Goal: Task Accomplishment & Management: Manage account settings

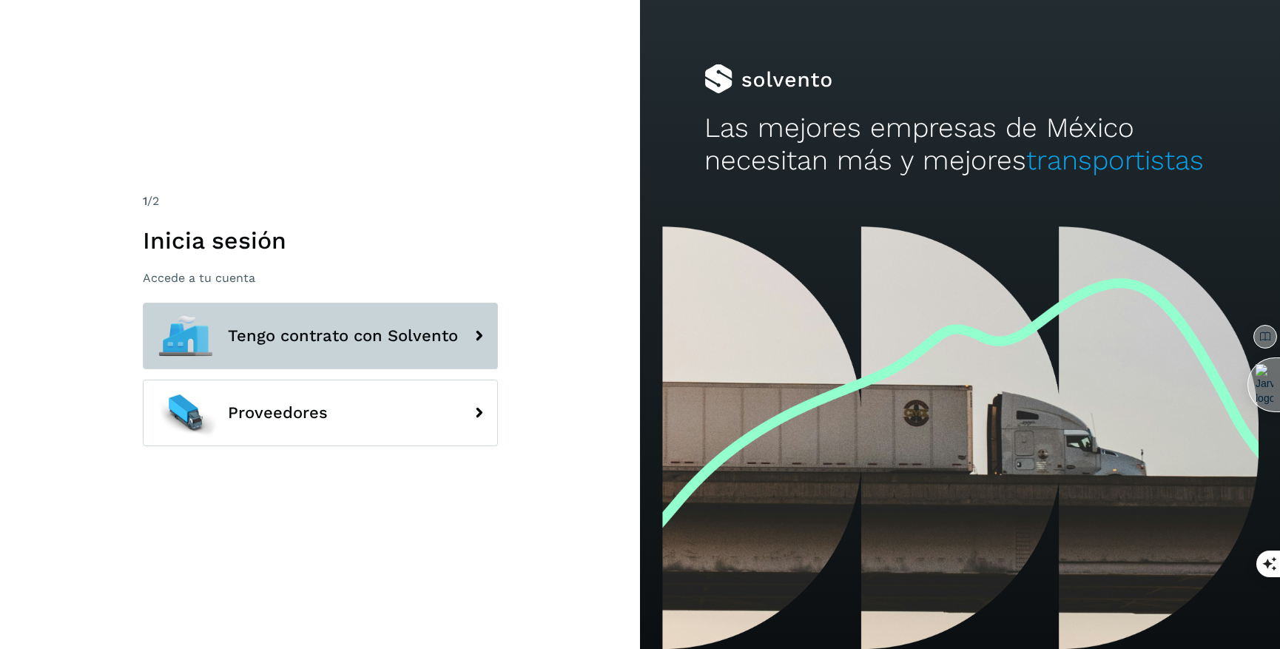
click at [334, 359] on button "Tengo contrato con Solvento" at bounding box center [320, 336] width 355 height 67
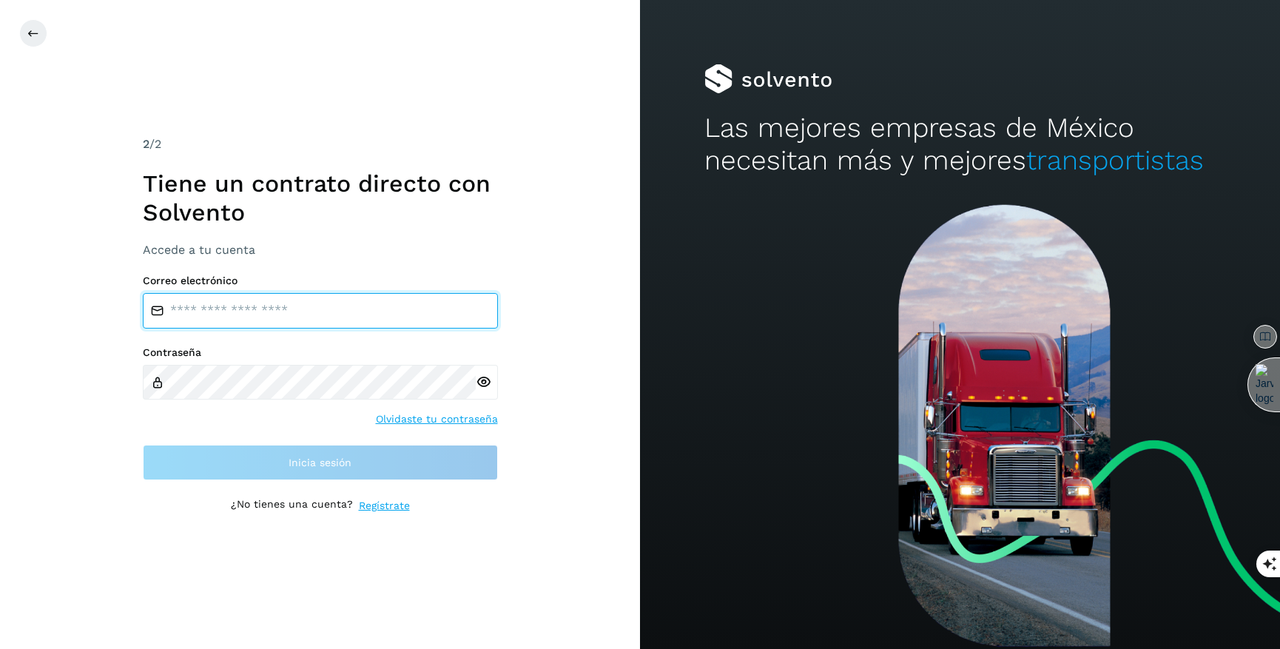
click at [308, 317] on input "email" at bounding box center [320, 311] width 355 height 36
type input "**********"
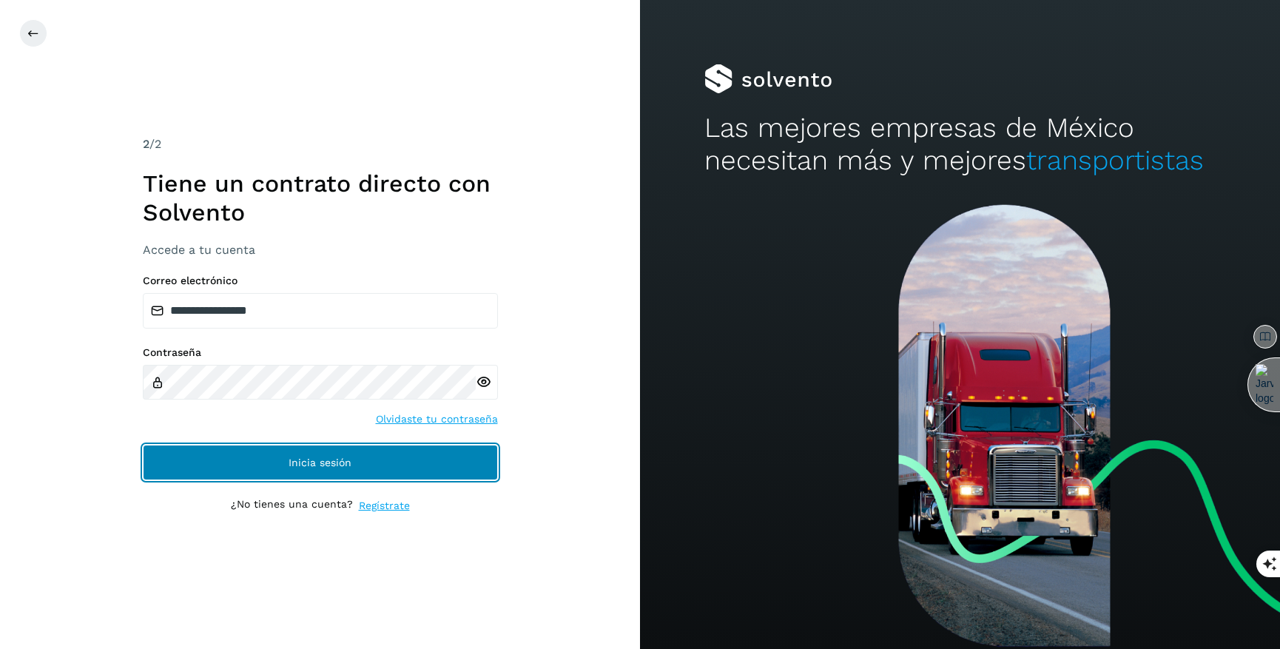
click at [391, 468] on button "Inicia sesión" at bounding box center [320, 463] width 355 height 36
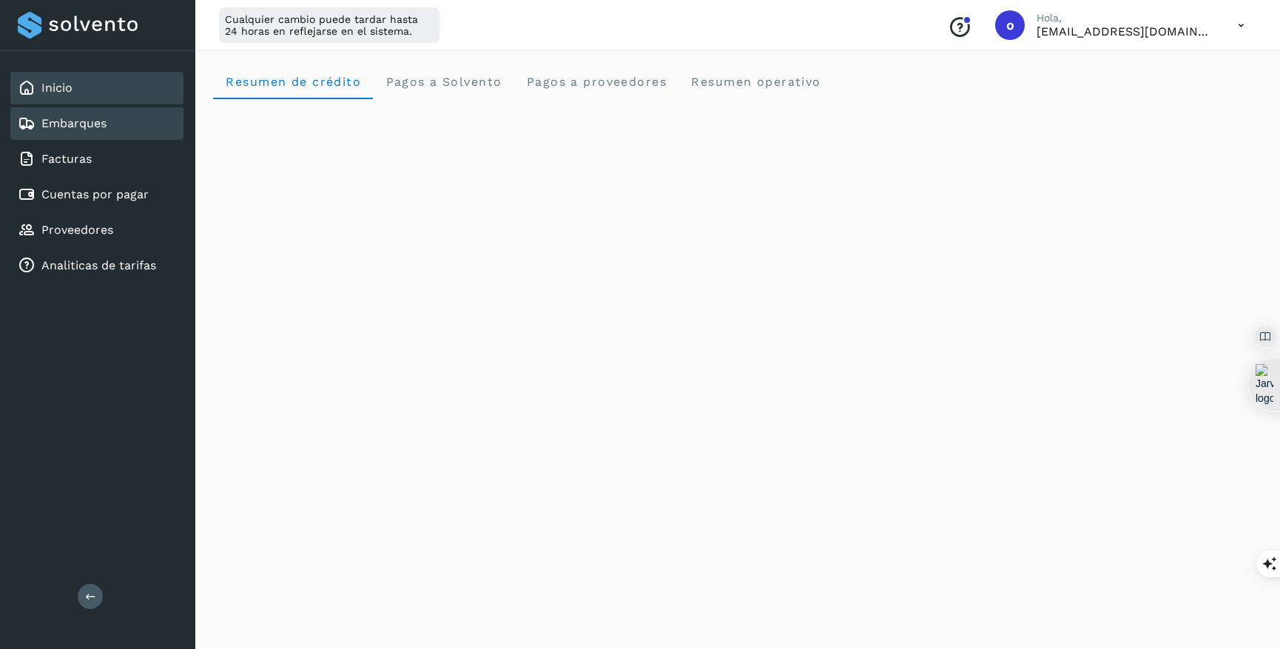
click at [122, 125] on div "Embarques" at bounding box center [96, 123] width 173 height 33
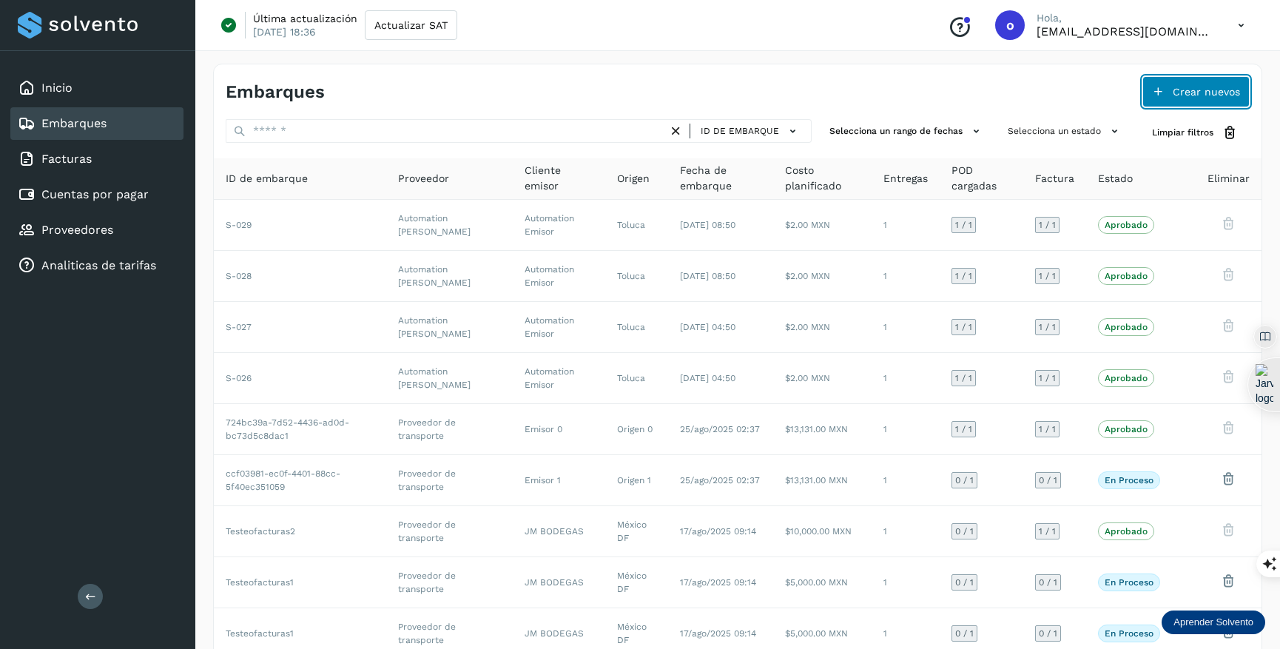
click at [1197, 94] on span "Crear nuevos" at bounding box center [1206, 92] width 67 height 10
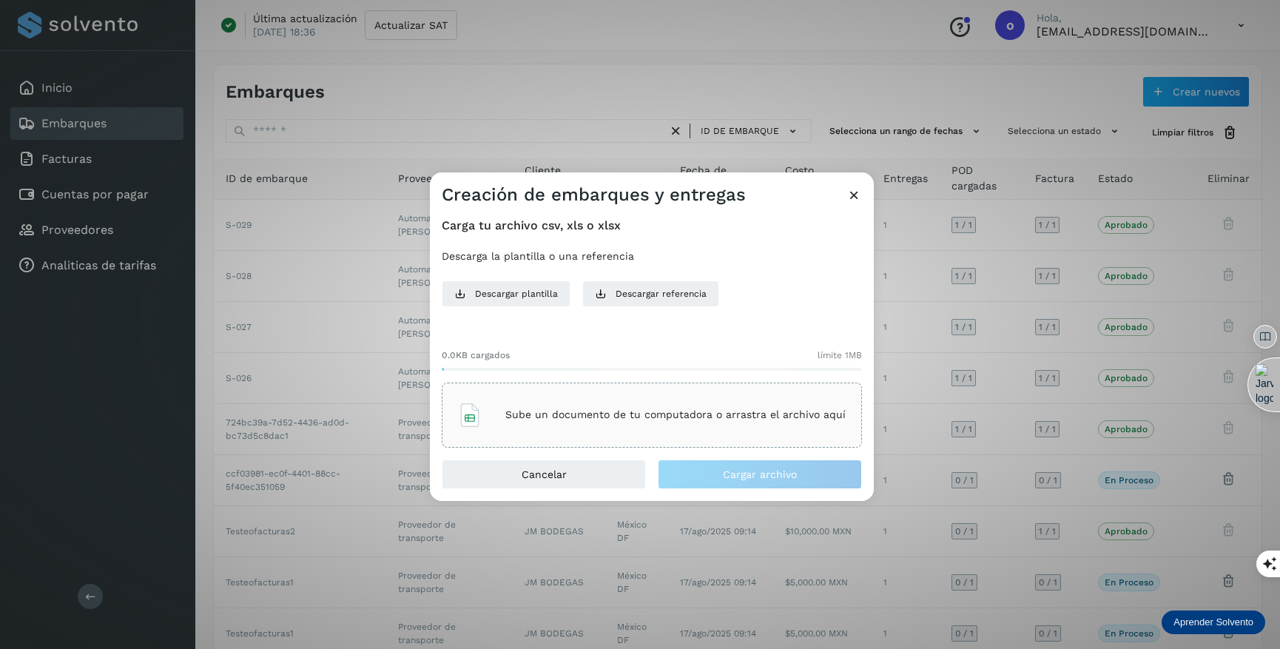
click at [531, 420] on p "Sube un documento de tu computadora o arrastra el archivo aquí" at bounding box center [675, 414] width 340 height 13
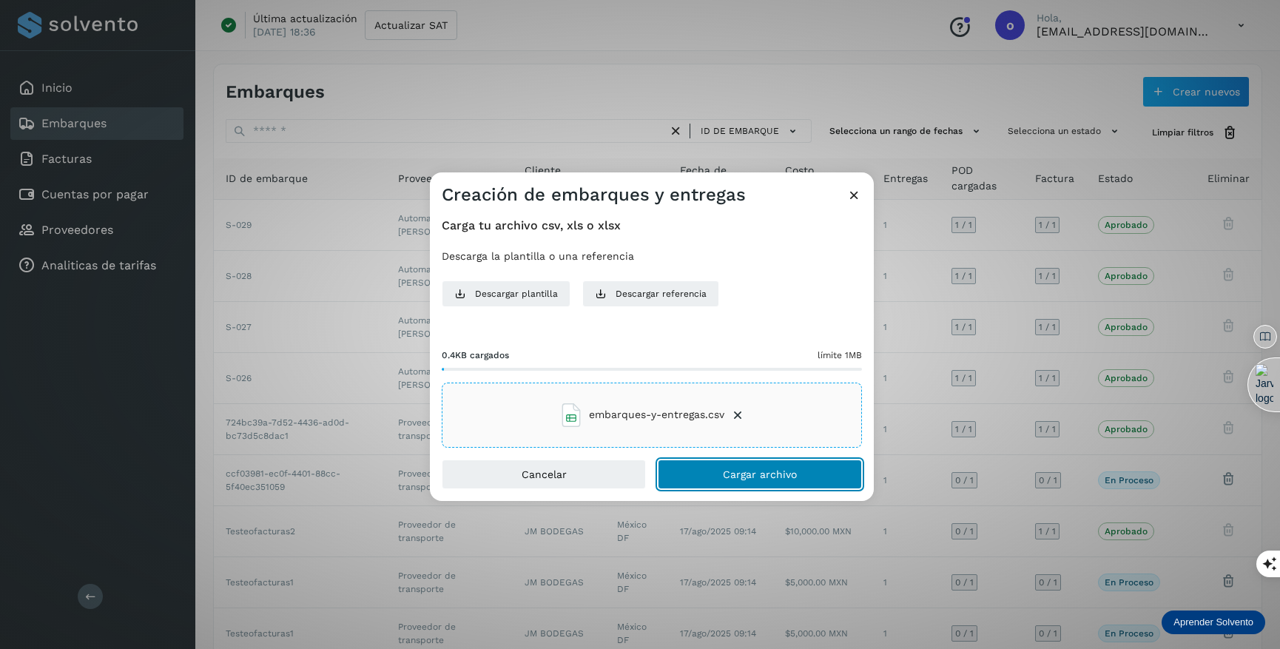
click at [810, 480] on button "Cargar archivo" at bounding box center [760, 475] width 204 height 30
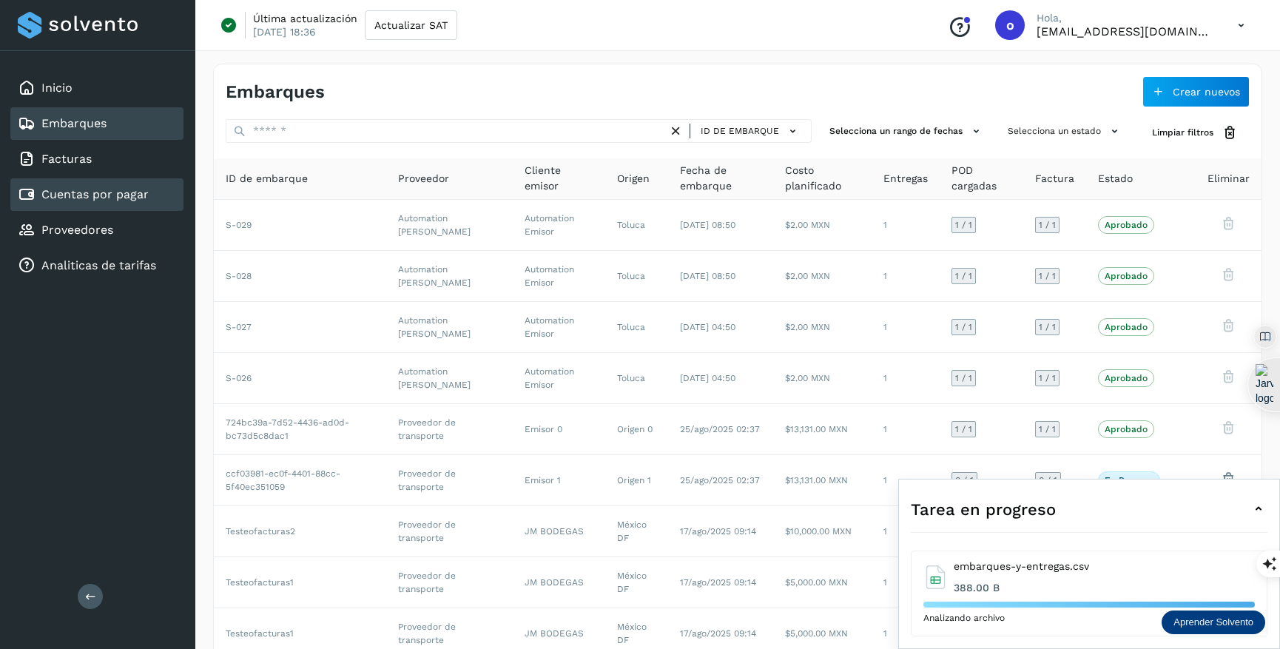
click at [138, 195] on link "Cuentas por pagar" at bounding box center [94, 194] width 107 height 14
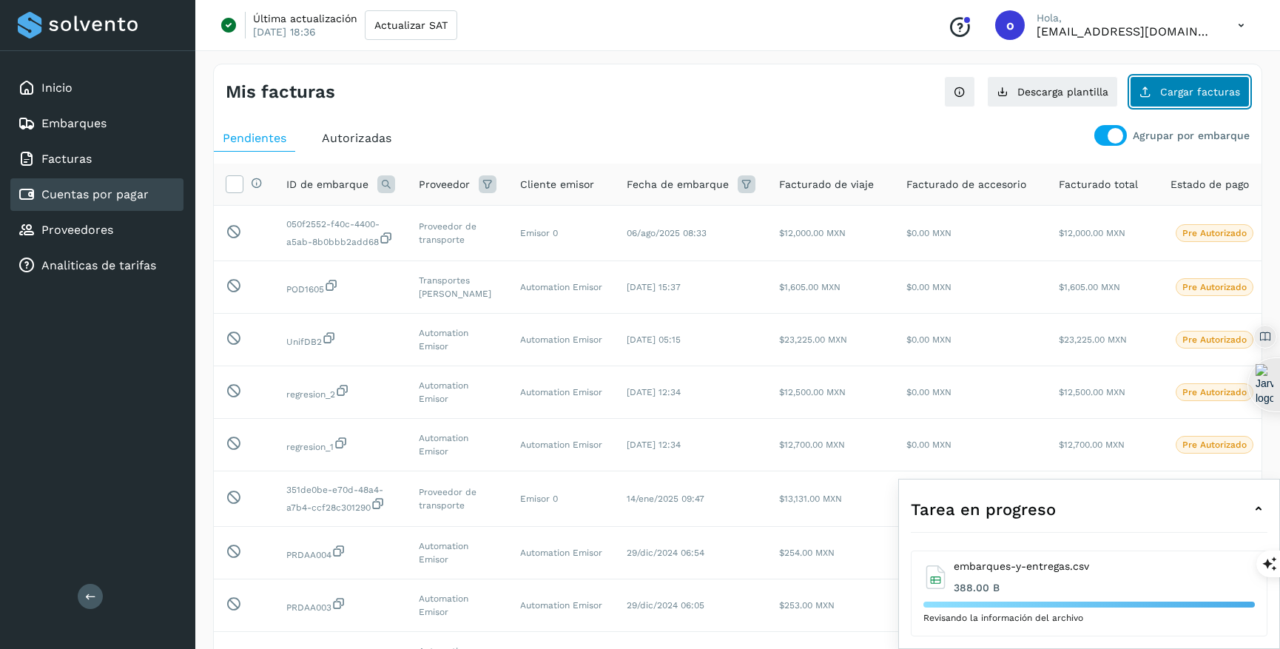
click at [1202, 87] on span "Cargar facturas" at bounding box center [1200, 92] width 80 height 10
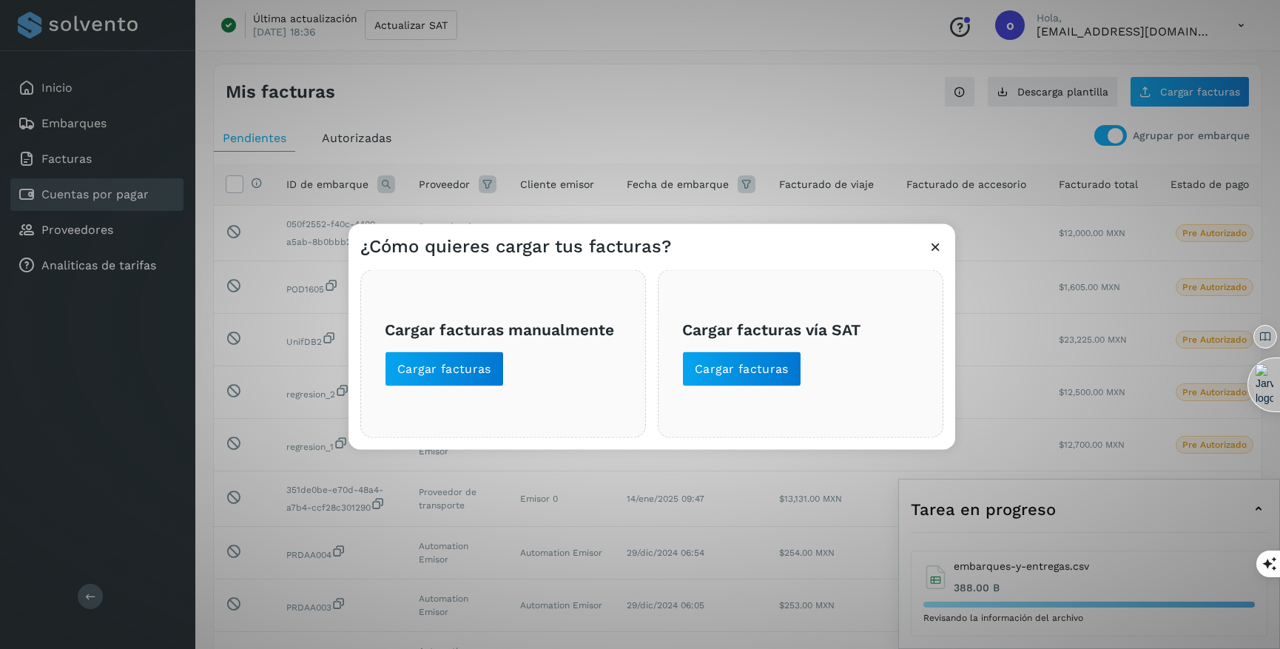
click at [458, 388] on div "Cargar facturas manualmente Cargar facturas" at bounding box center [503, 353] width 286 height 168
click at [440, 375] on span "Cargar facturas" at bounding box center [444, 368] width 94 height 16
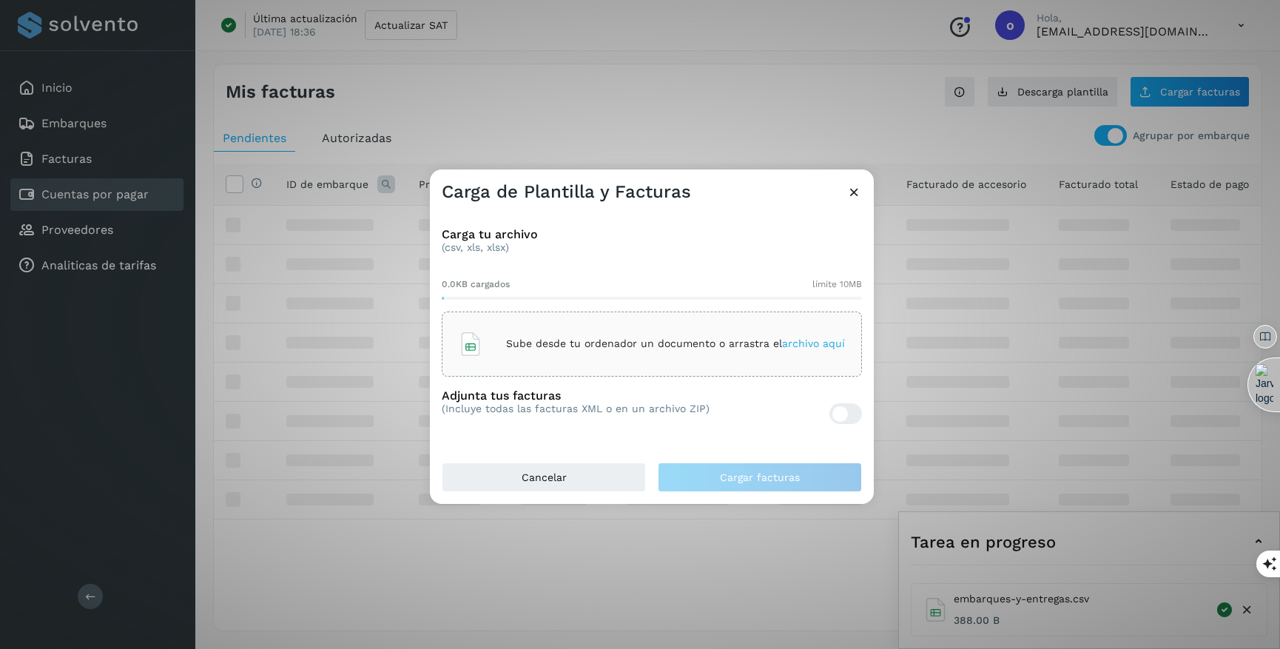
click at [835, 348] on span "archivo aquí" at bounding box center [813, 343] width 63 height 12
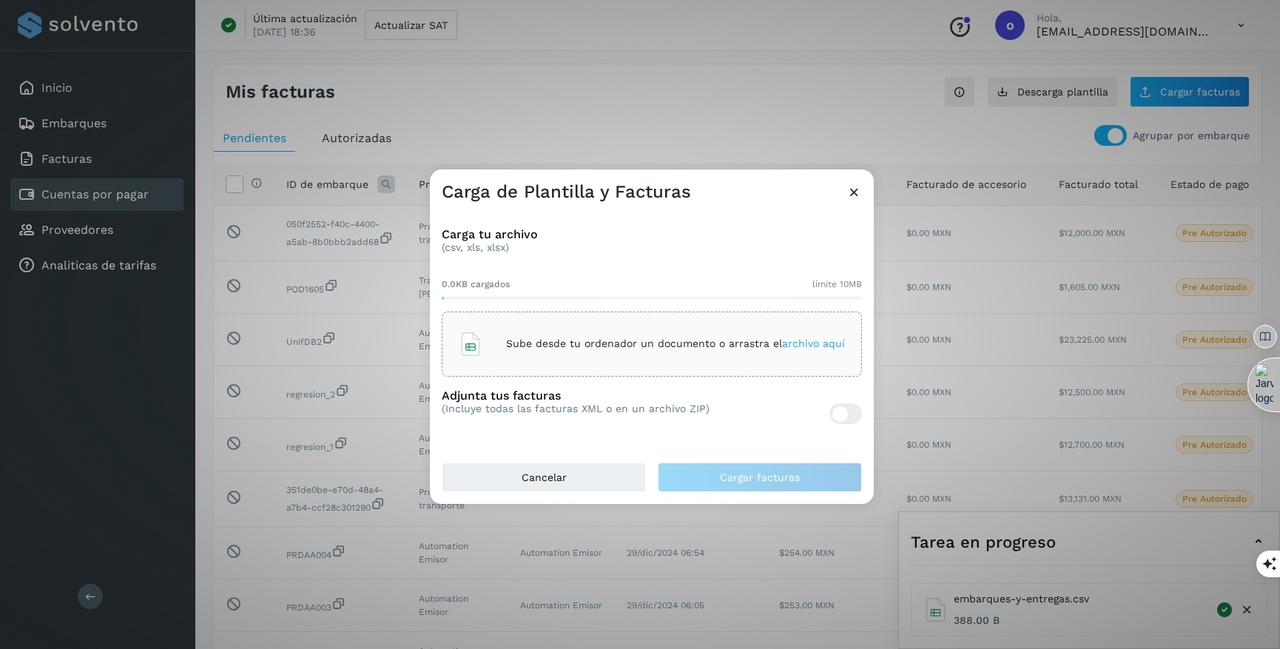
click at [791, 350] on div "Sube desde tu ordenador un documento o arrastra el archivo aquí" at bounding box center [652, 344] width 386 height 40
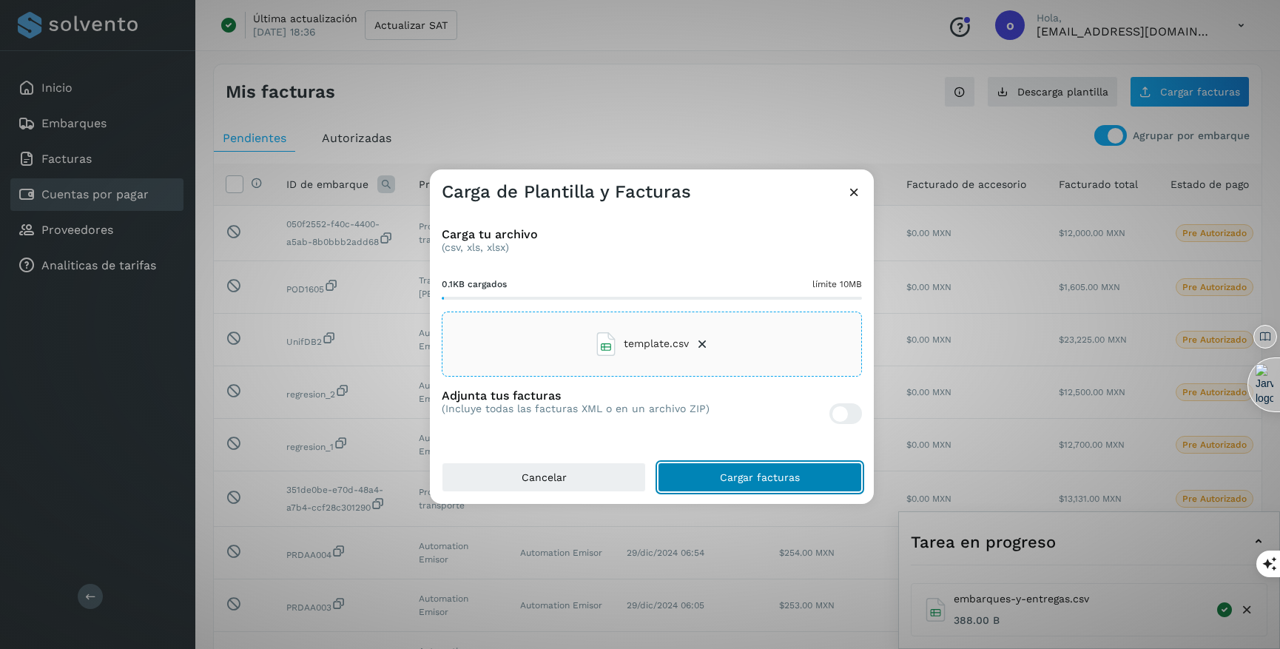
click at [759, 478] on span "Cargar facturas" at bounding box center [760, 477] width 80 height 10
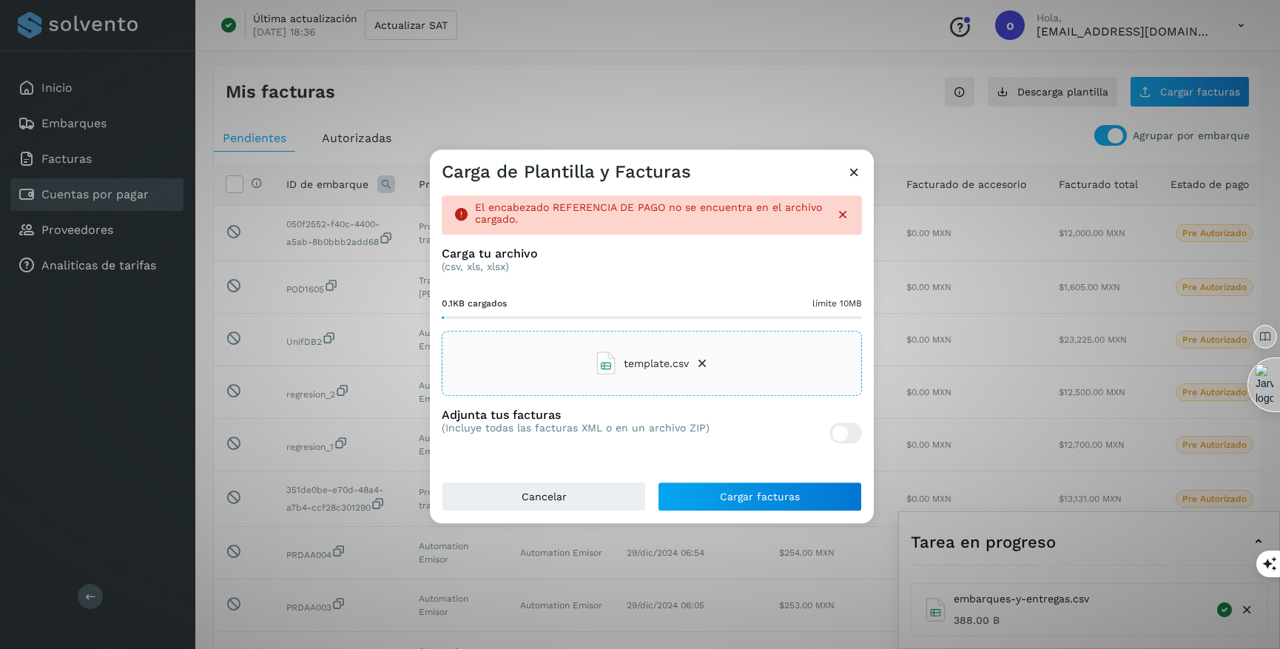
click at [852, 179] on icon at bounding box center [855, 172] width 16 height 16
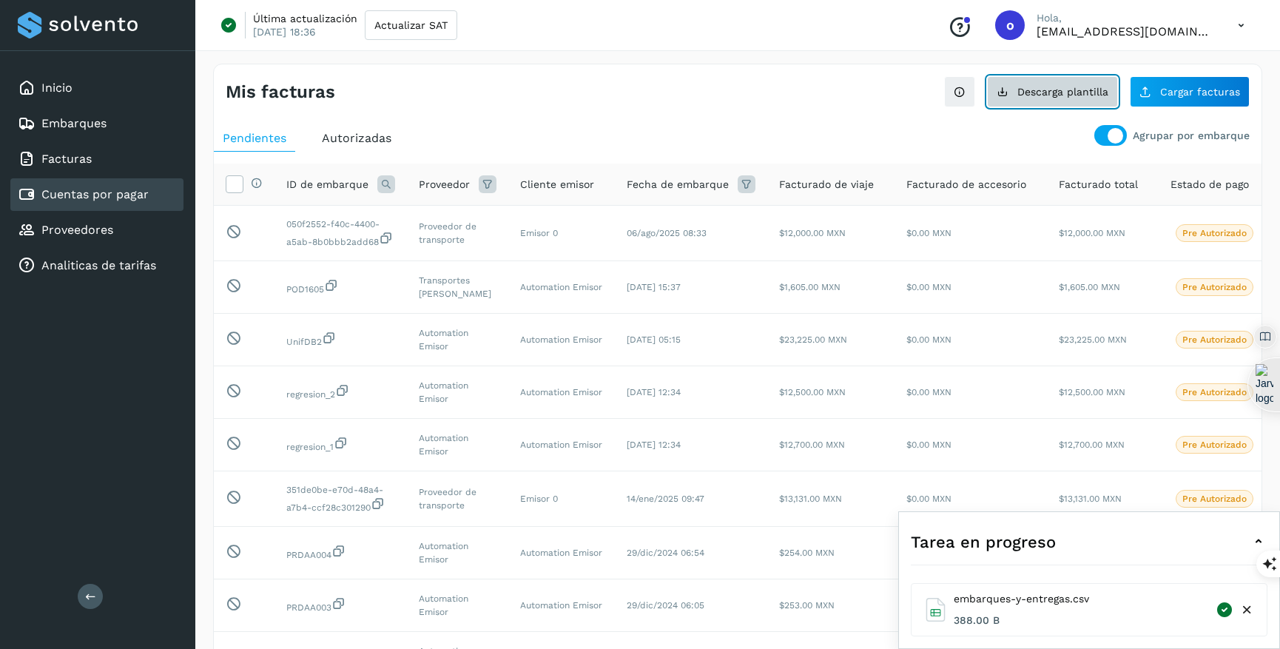
click at [1060, 87] on span "Descarga plantilla" at bounding box center [1062, 92] width 91 height 10
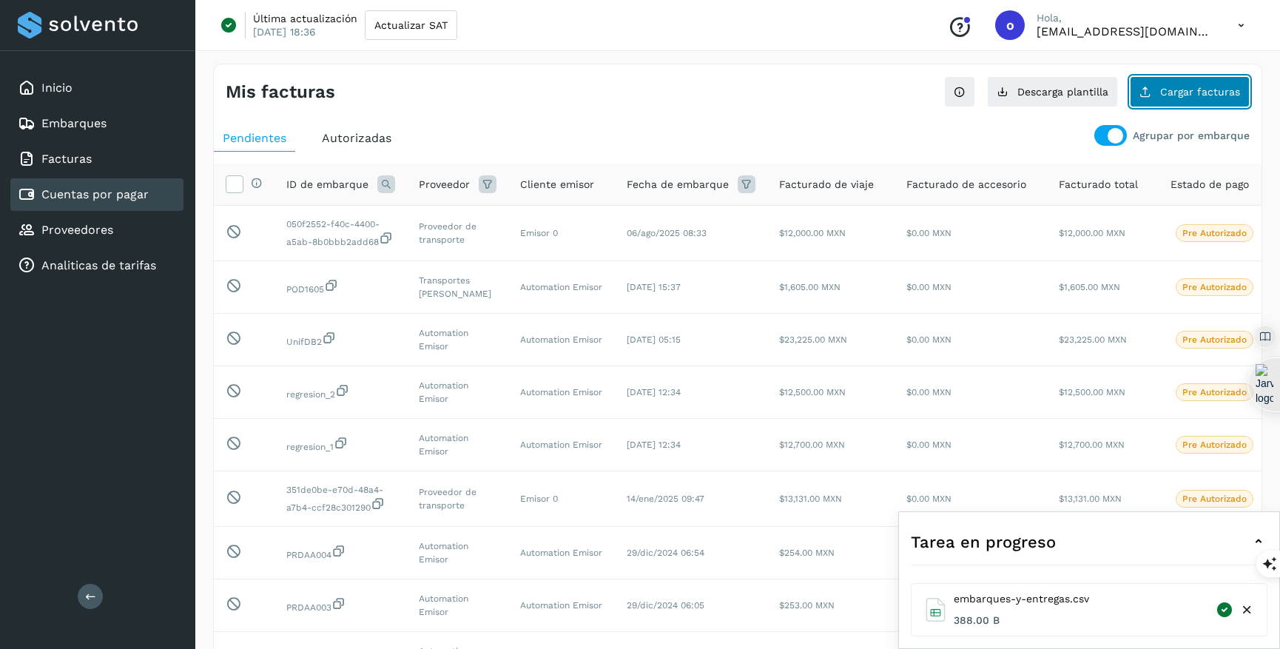
click at [1177, 92] on span "Cargar facturas" at bounding box center [1200, 92] width 80 height 10
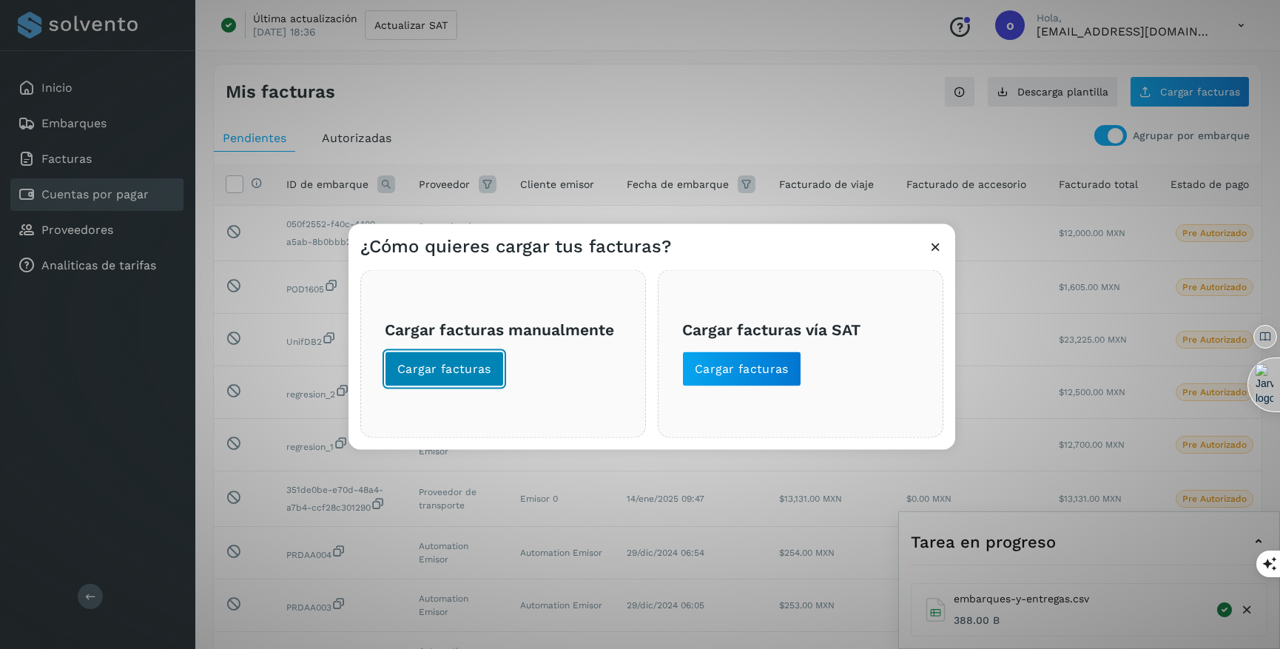
click at [460, 371] on span "Cargar facturas" at bounding box center [444, 368] width 94 height 16
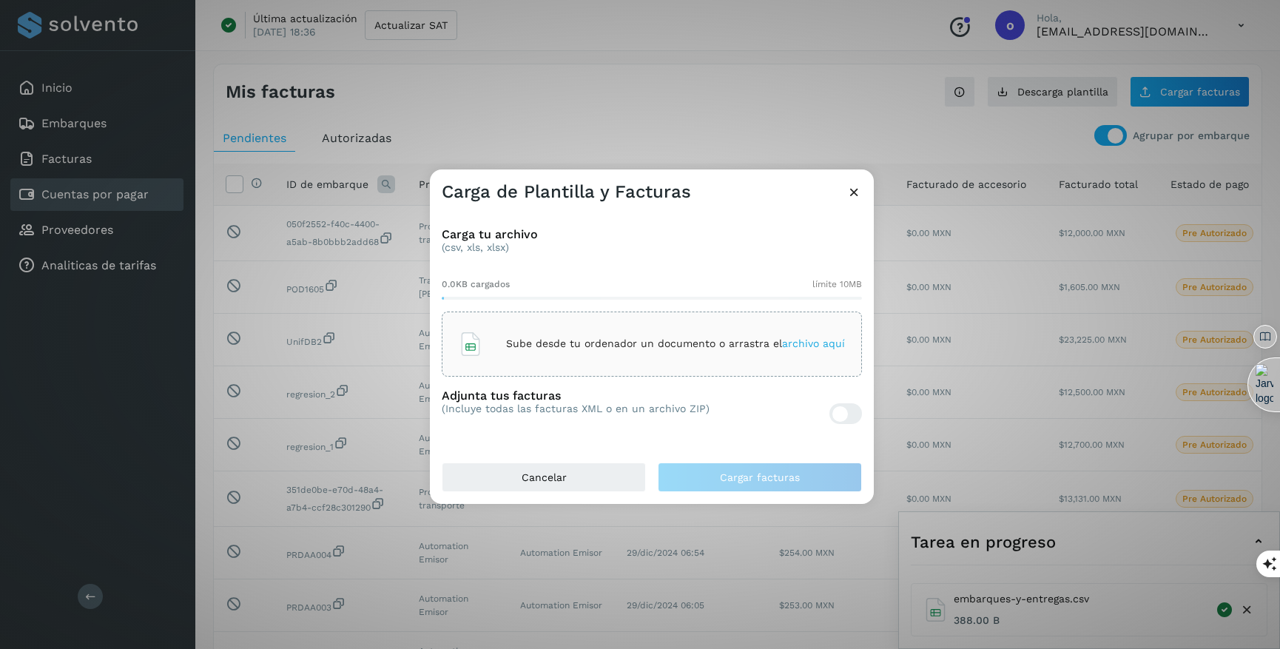
click at [798, 341] on span "archivo aquí" at bounding box center [813, 343] width 63 height 12
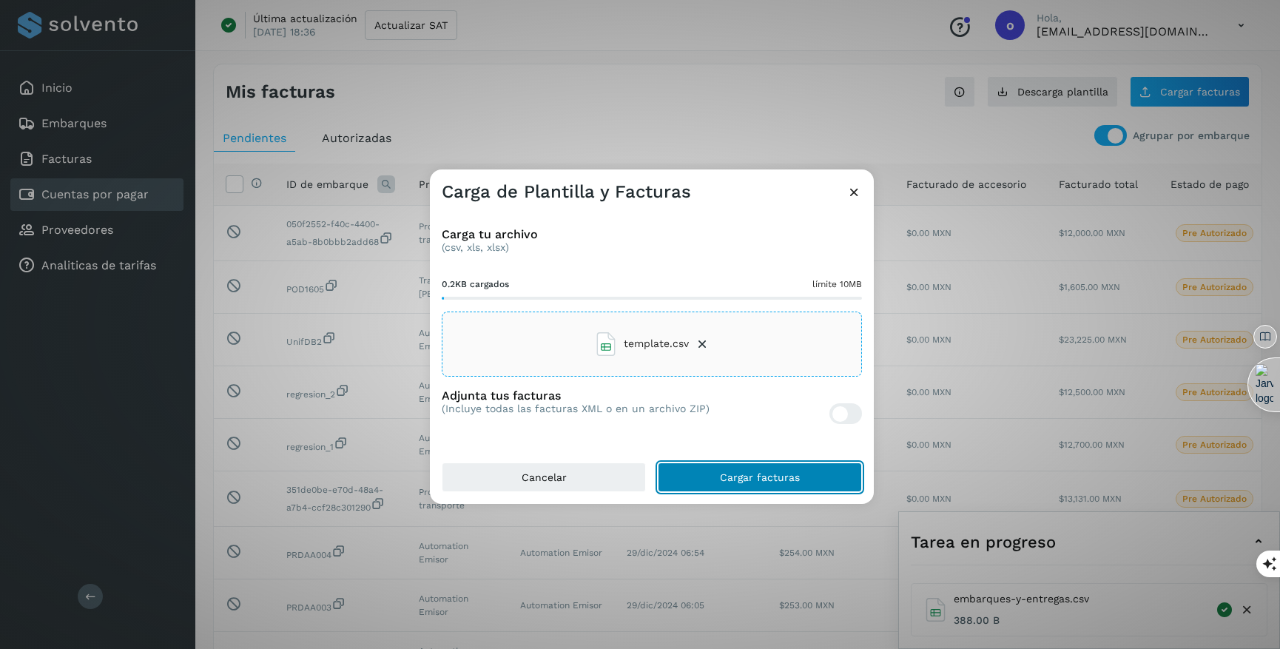
click at [757, 479] on span "Cargar facturas" at bounding box center [760, 477] width 80 height 10
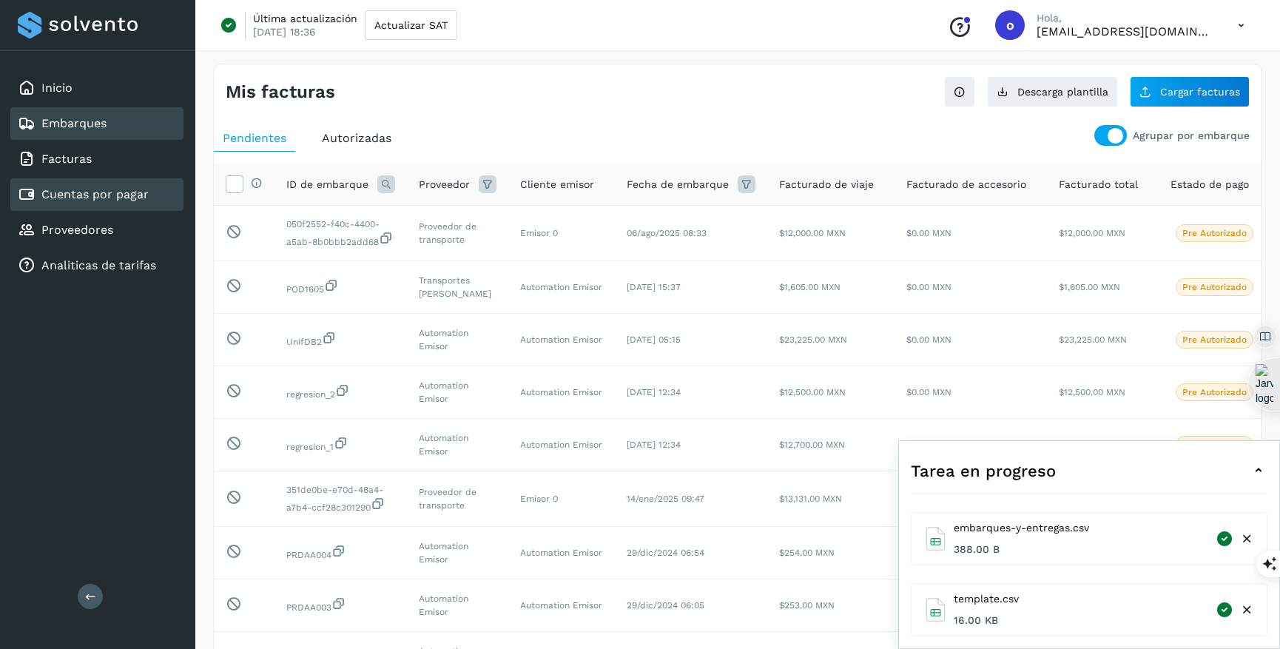
click at [109, 129] on div "Embarques" at bounding box center [96, 123] width 173 height 33
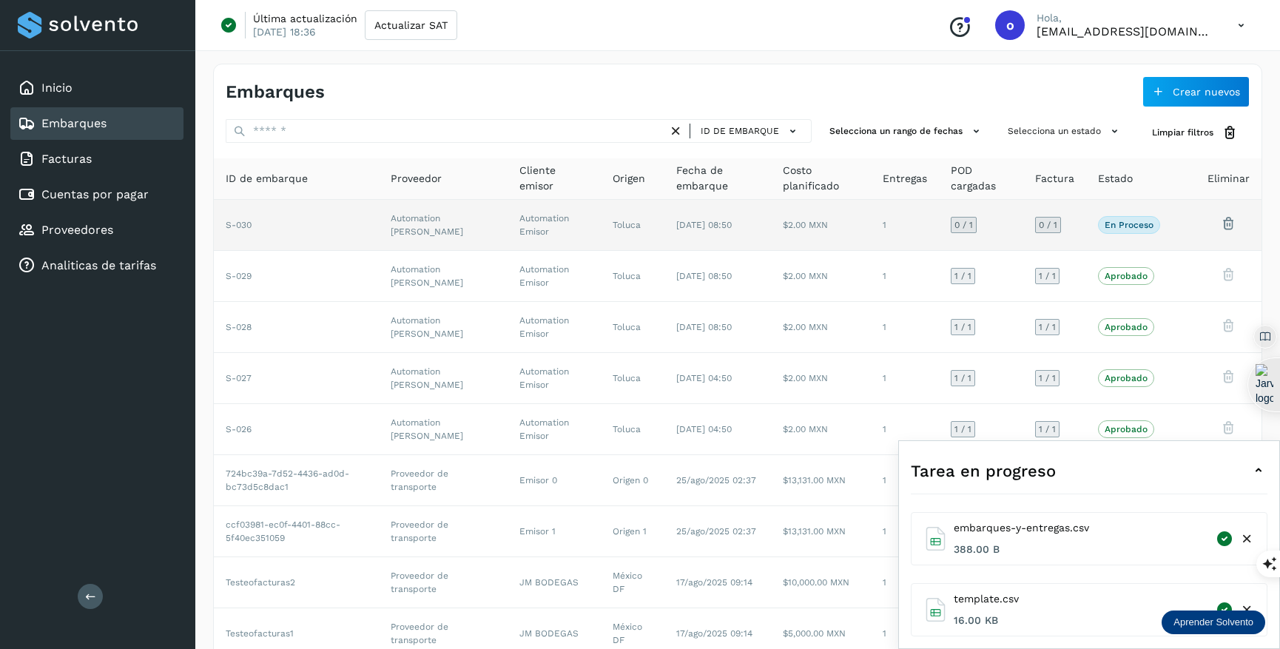
click at [758, 213] on td "[DATE] 08:50" at bounding box center [717, 225] width 107 height 51
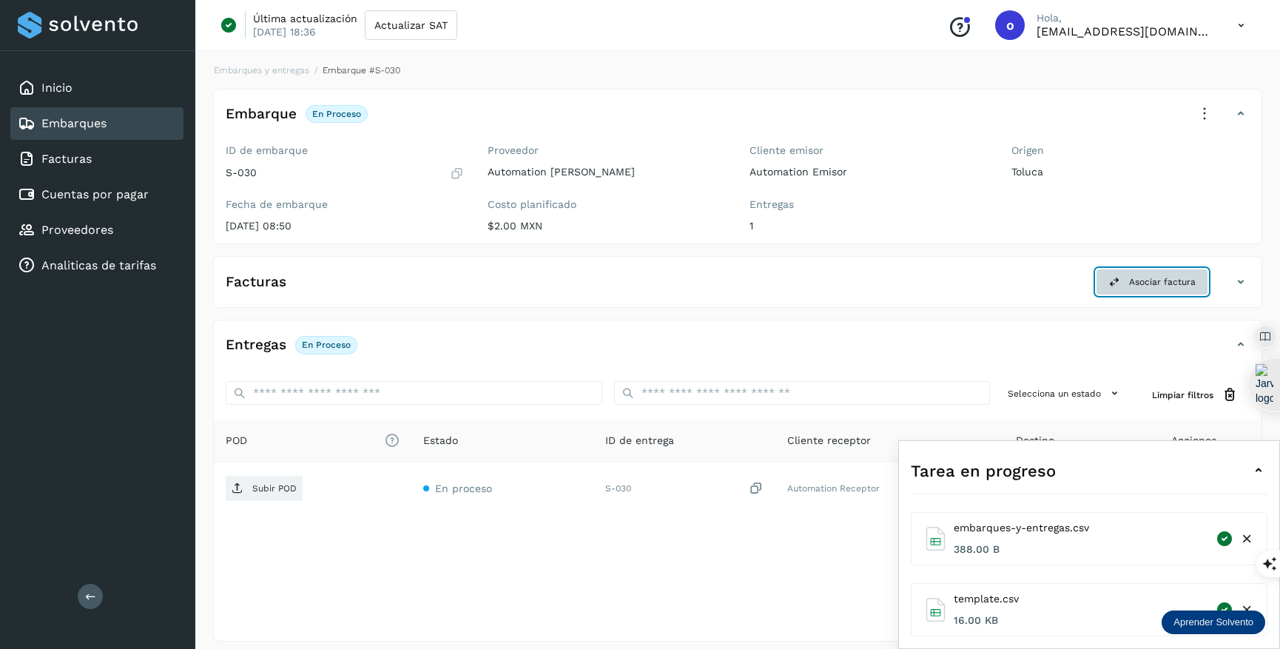
click at [1158, 286] on span "Asociar factura" at bounding box center [1162, 281] width 67 height 13
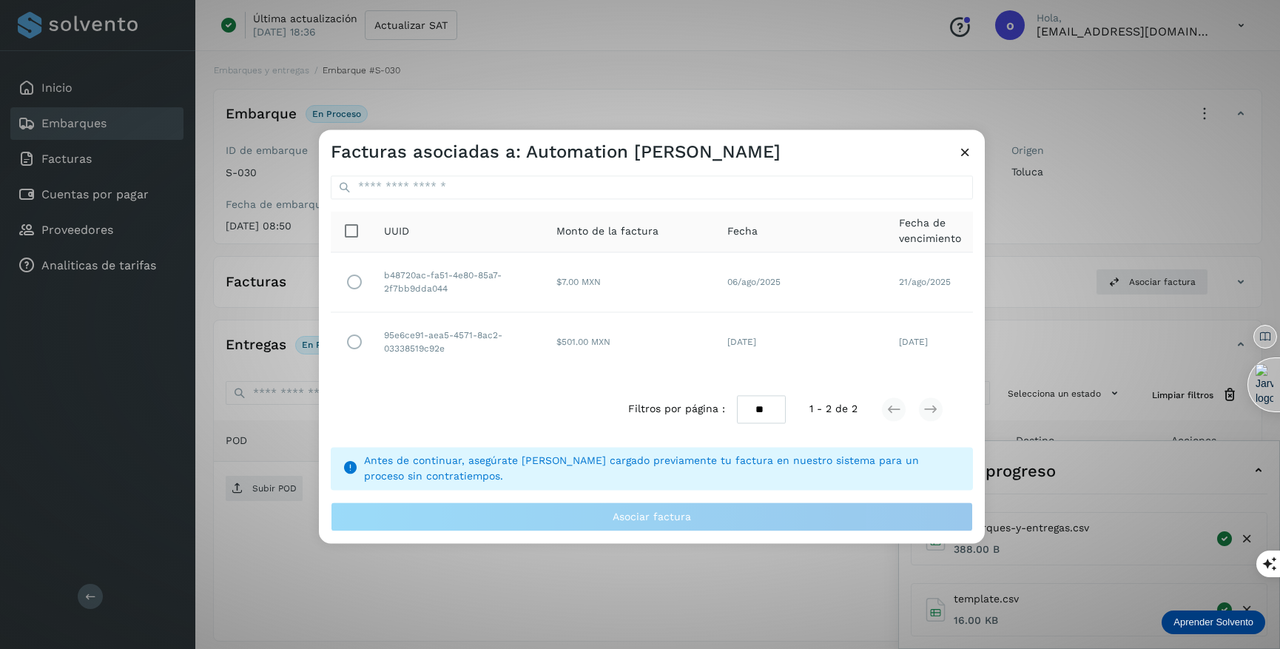
click at [964, 146] on icon at bounding box center [966, 152] width 16 height 16
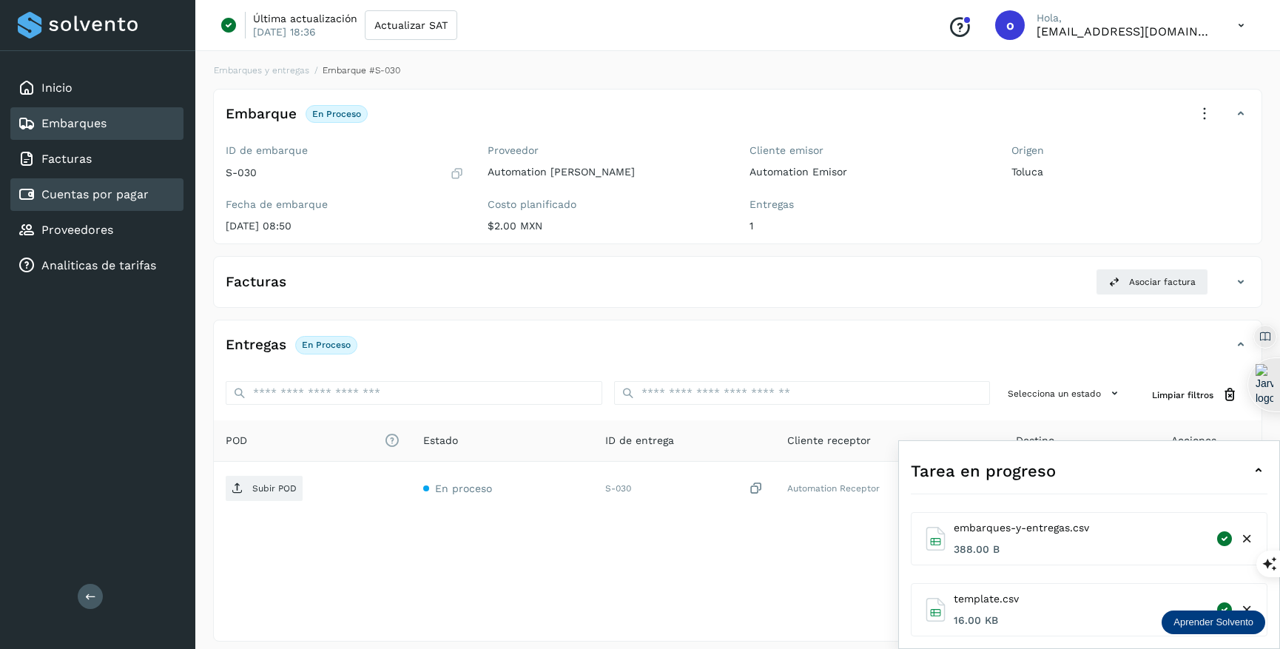
click at [117, 184] on div "Cuentas por pagar" at bounding box center [96, 194] width 173 height 33
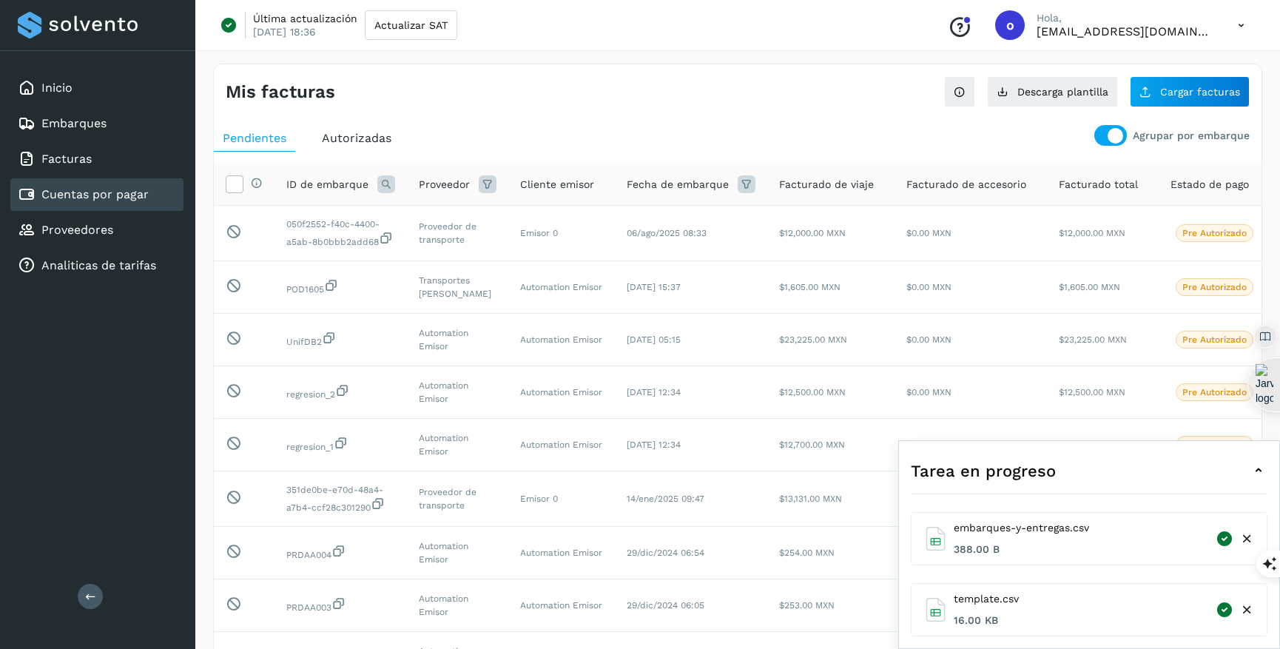
click at [324, 139] on span "Autorizadas" at bounding box center [357, 138] width 70 height 14
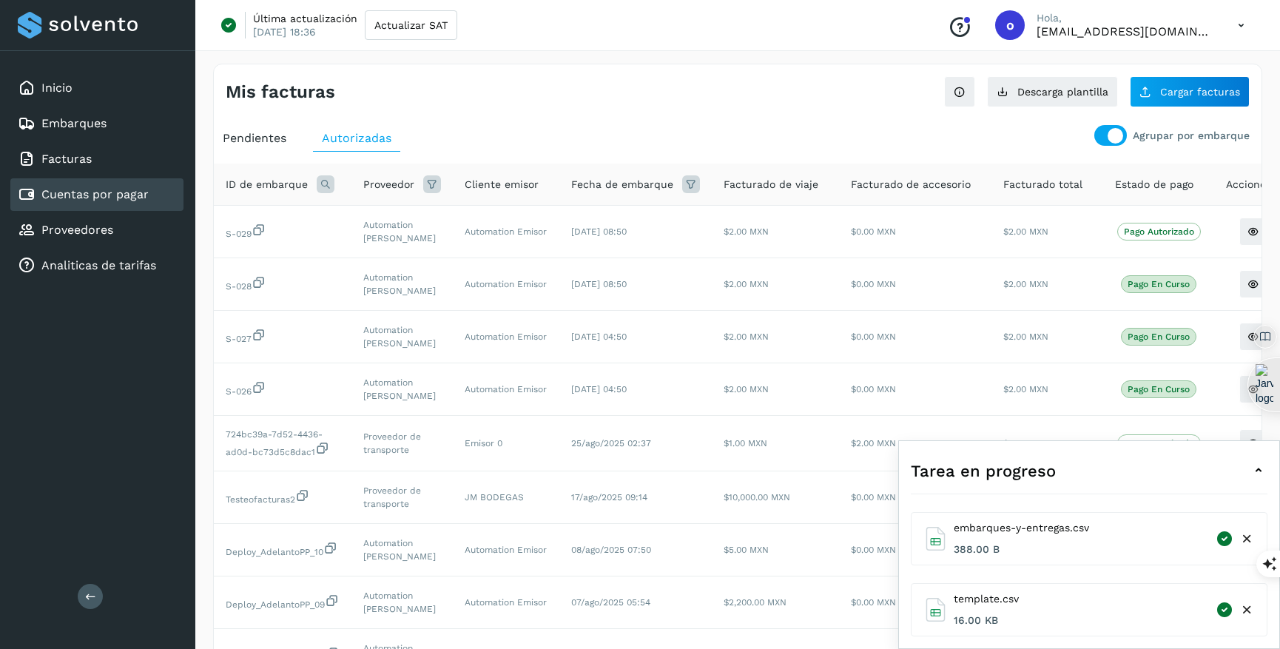
click at [266, 144] on span "Pendientes" at bounding box center [255, 138] width 64 height 14
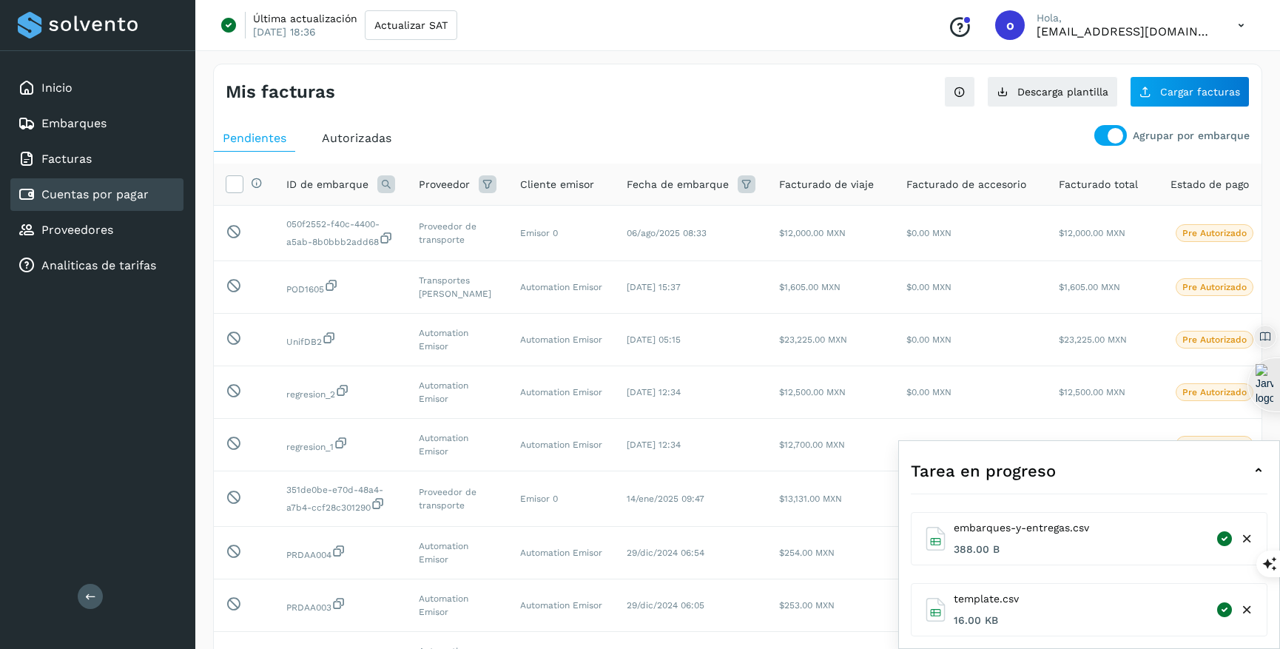
click at [1114, 138] on div at bounding box center [1116, 136] width 16 height 16
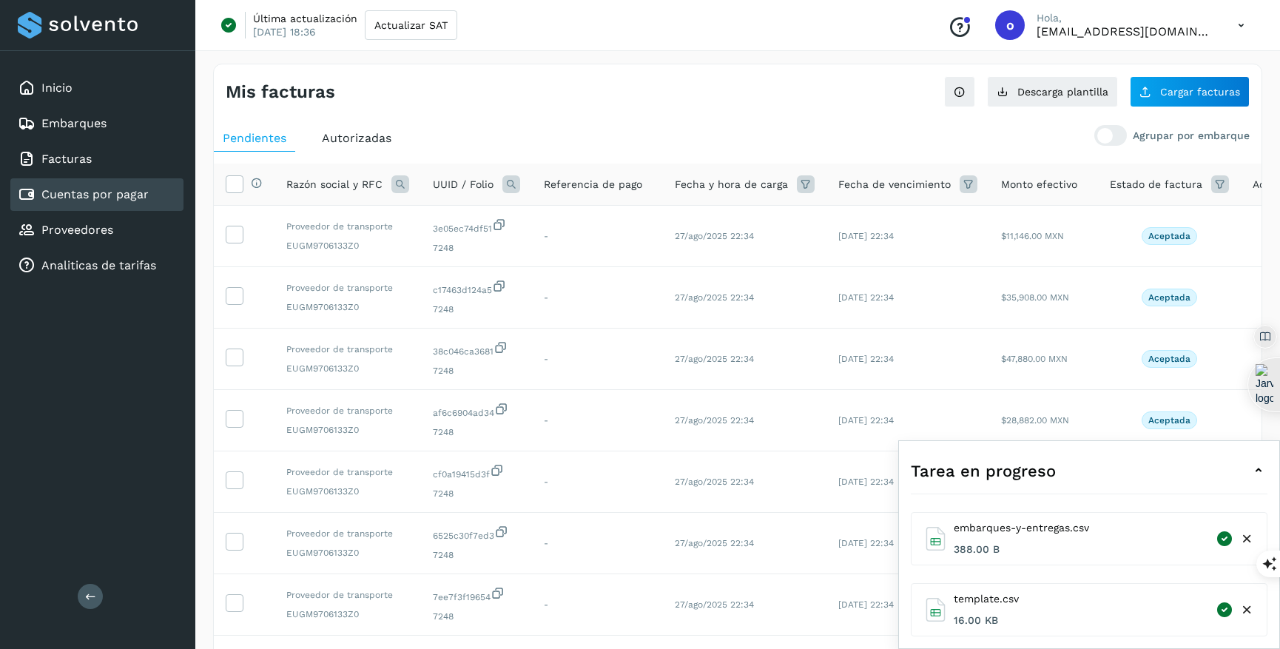
click at [330, 136] on span "Autorizadas" at bounding box center [357, 138] width 70 height 14
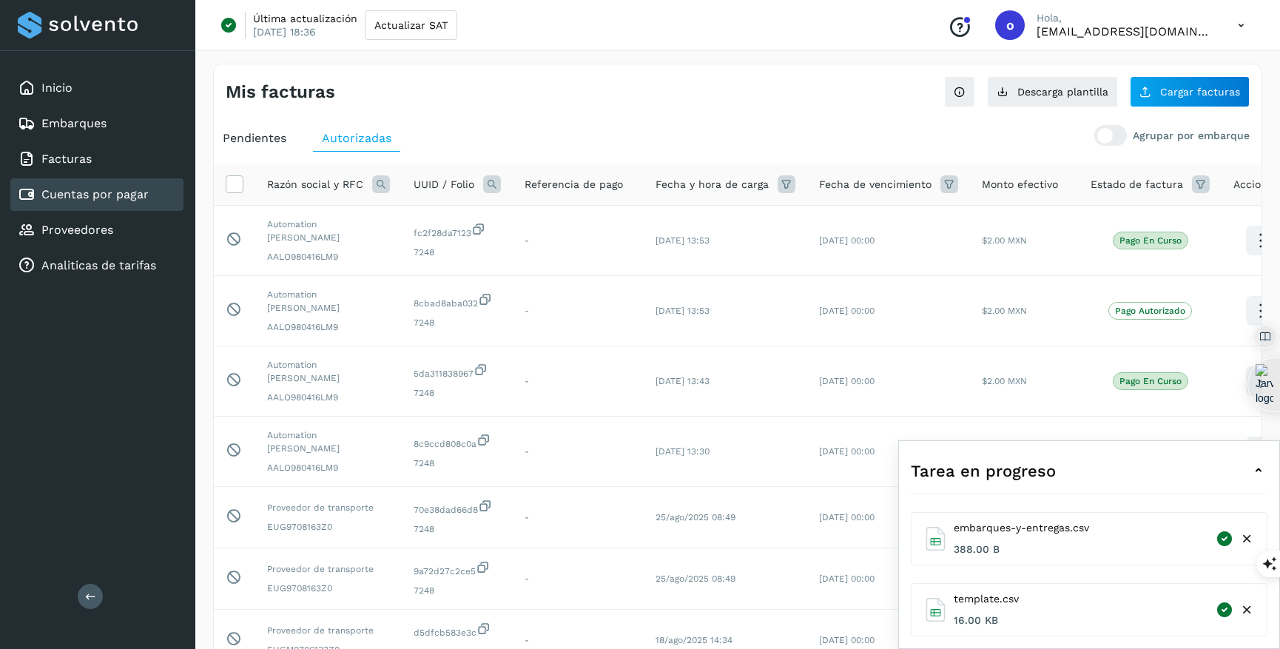
click at [266, 142] on span "Pendientes" at bounding box center [255, 138] width 64 height 14
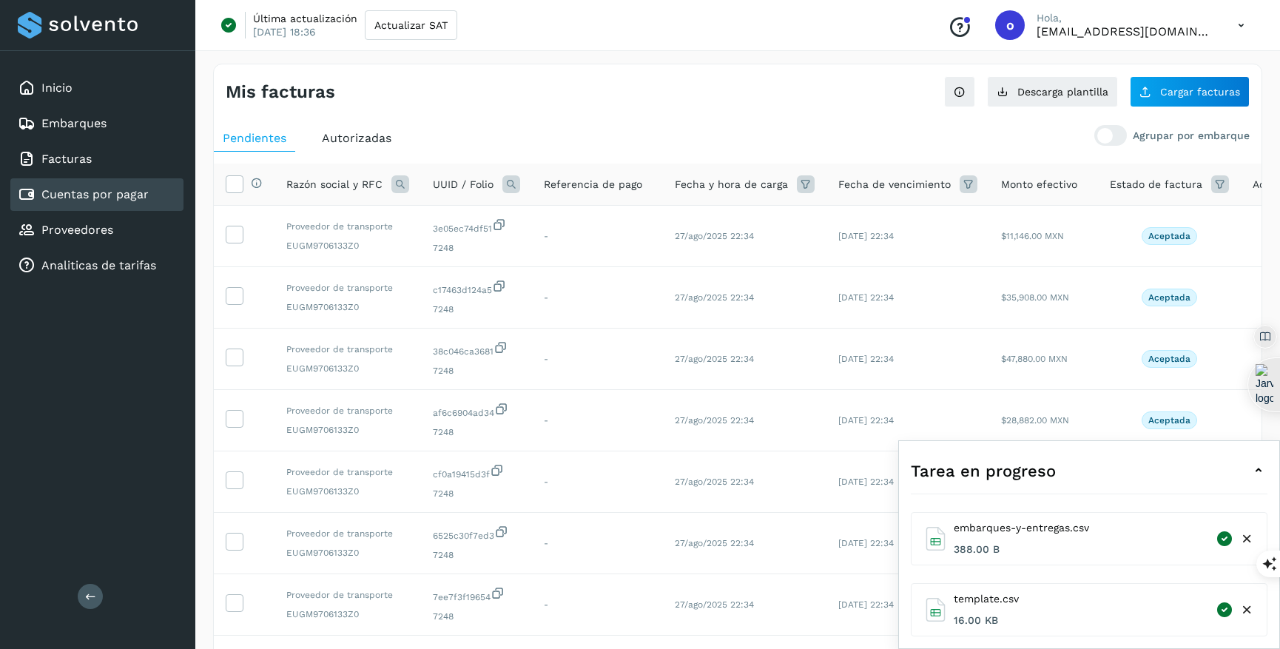
click at [336, 131] on span "Autorizadas" at bounding box center [357, 138] width 70 height 14
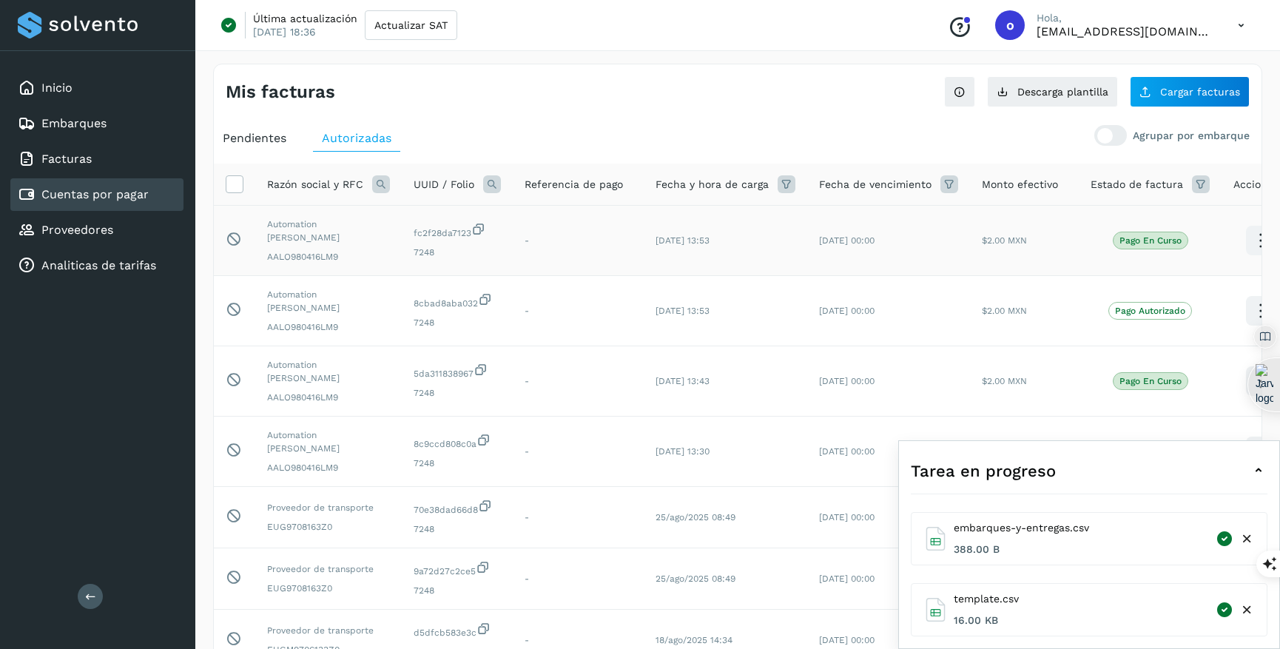
scroll to position [0, 27]
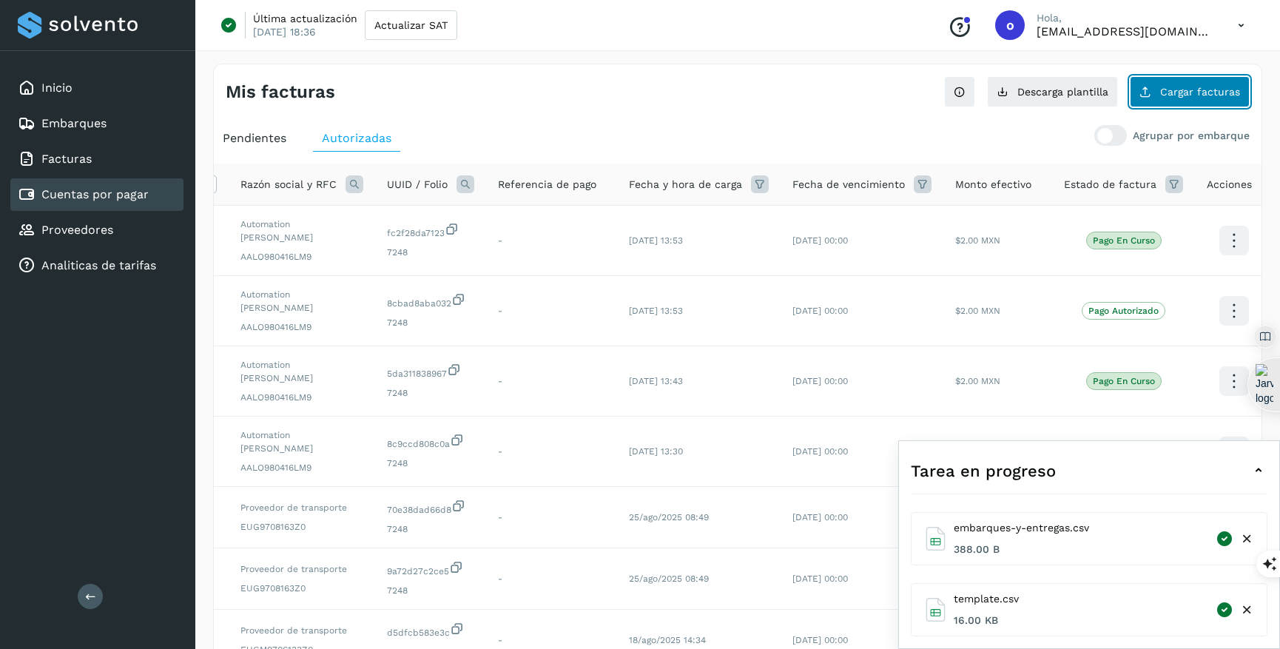
click at [1159, 92] on button "Cargar facturas" at bounding box center [1190, 91] width 120 height 31
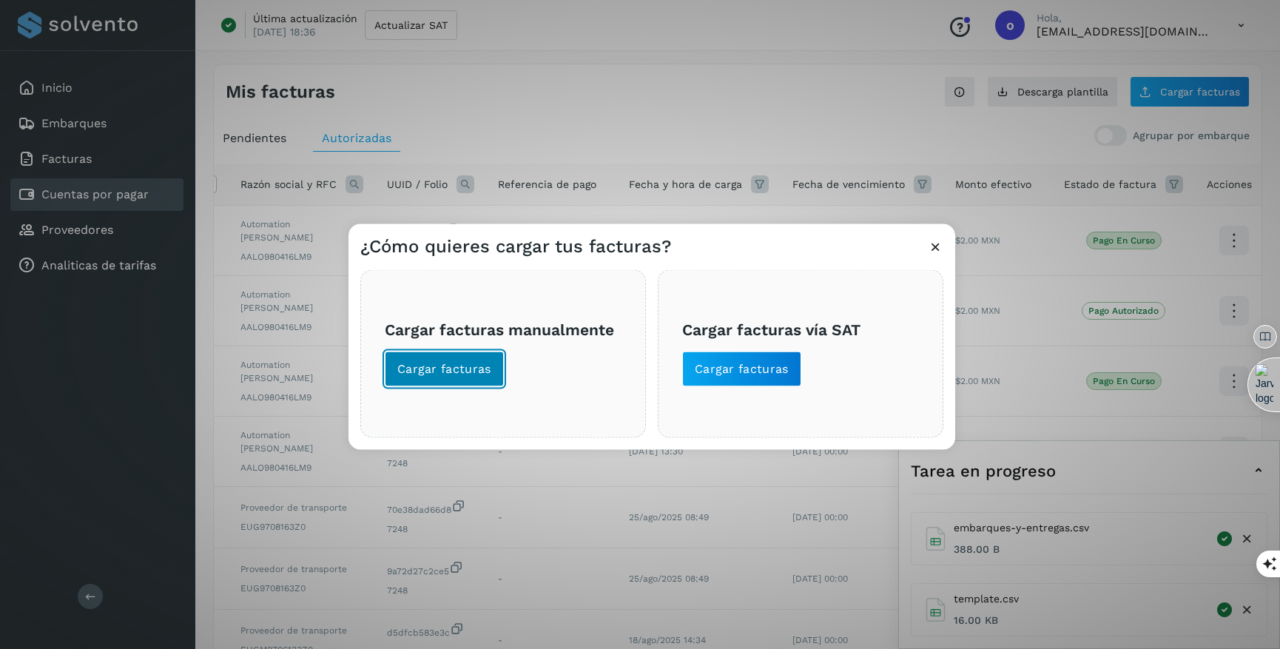
click at [480, 371] on span "Cargar facturas" at bounding box center [444, 368] width 94 height 16
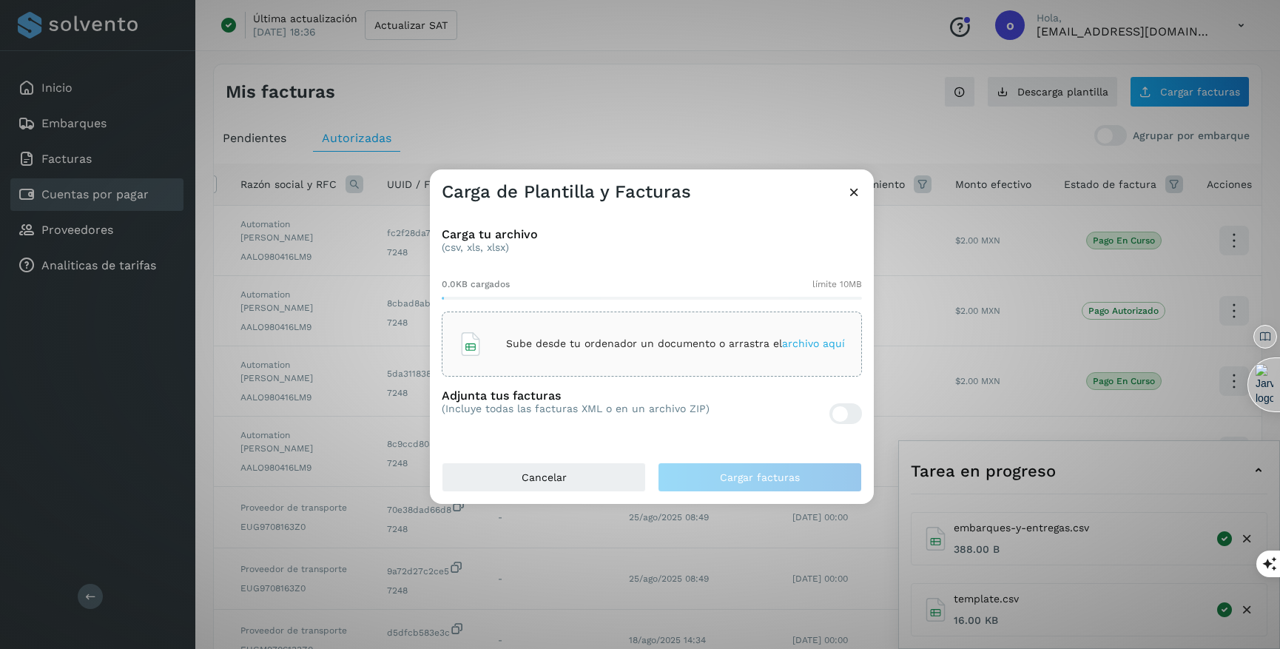
click at [826, 346] on span "archivo aquí" at bounding box center [813, 343] width 63 height 12
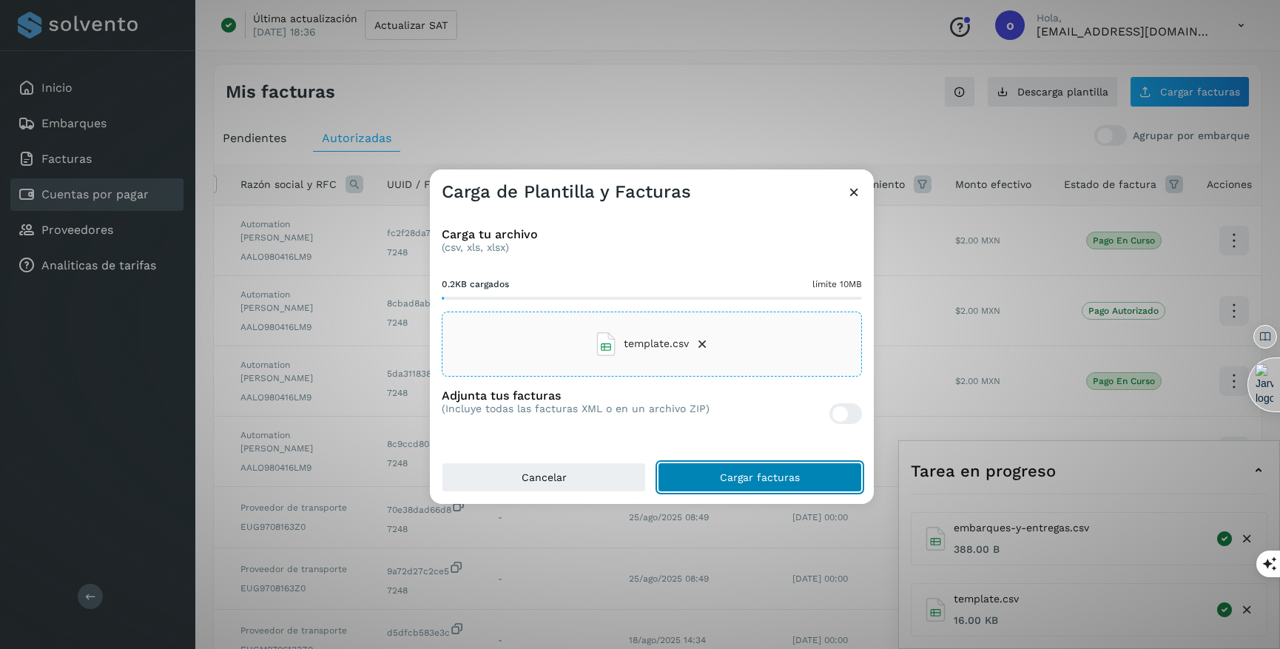
click at [778, 487] on button "Cargar facturas" at bounding box center [760, 477] width 204 height 30
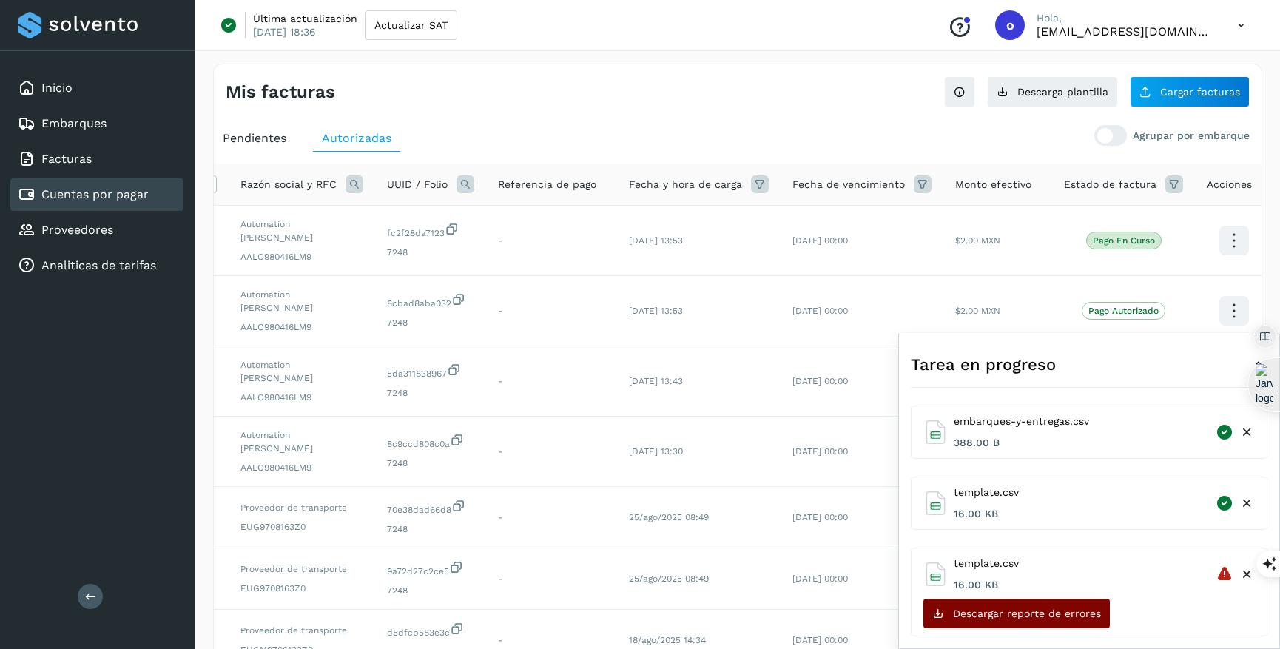
click at [1080, 613] on span "Descargar reporte de errores" at bounding box center [1027, 613] width 148 height 10
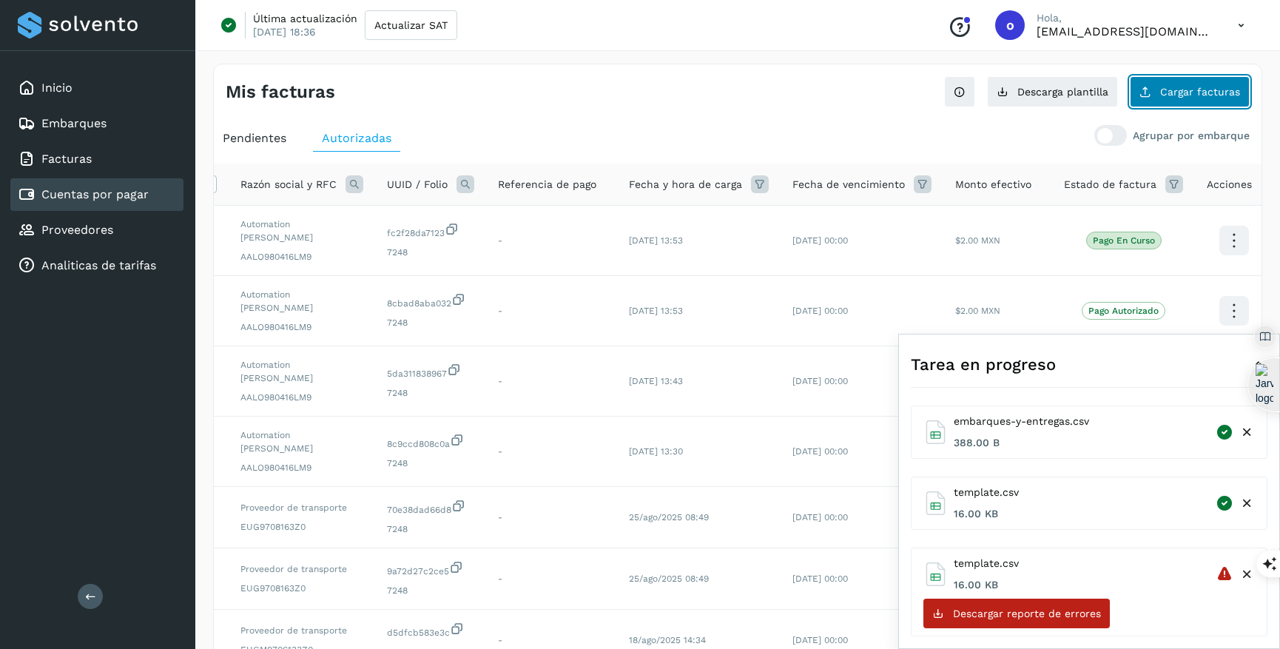
click at [1209, 91] on span "Cargar facturas" at bounding box center [1200, 92] width 80 height 10
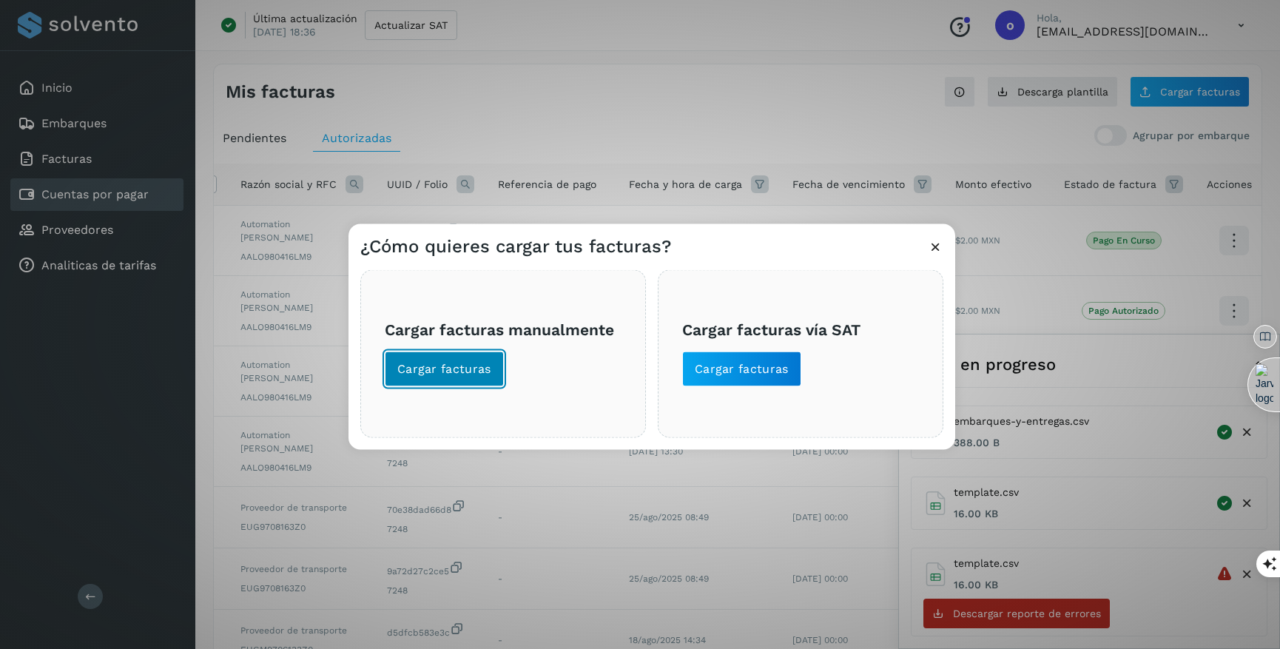
click at [472, 369] on span "Cargar facturas" at bounding box center [444, 368] width 94 height 16
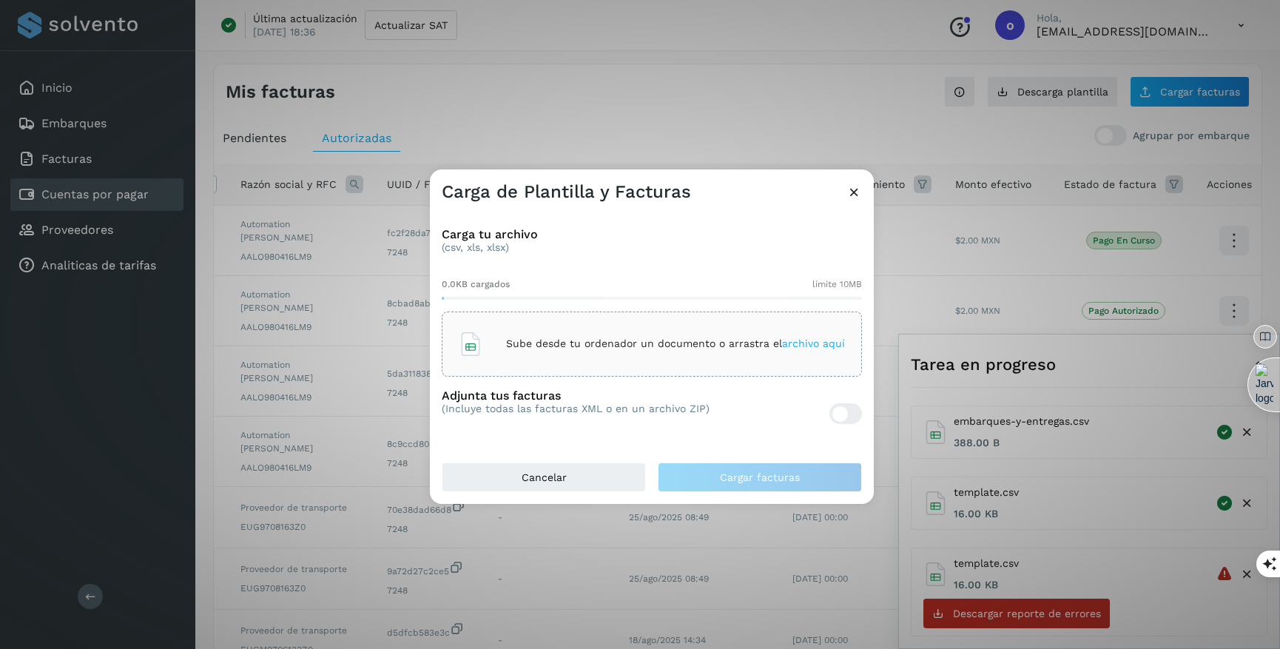
click at [831, 339] on span "archivo aquí" at bounding box center [813, 343] width 63 height 12
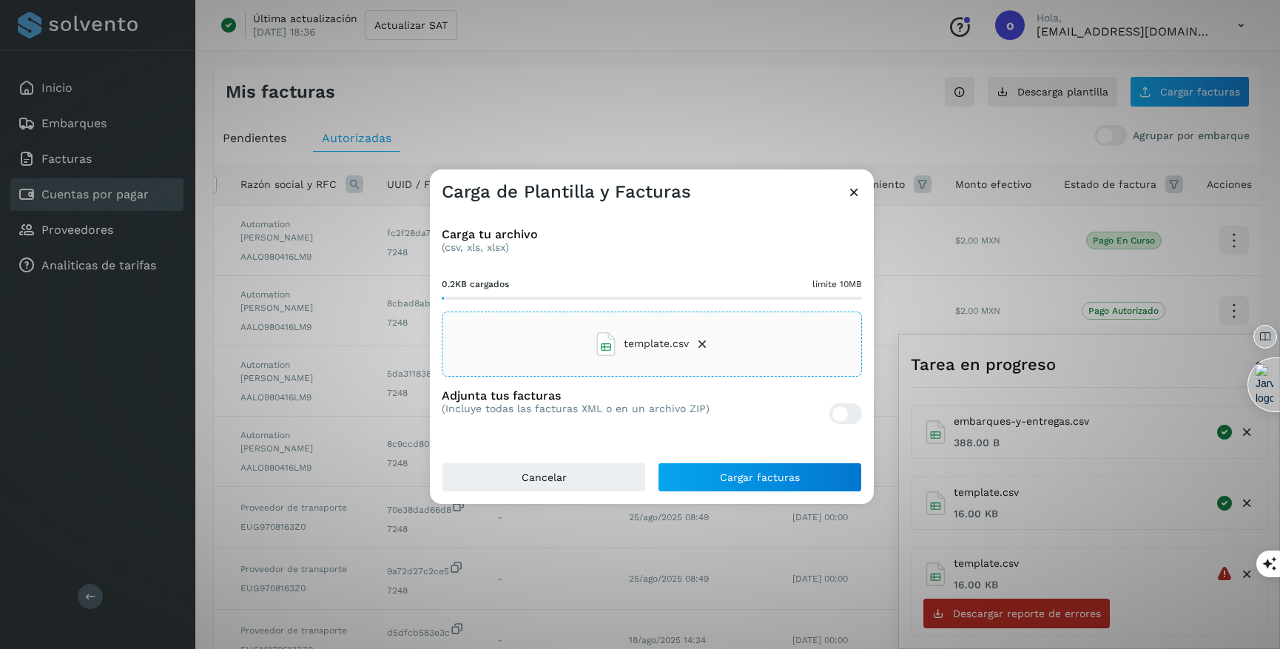
click at [769, 491] on div "Cancelar Cargar facturas" at bounding box center [652, 482] width 444 height 41
click at [785, 477] on span "Cargar facturas" at bounding box center [760, 477] width 80 height 10
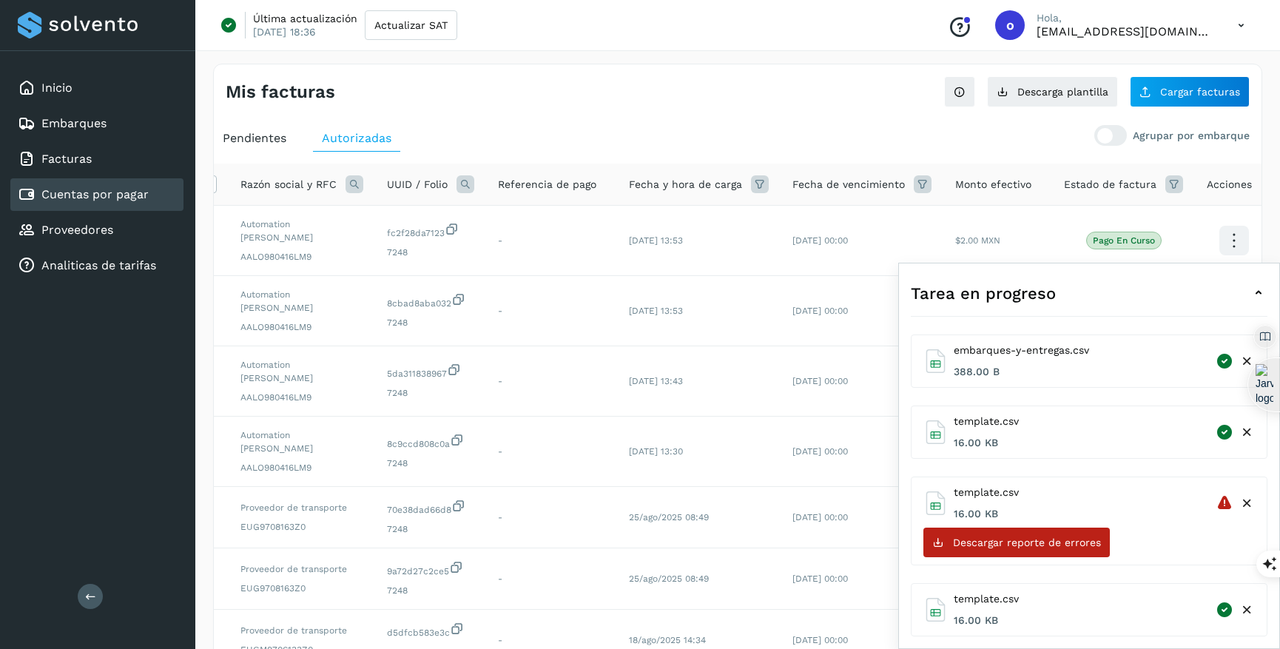
click at [1090, 630] on div "template.csv 16.00 KB" at bounding box center [1089, 609] width 357 height 53
click at [1245, 433] on icon at bounding box center [1247, 433] width 16 height 16
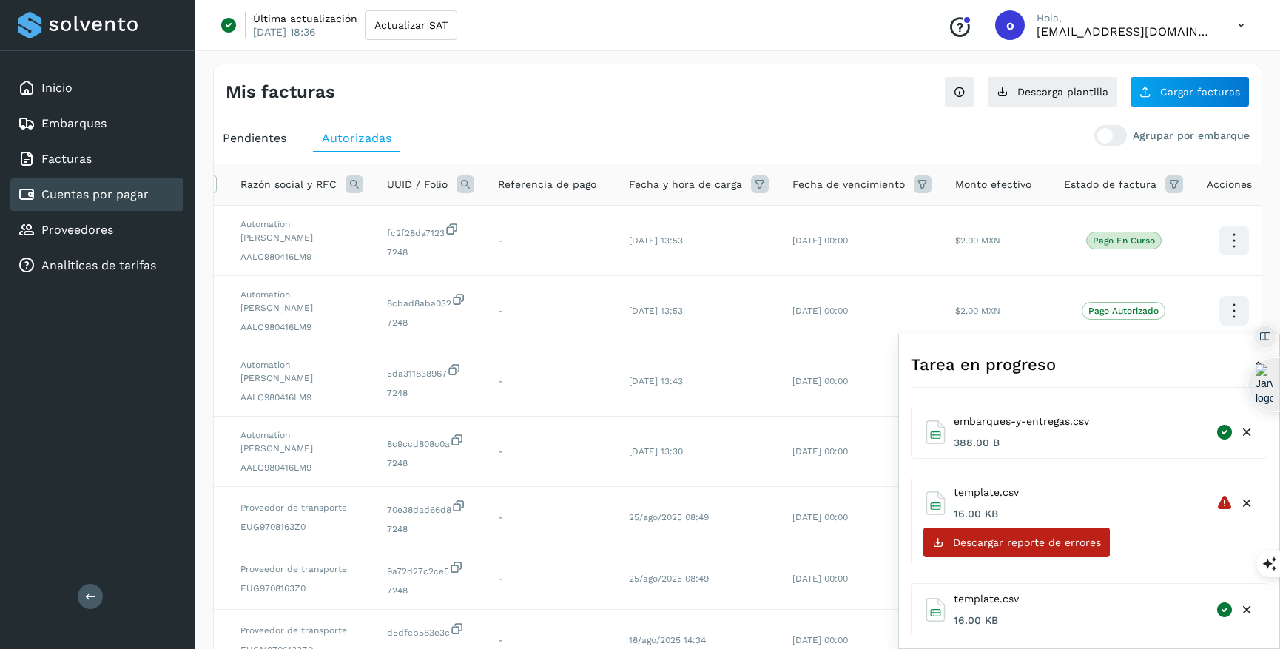
click at [1253, 503] on icon at bounding box center [1247, 504] width 16 height 16
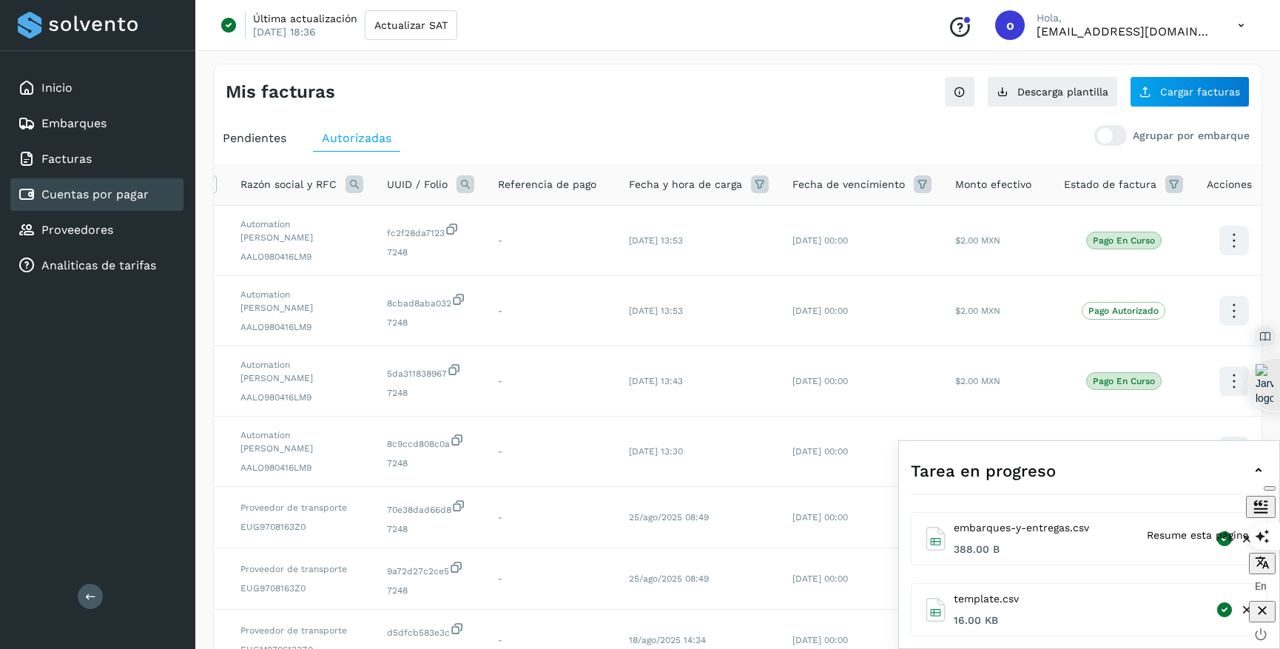
click at [1245, 540] on div "Resume esta página" at bounding box center [1198, 535] width 102 height 36
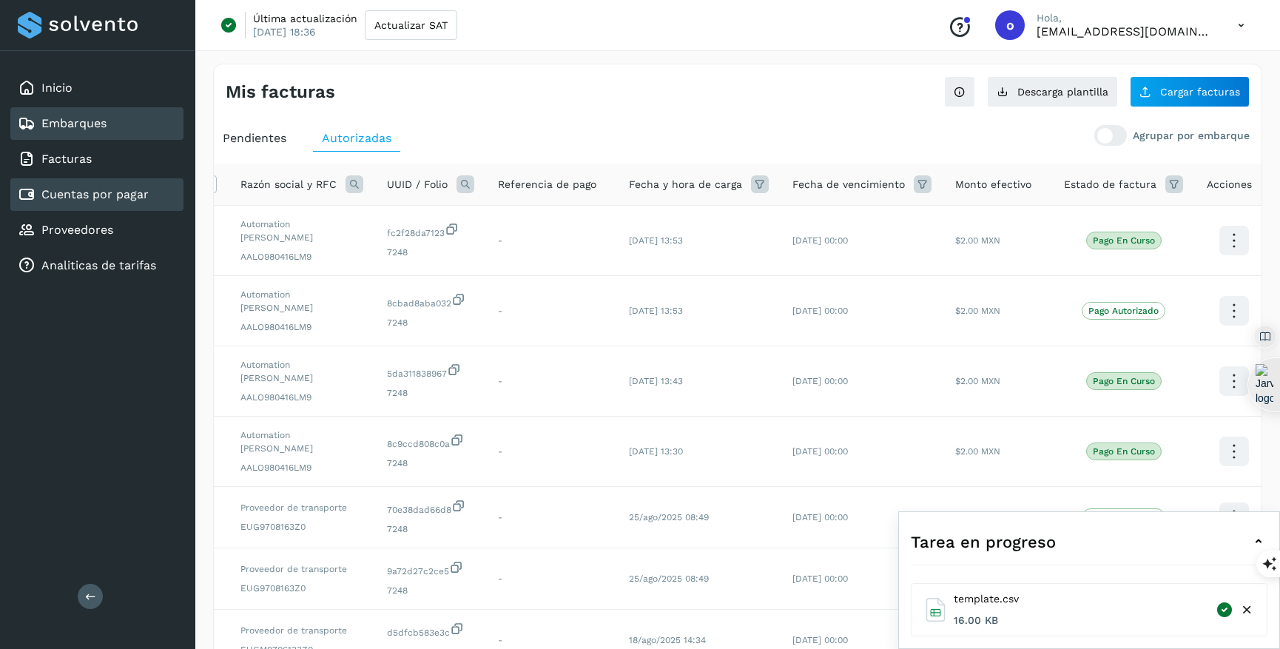
click at [147, 127] on div "Embarques" at bounding box center [96, 123] width 173 height 33
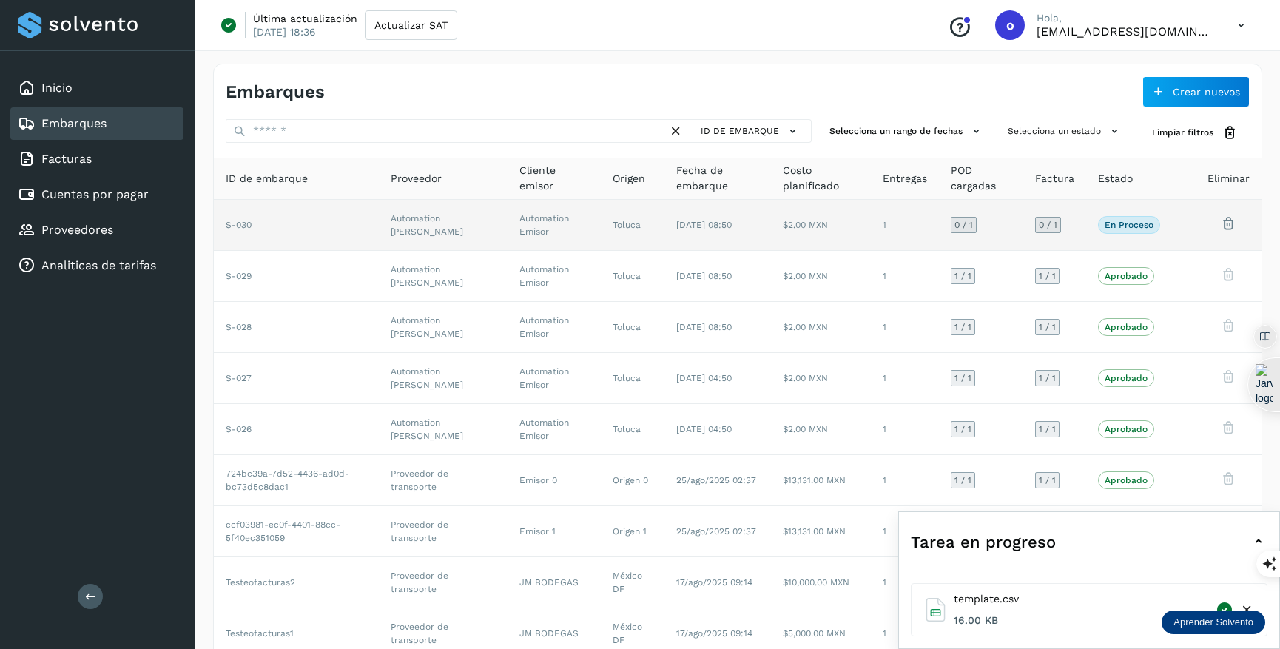
click at [875, 212] on td "1" at bounding box center [905, 225] width 68 height 51
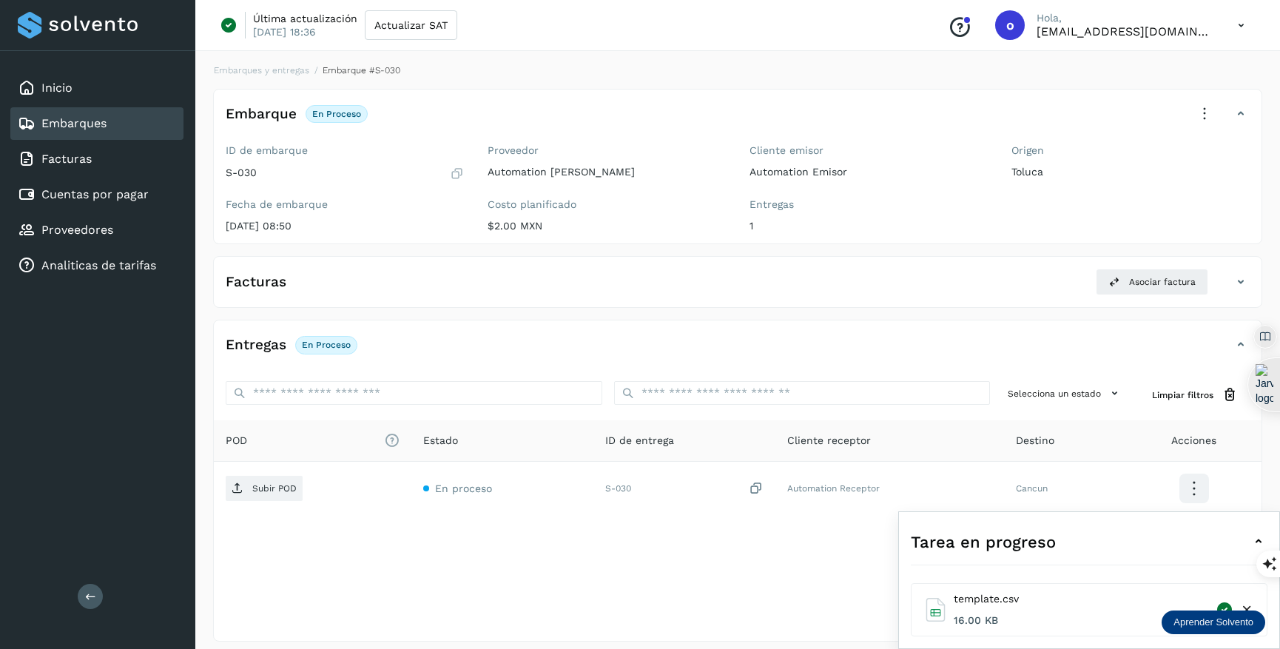
click at [1154, 295] on div "Facturas Asociar factura" at bounding box center [738, 288] width 1048 height 38
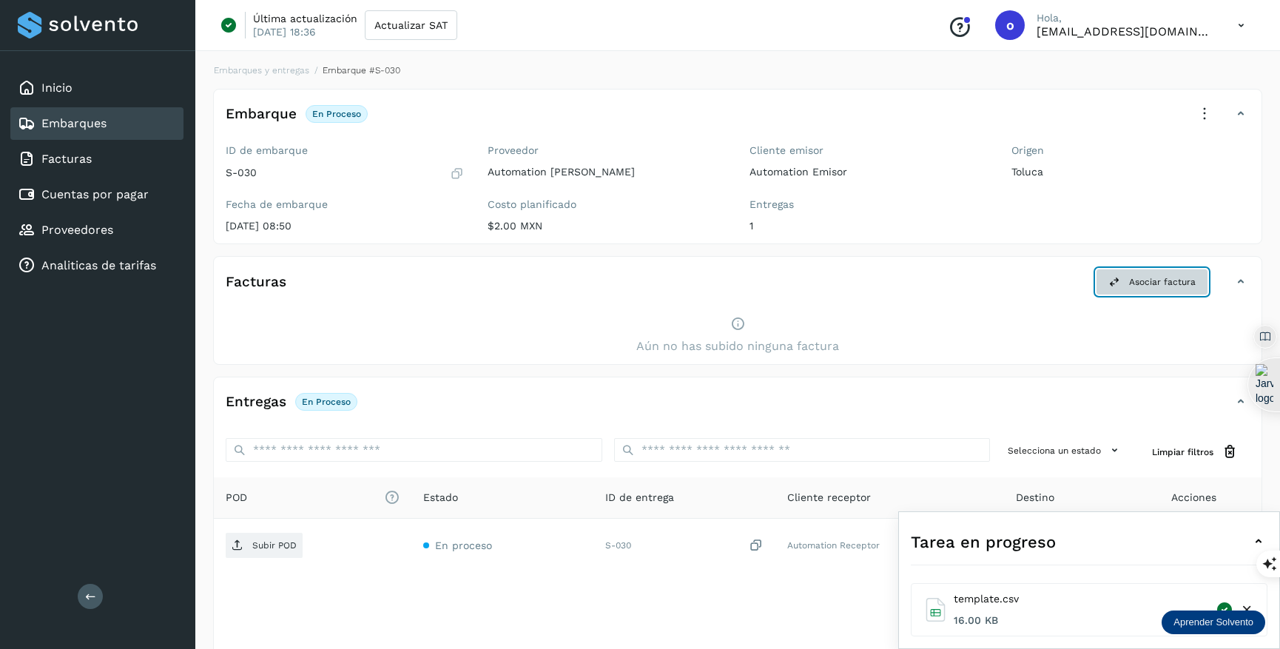
click at [1151, 290] on button "Asociar factura" at bounding box center [1152, 282] width 112 height 27
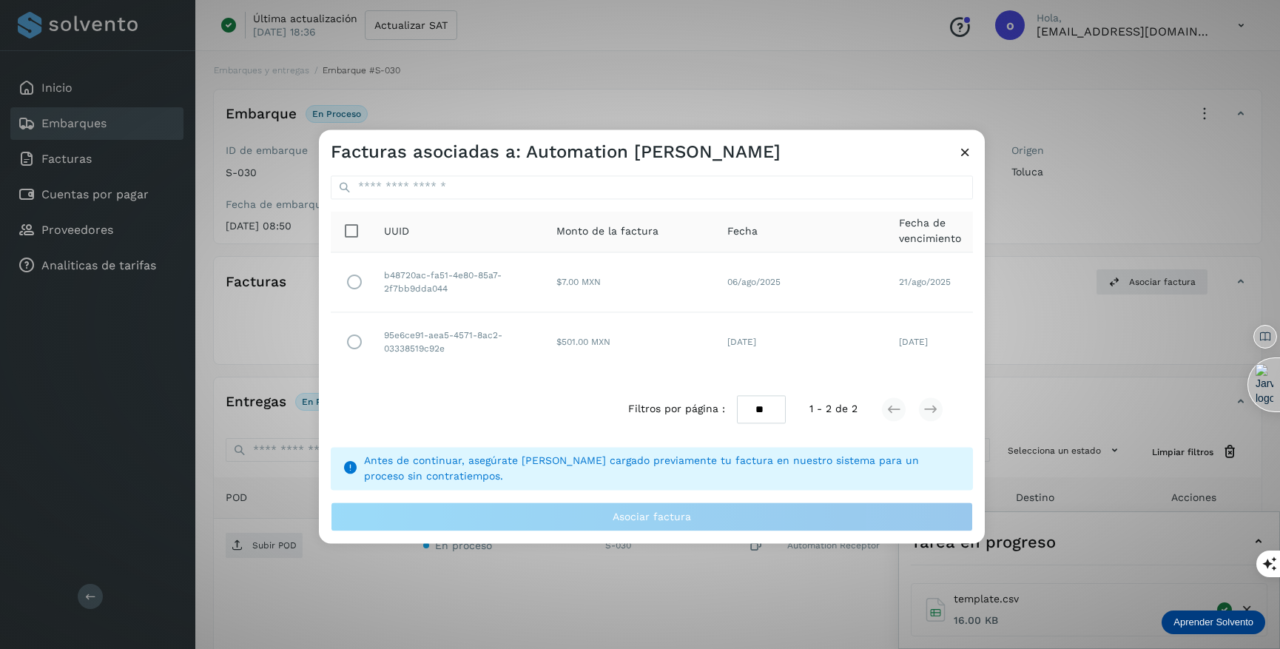
click at [965, 148] on icon at bounding box center [966, 152] width 16 height 16
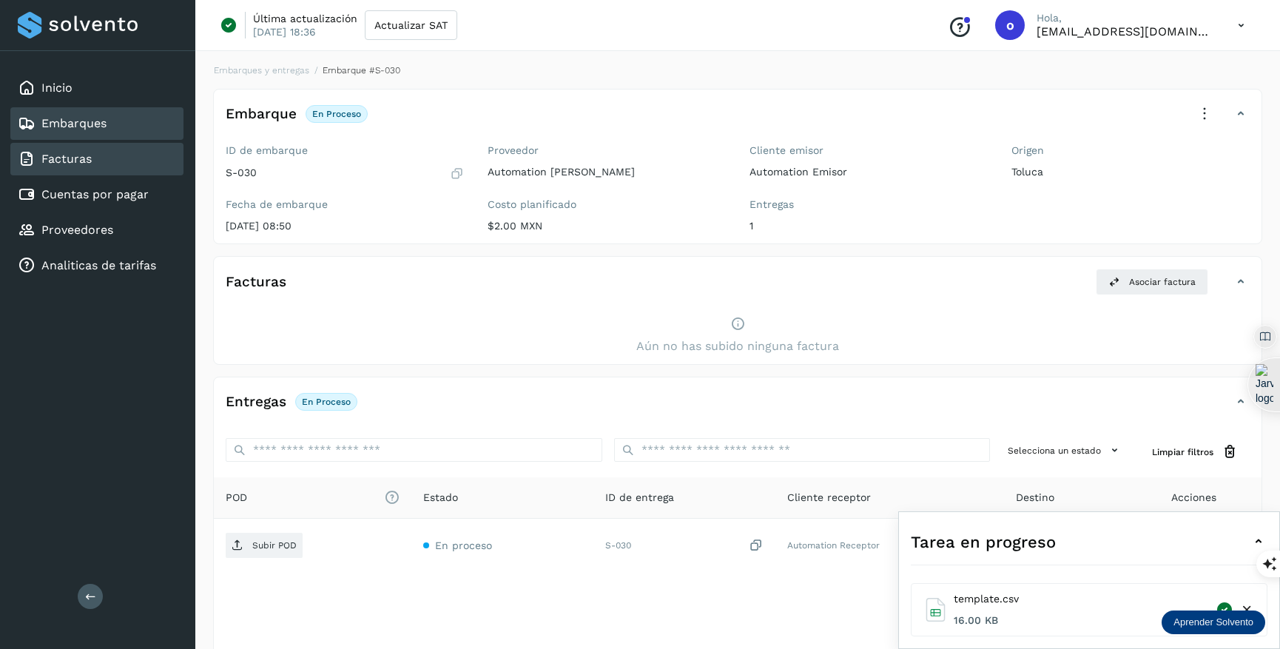
click at [113, 173] on div "Facturas" at bounding box center [96, 159] width 173 height 33
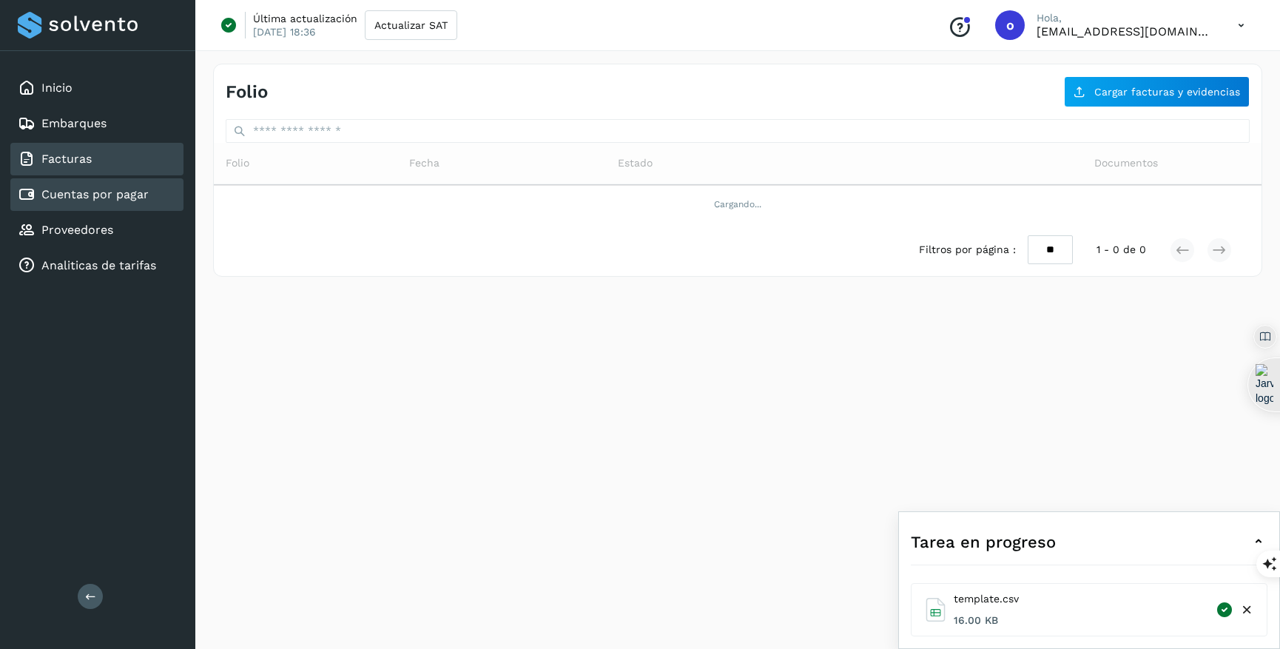
click at [116, 194] on link "Cuentas por pagar" at bounding box center [94, 194] width 107 height 14
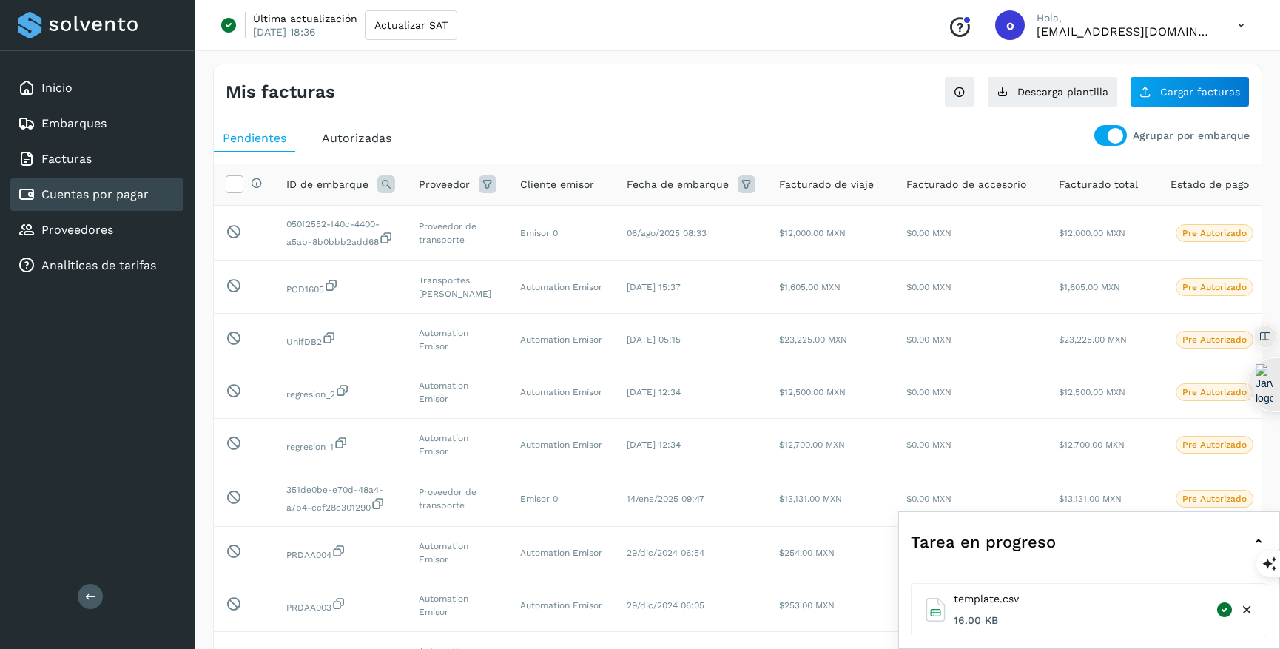
click at [360, 138] on span "Autorizadas" at bounding box center [357, 138] width 70 height 14
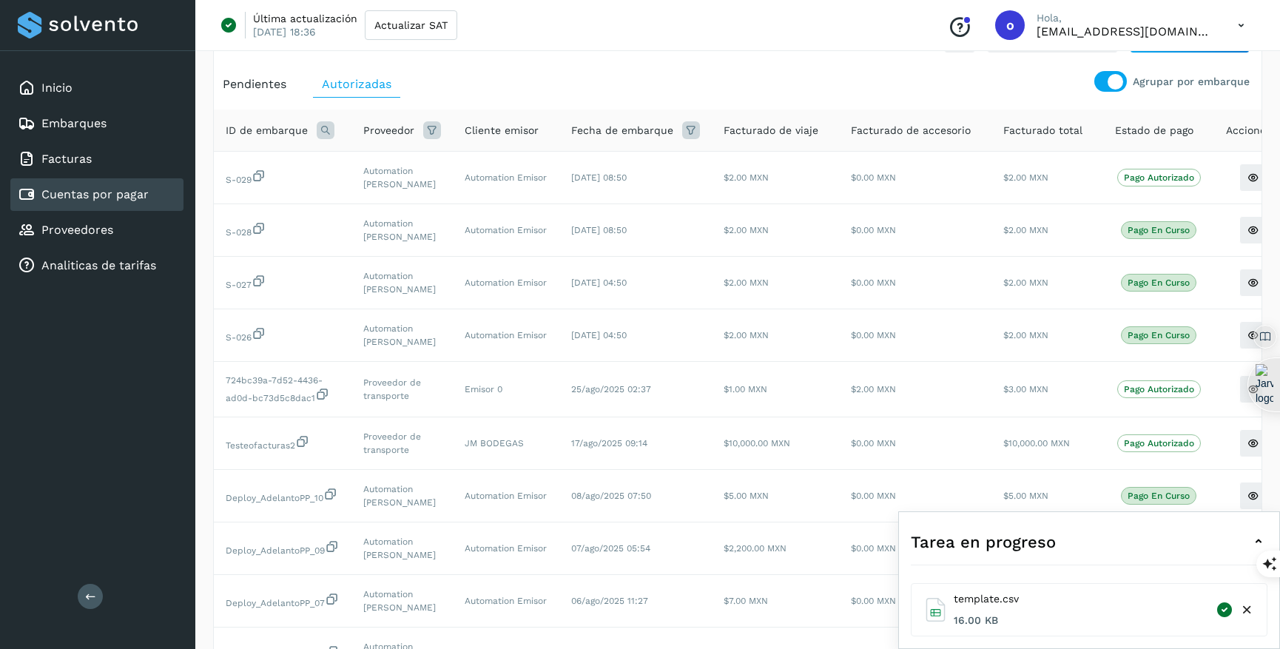
scroll to position [30, 0]
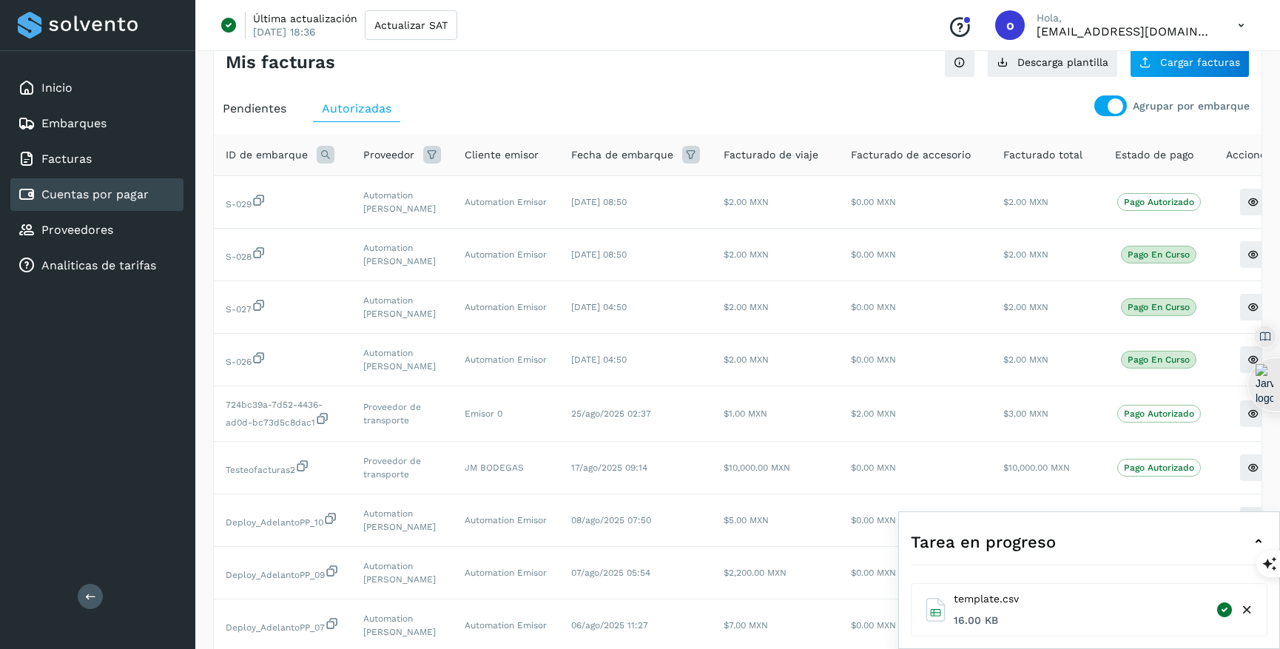
click at [265, 105] on span "Pendientes" at bounding box center [255, 108] width 64 height 14
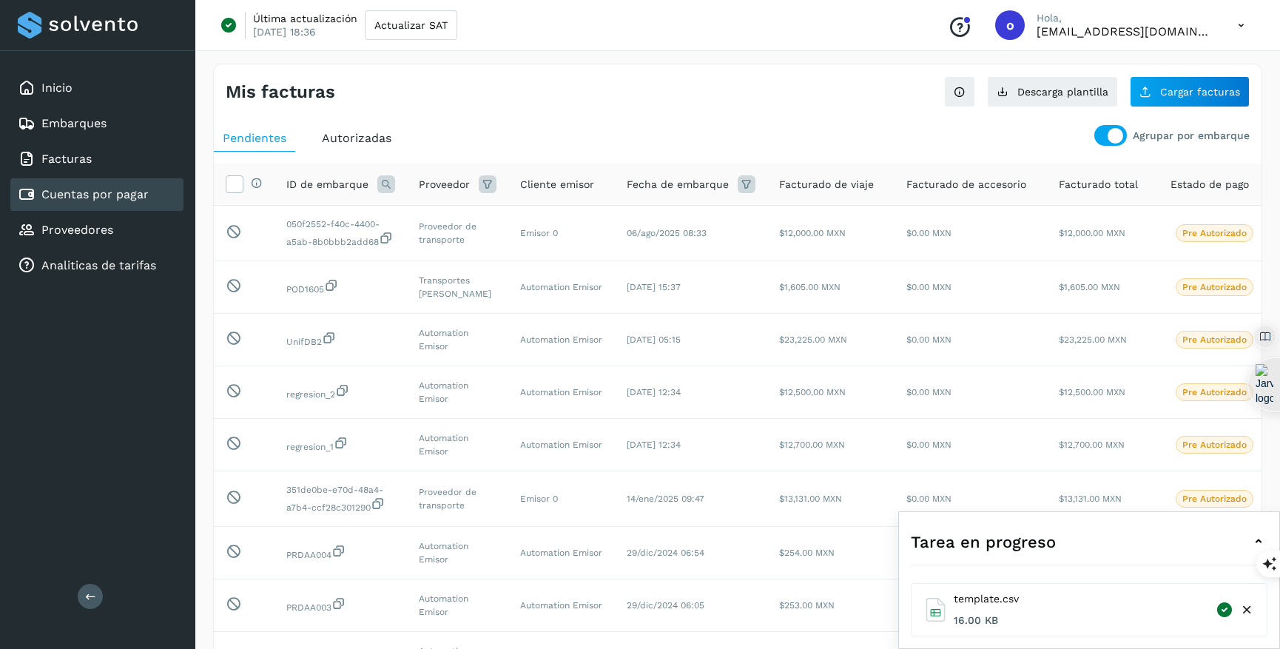
click at [344, 136] on span "Autorizadas" at bounding box center [357, 138] width 70 height 14
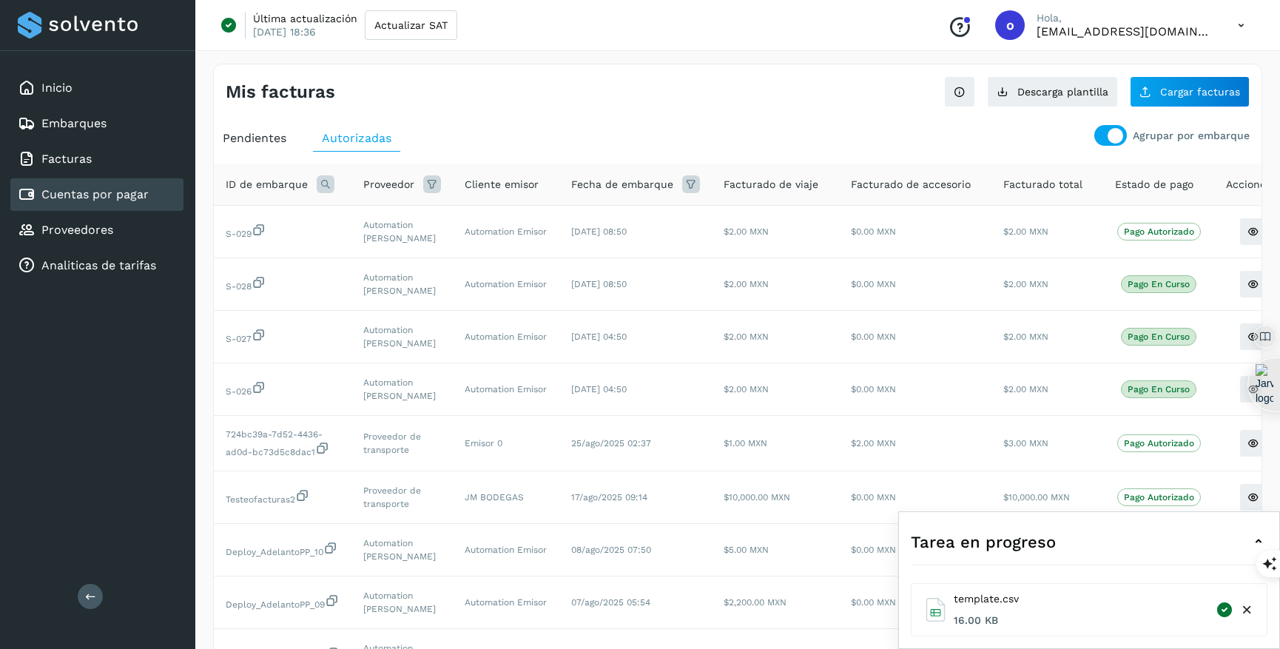
click at [248, 141] on span "Pendientes" at bounding box center [255, 138] width 64 height 14
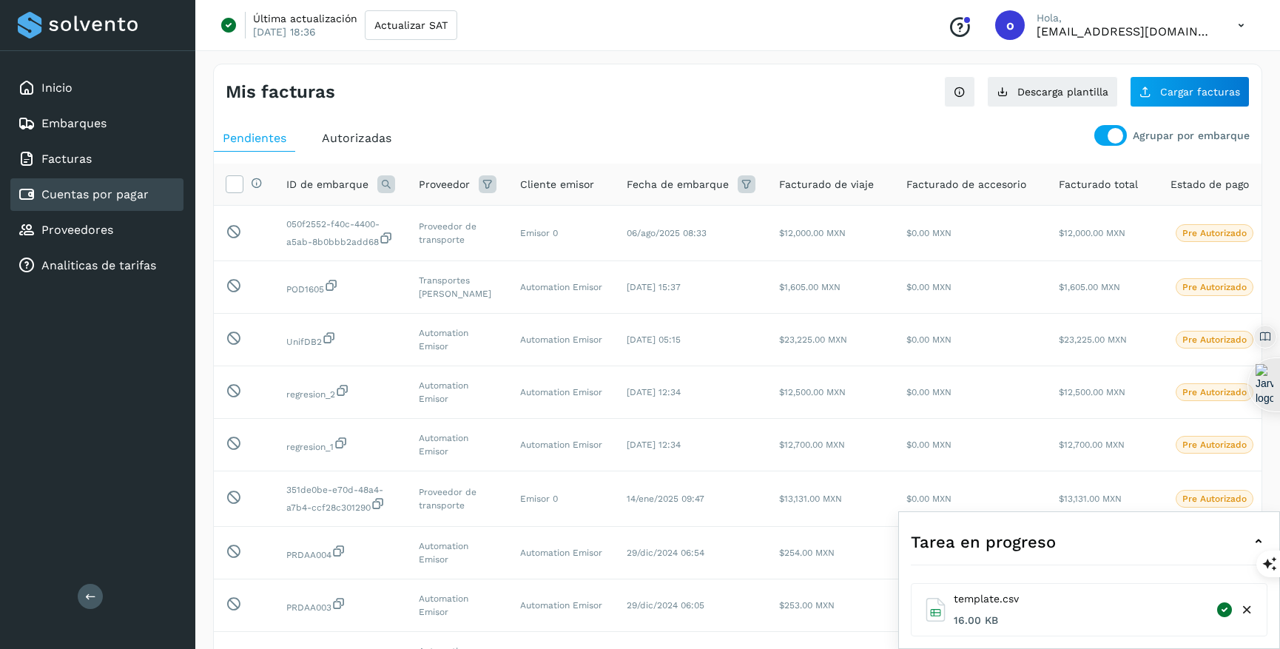
click at [359, 141] on span "Autorizadas" at bounding box center [357, 138] width 70 height 14
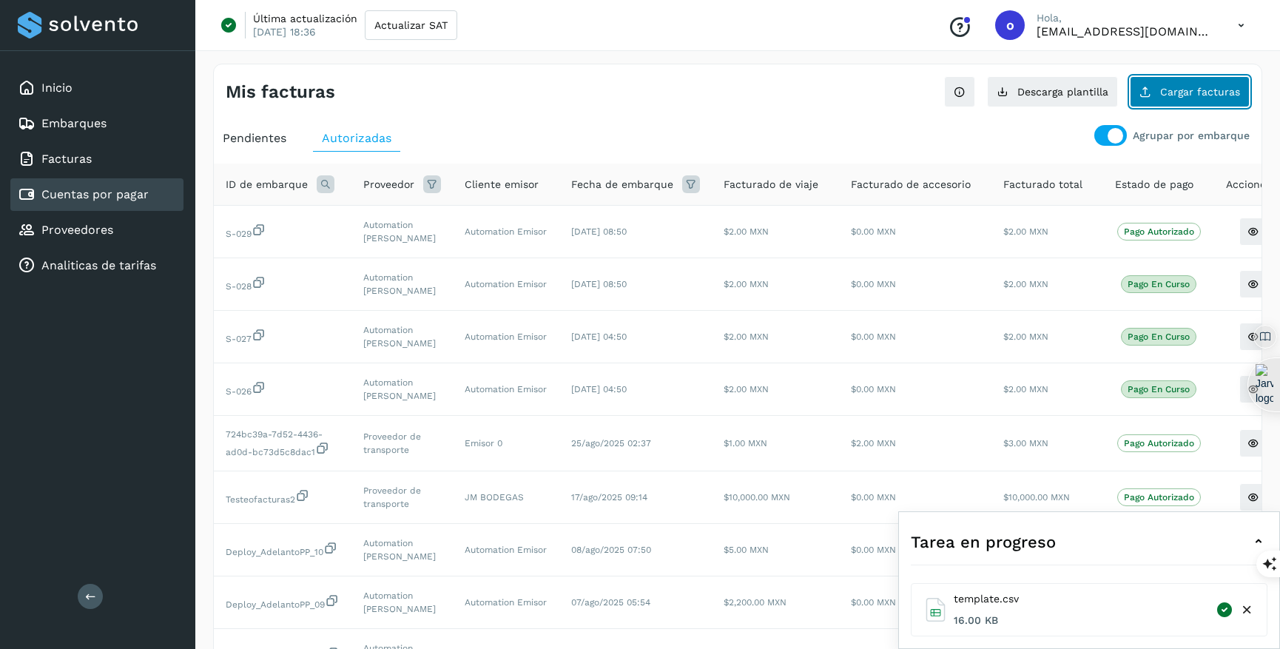
click at [1169, 93] on span "Cargar facturas" at bounding box center [1200, 92] width 80 height 10
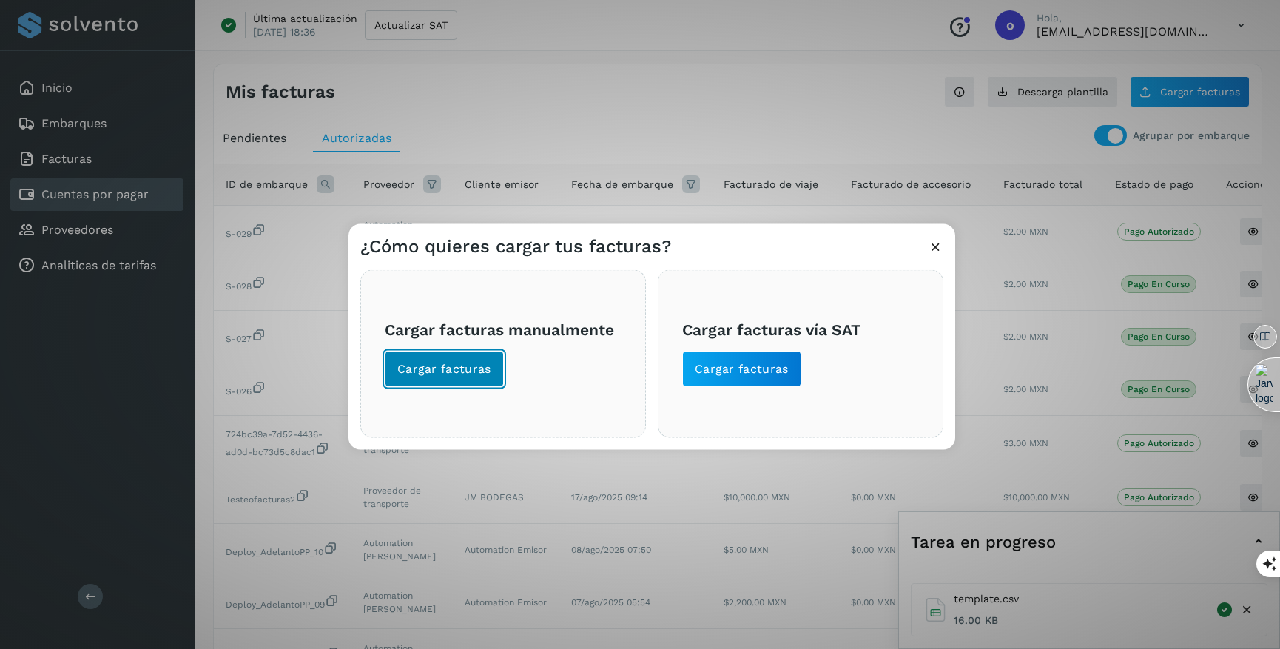
click at [437, 361] on span "Cargar facturas" at bounding box center [444, 368] width 94 height 16
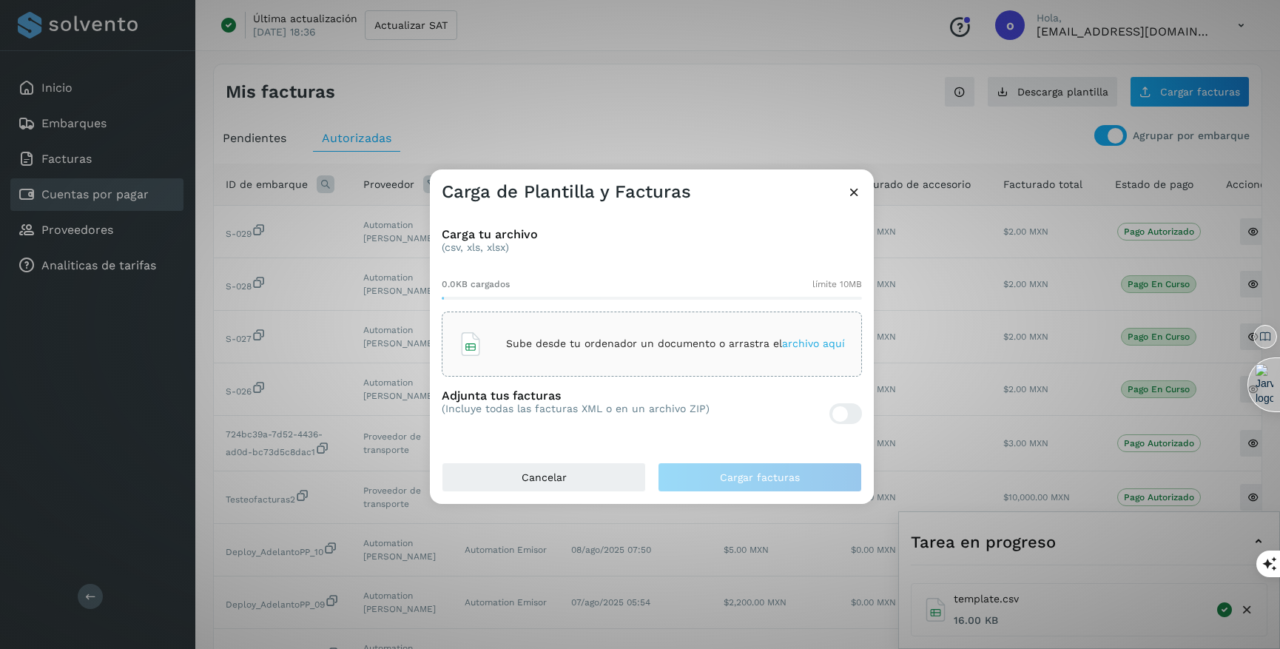
click at [807, 346] on span "archivo aquí" at bounding box center [813, 343] width 63 height 12
click at [808, 342] on span "archivo aquí" at bounding box center [813, 343] width 63 height 12
click at [568, 488] on button "Cancelar" at bounding box center [544, 477] width 204 height 30
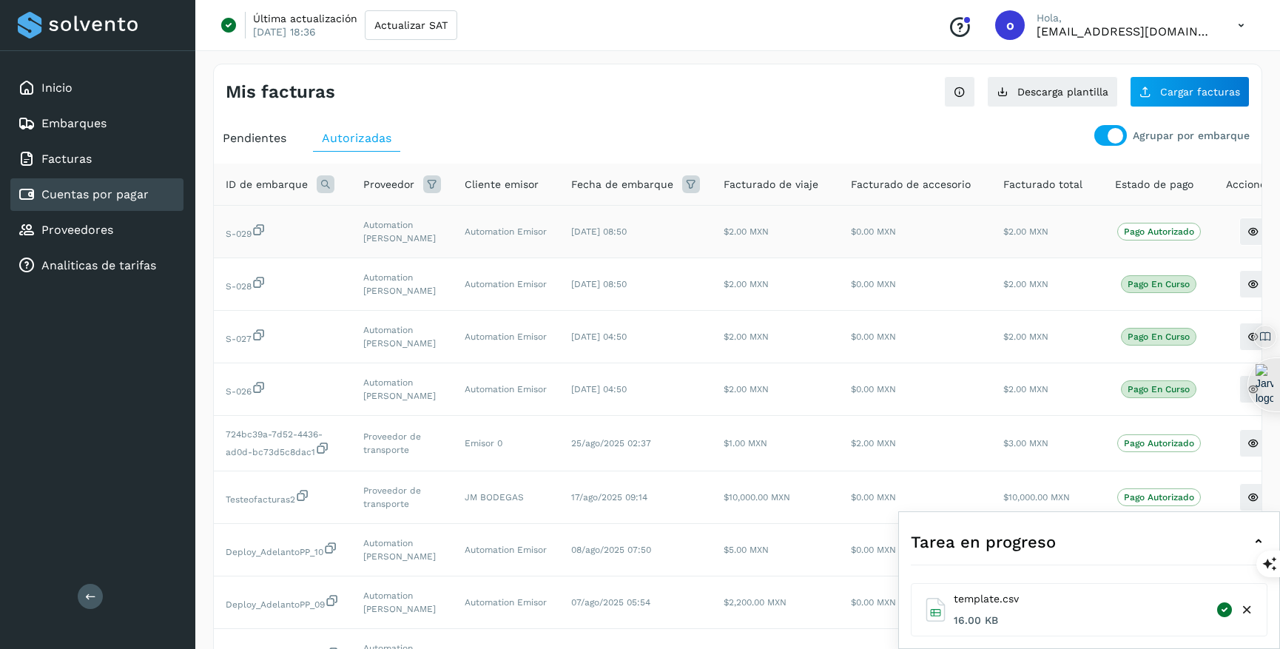
click at [324, 236] on td "S-029" at bounding box center [283, 232] width 138 height 53
click at [264, 127] on div "Pendientes" at bounding box center [254, 138] width 81 height 27
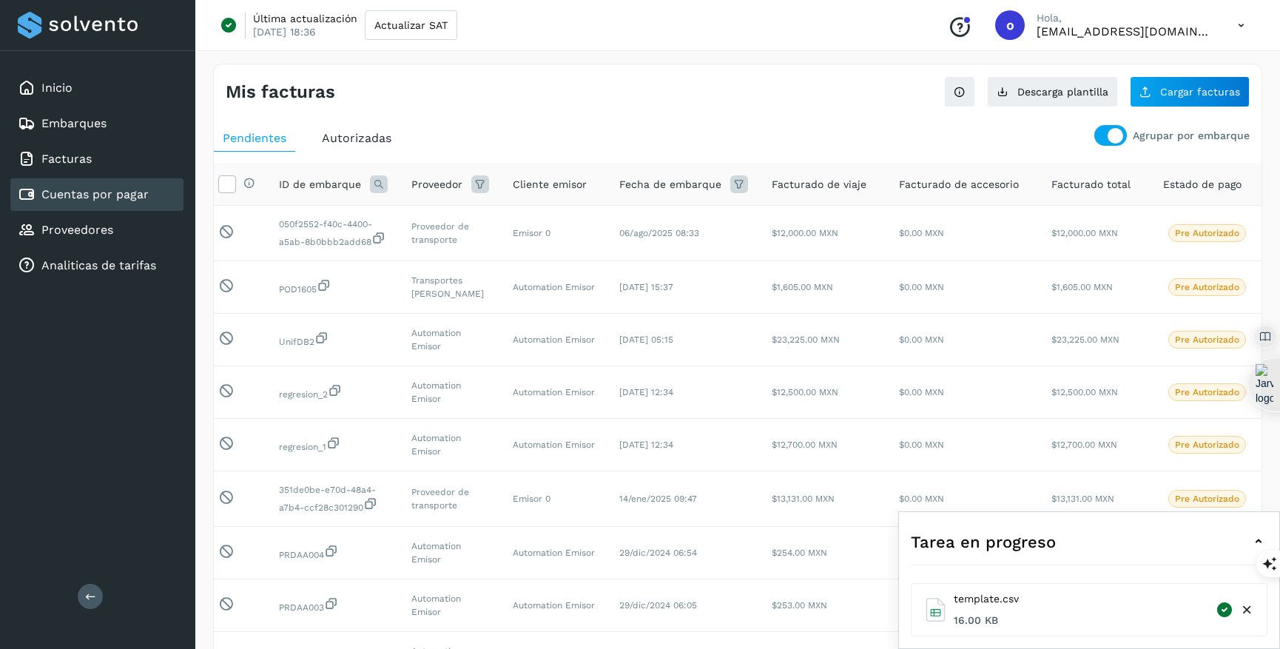
click at [309, 132] on ul "Pendientes Autorizadas" at bounding box center [738, 138] width 1048 height 27
click at [339, 135] on span "Autorizadas" at bounding box center [357, 138] width 70 height 14
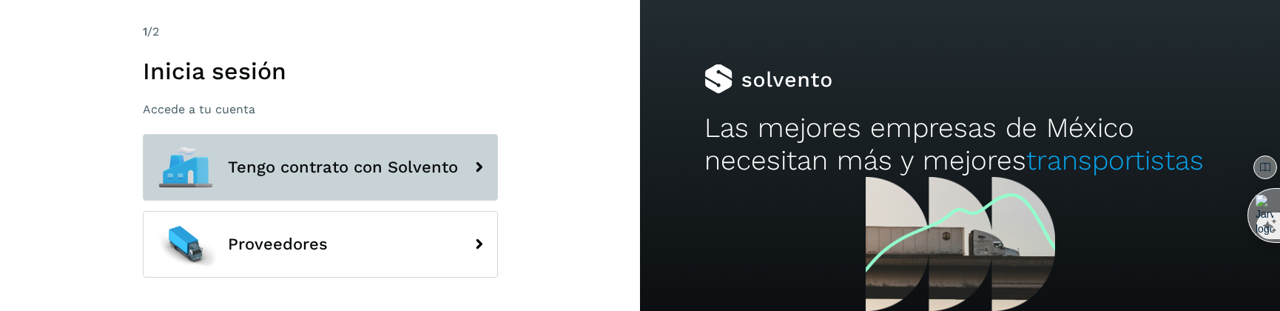
click at [329, 164] on span "Tengo contrato con Solvento" at bounding box center [343, 167] width 230 height 18
click at [354, 170] on span "Tengo contrato con Solvento" at bounding box center [343, 167] width 230 height 18
click at [374, 172] on span "Tengo contrato con Solvento" at bounding box center [343, 167] width 230 height 18
click at [351, 152] on button "Tengo contrato con Solvento" at bounding box center [320, 167] width 355 height 67
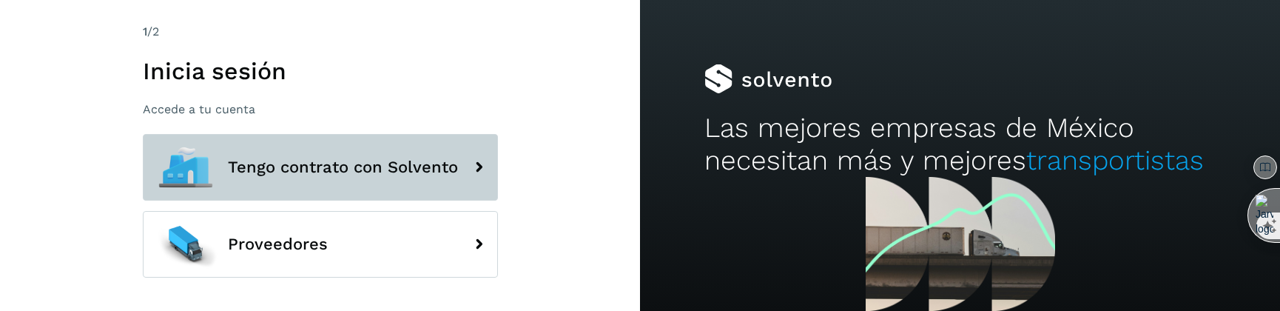
click at [317, 174] on span "Tengo contrato con Solvento" at bounding box center [343, 167] width 230 height 18
click at [293, 172] on span "Tengo contrato con Solvento" at bounding box center [343, 167] width 230 height 18
click at [405, 176] on span "Tengo contrato con Solvento" at bounding box center [343, 167] width 230 height 18
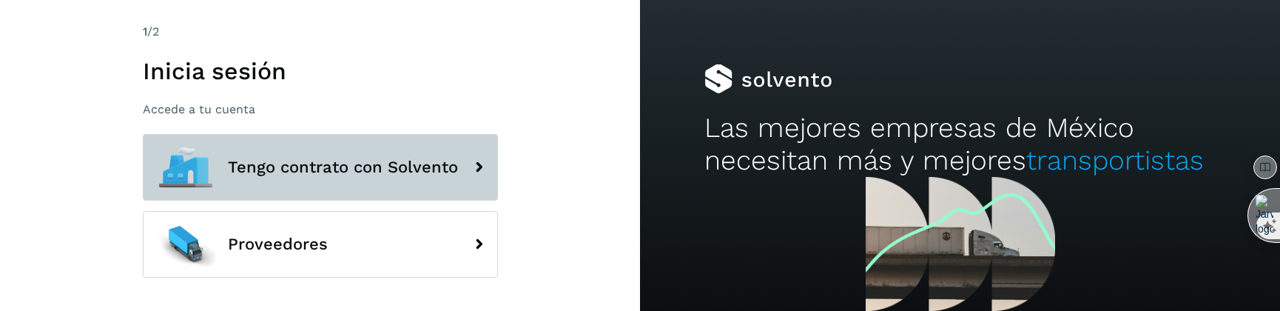
click at [405, 176] on span "Tengo contrato con Solvento" at bounding box center [343, 167] width 230 height 18
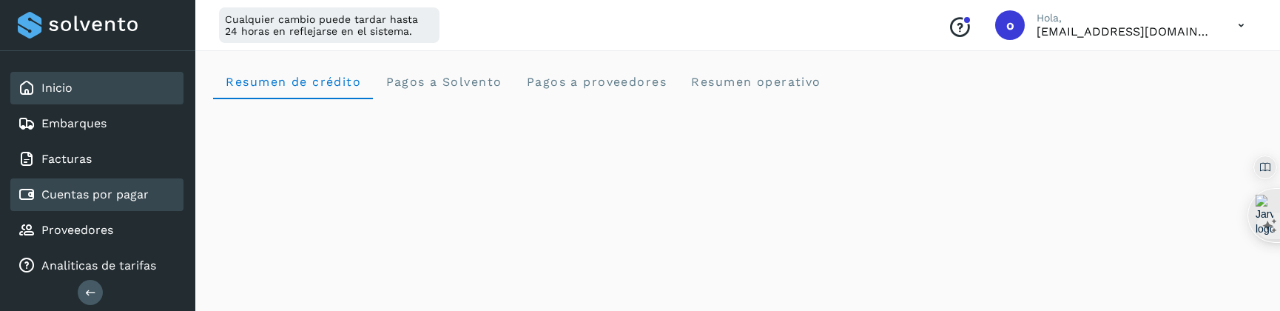
click at [143, 188] on link "Cuentas por pagar" at bounding box center [94, 194] width 107 height 14
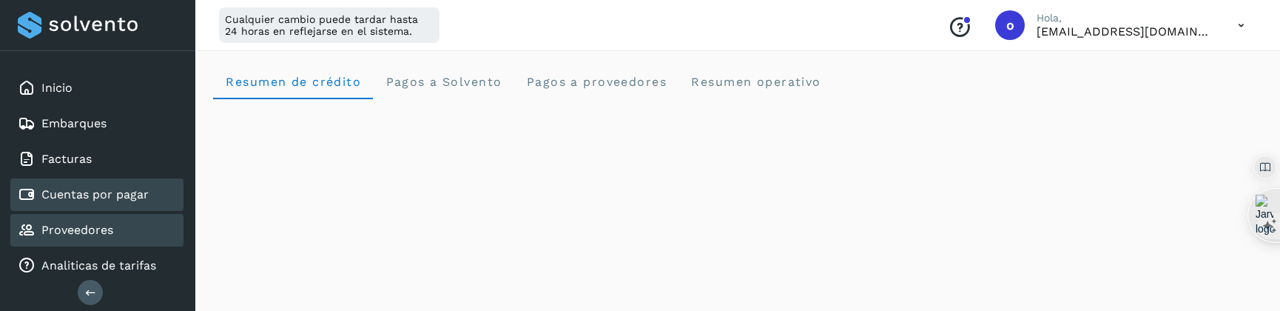
click at [126, 225] on div "Proveedores" at bounding box center [96, 230] width 173 height 33
click at [107, 191] on link "Cuentas por pagar" at bounding box center [94, 194] width 107 height 14
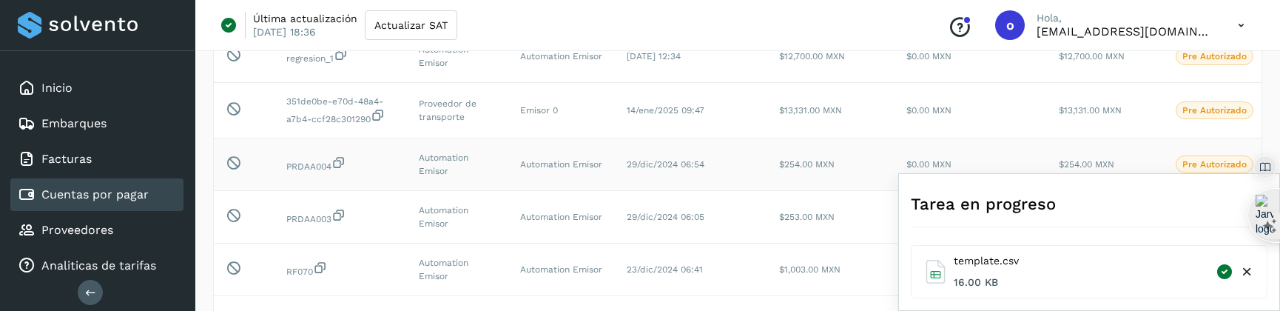
scroll to position [477, 0]
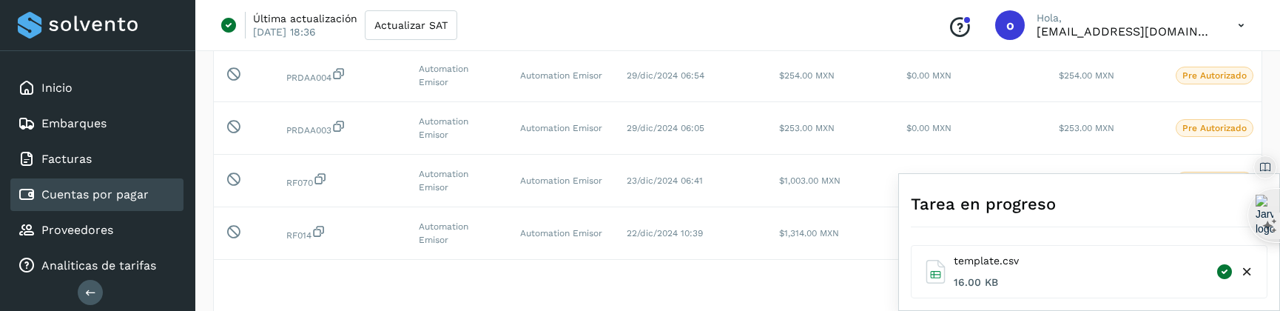
click at [1249, 270] on icon at bounding box center [1247, 272] width 16 height 16
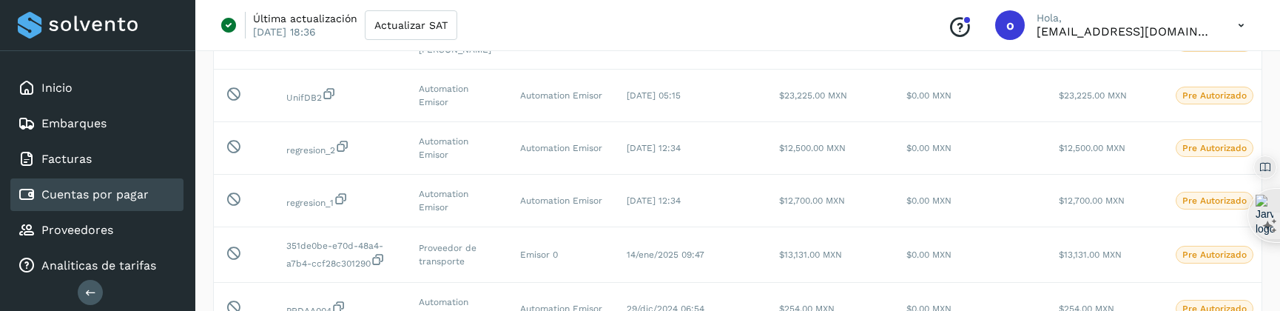
scroll to position [0, 0]
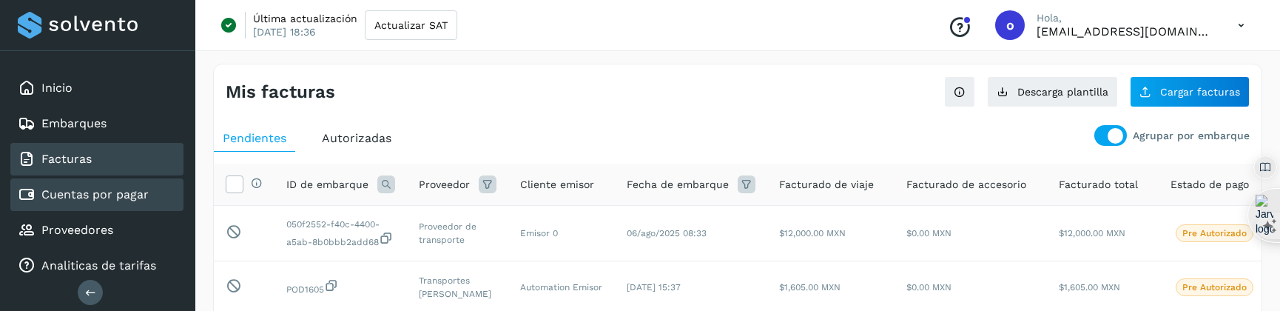
click at [47, 155] on link "Facturas" at bounding box center [66, 159] width 50 height 14
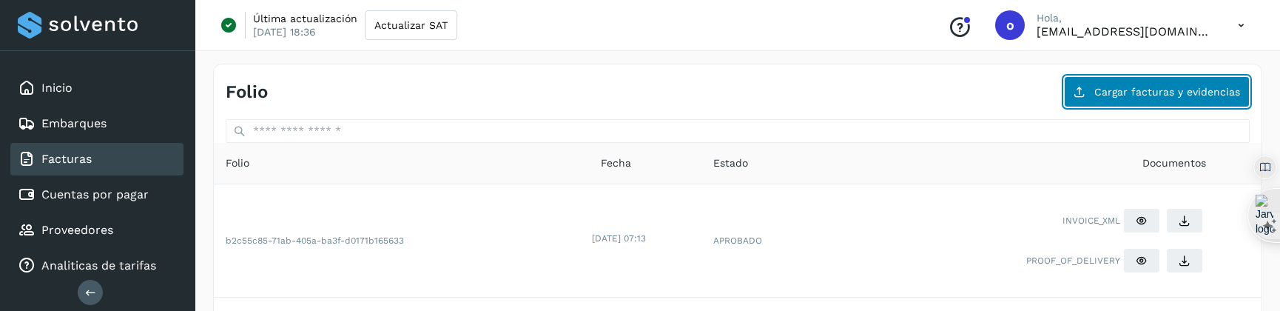
click at [1134, 92] on span "Cargar facturas y evidencias" at bounding box center [1167, 92] width 146 height 10
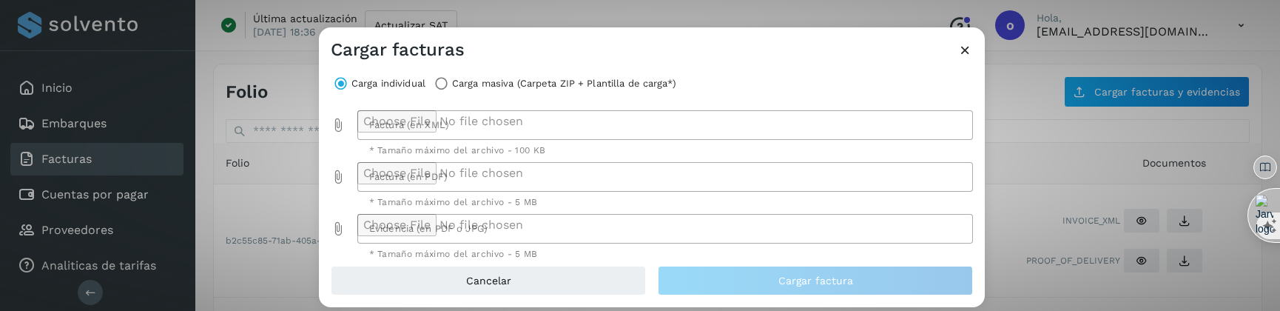
click at [979, 50] on div "Cargar facturas" at bounding box center [652, 44] width 666 height 34
click at [965, 52] on icon at bounding box center [966, 50] width 16 height 16
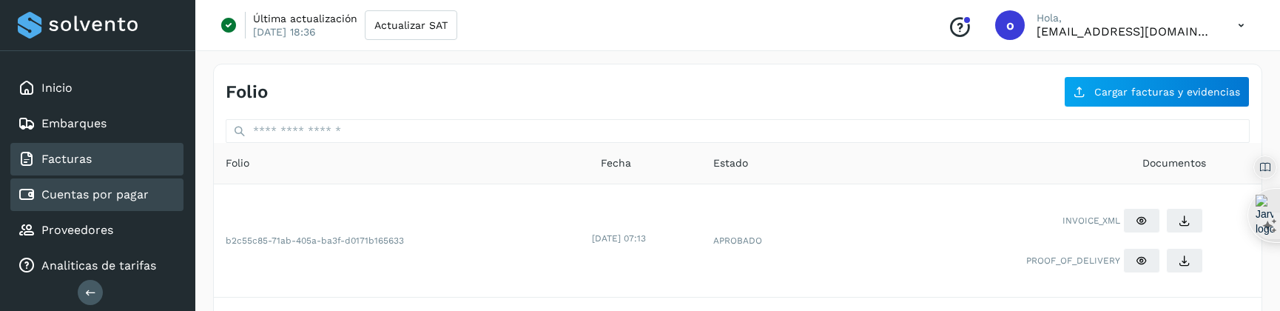
click at [123, 192] on link "Cuentas por pagar" at bounding box center [94, 194] width 107 height 14
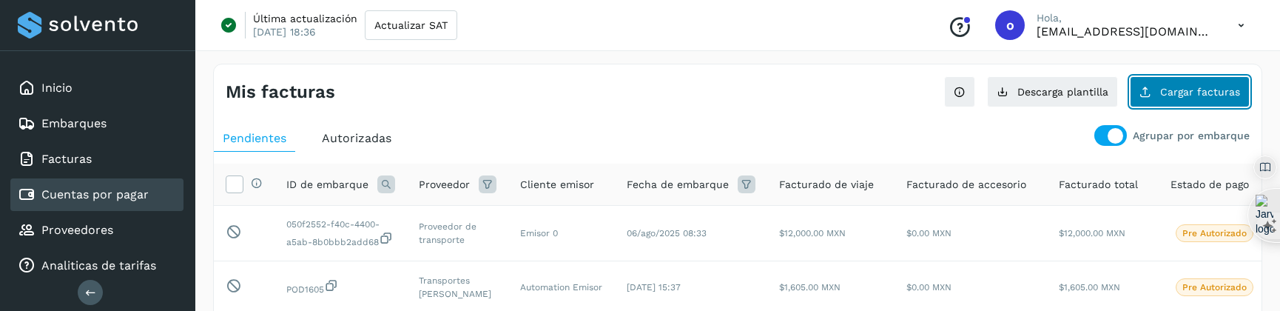
click at [1181, 92] on span "Cargar facturas" at bounding box center [1200, 92] width 80 height 10
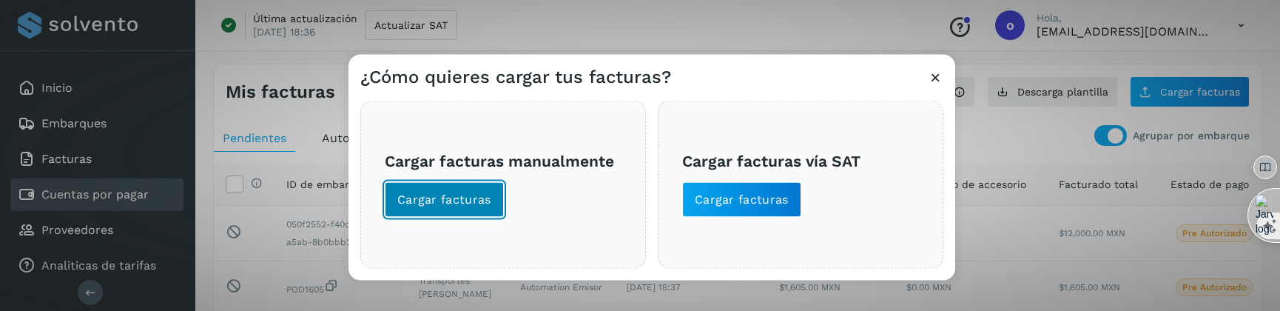
click at [488, 208] on button "Cargar facturas" at bounding box center [444, 200] width 119 height 36
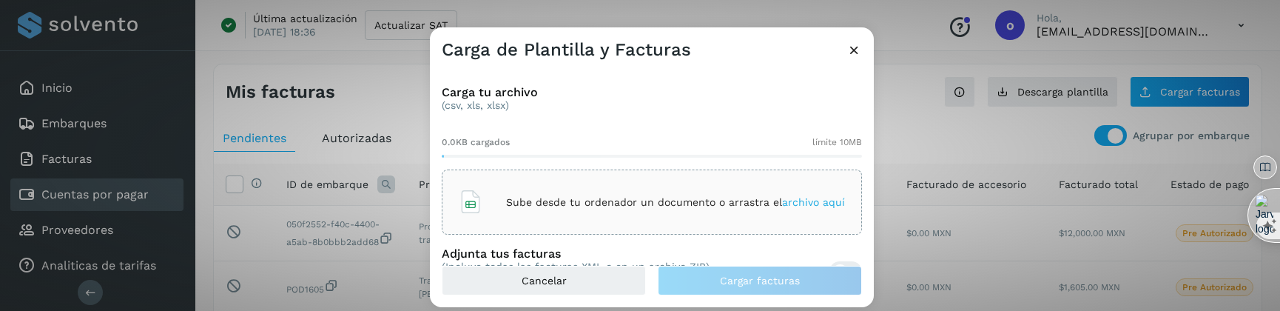
click at [787, 200] on span "archivo aquí" at bounding box center [813, 202] width 63 height 12
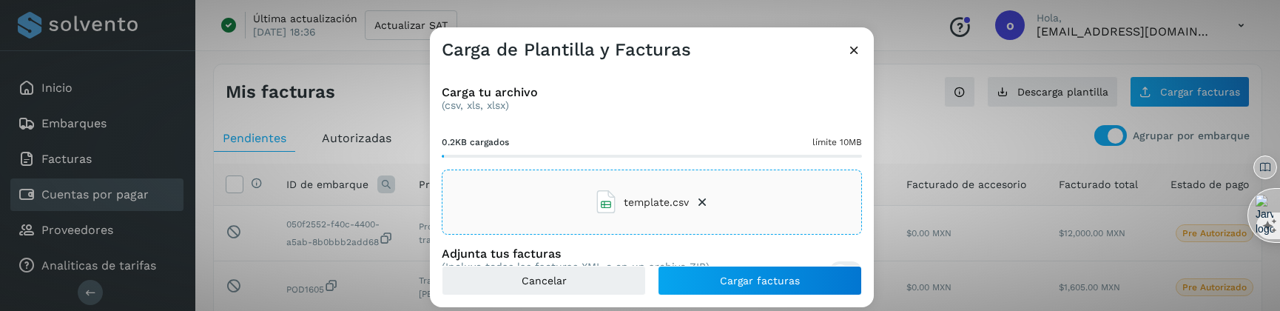
scroll to position [54, 0]
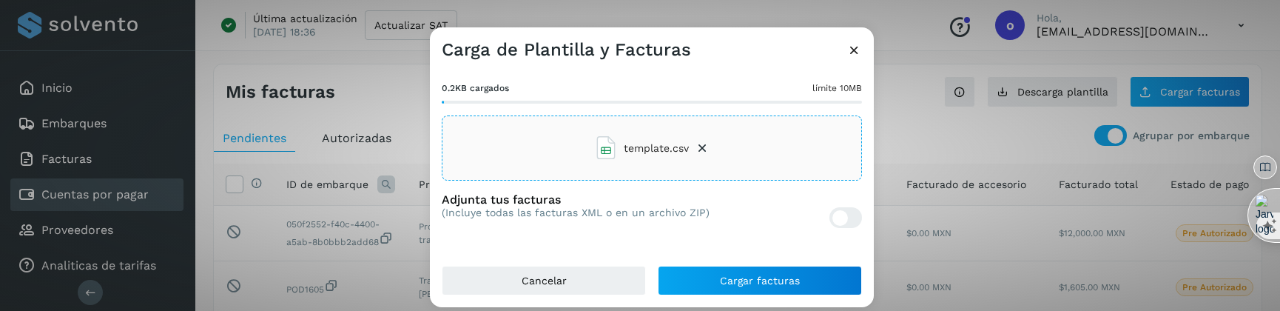
click at [842, 218] on div at bounding box center [840, 218] width 16 height 16
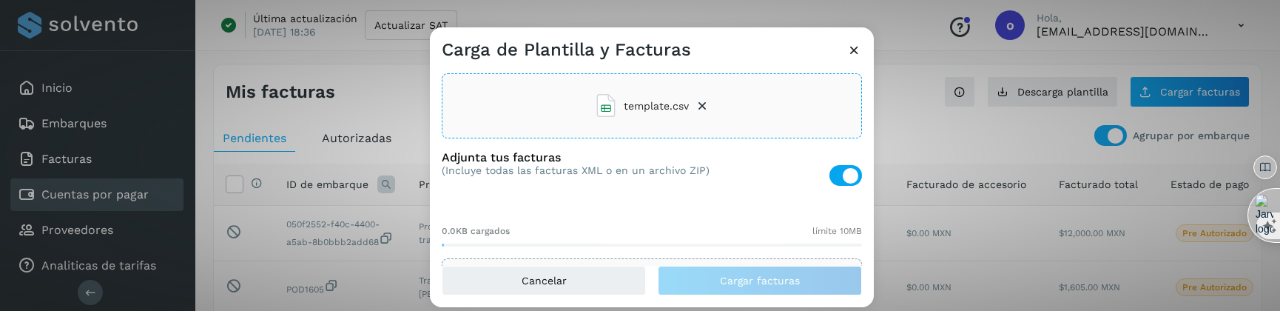
scroll to position [177, 0]
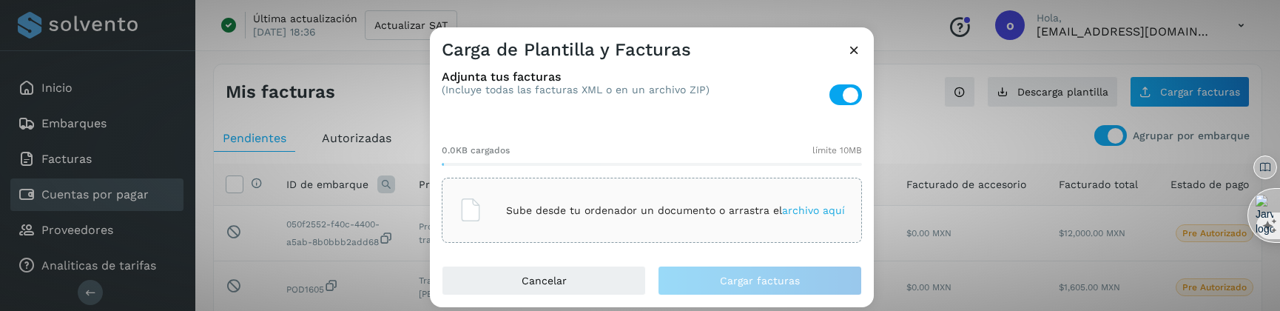
click at [811, 212] on span "archivo aquí" at bounding box center [813, 210] width 63 height 12
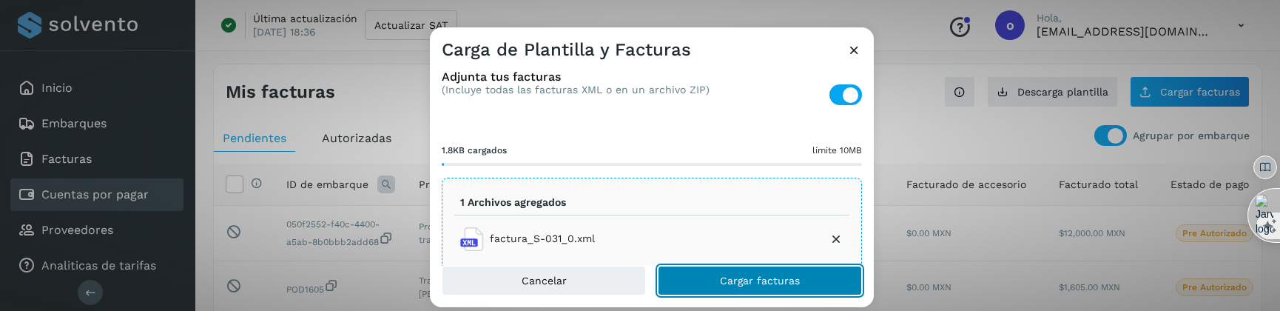
click at [745, 288] on button "Cargar facturas" at bounding box center [760, 281] width 204 height 30
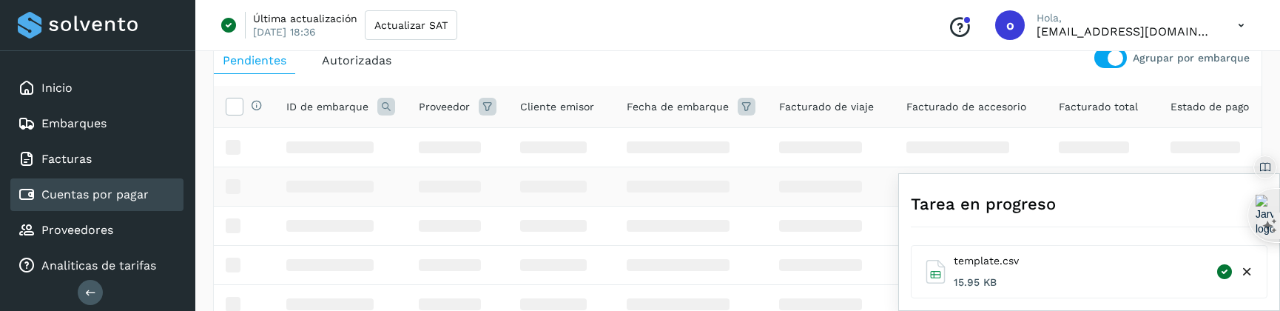
scroll to position [142, 0]
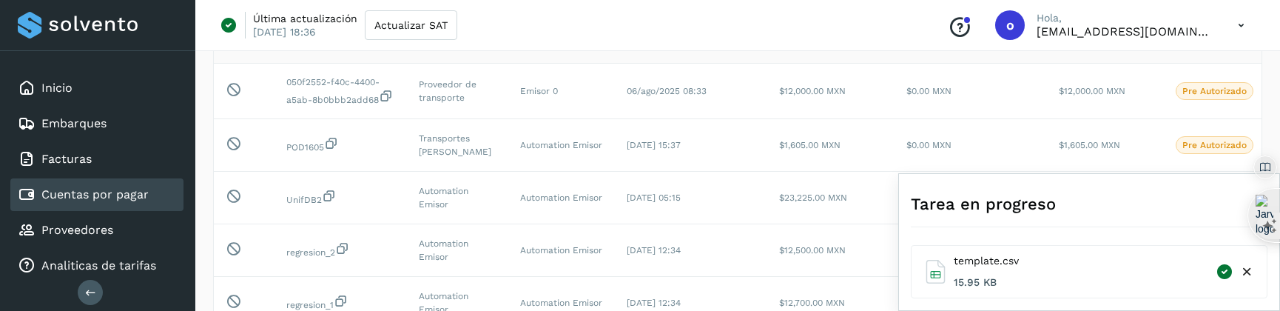
click at [1249, 275] on icon at bounding box center [1247, 272] width 16 height 16
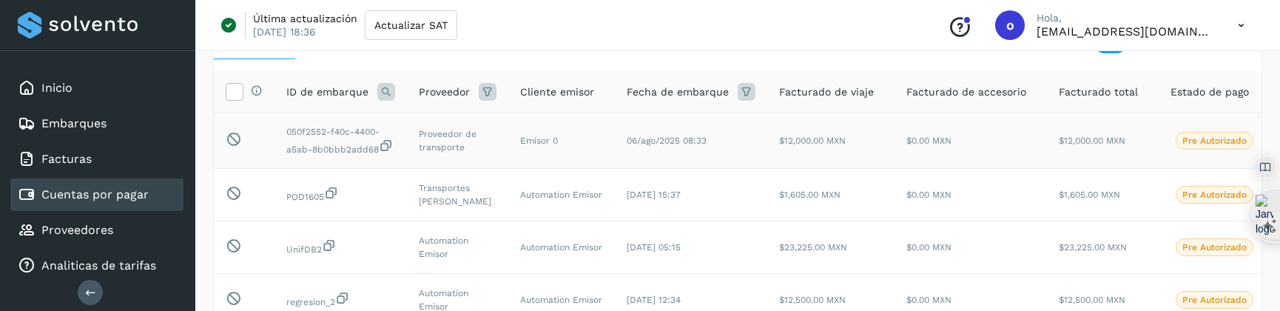
scroll to position [67, 0]
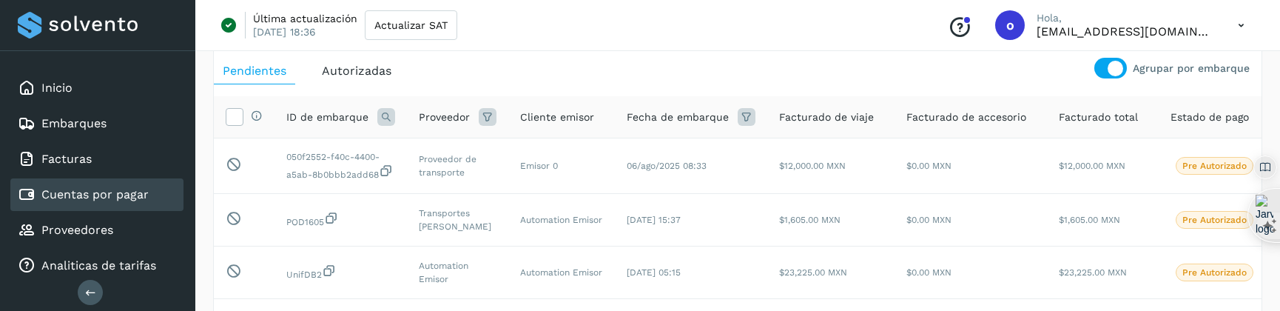
click at [371, 74] on span "Autorizadas" at bounding box center [357, 71] width 70 height 14
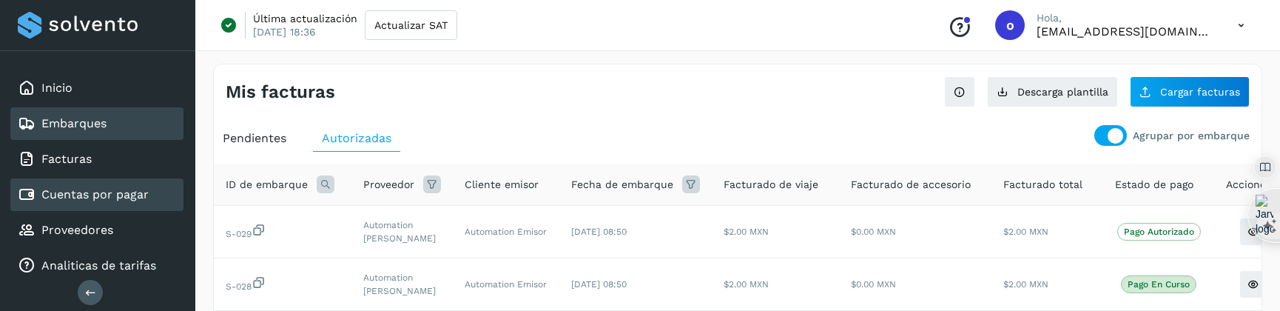
click at [127, 123] on div "Embarques" at bounding box center [96, 123] width 173 height 33
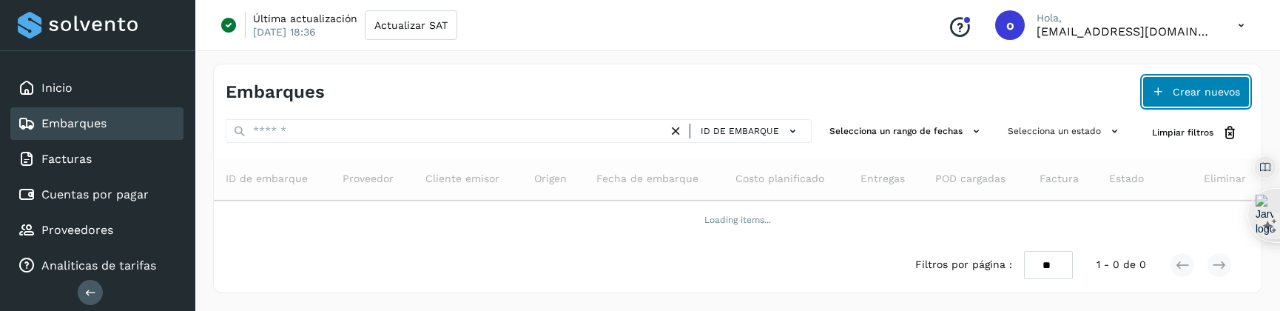
click at [1194, 90] on span "Crear nuevos" at bounding box center [1206, 92] width 67 height 10
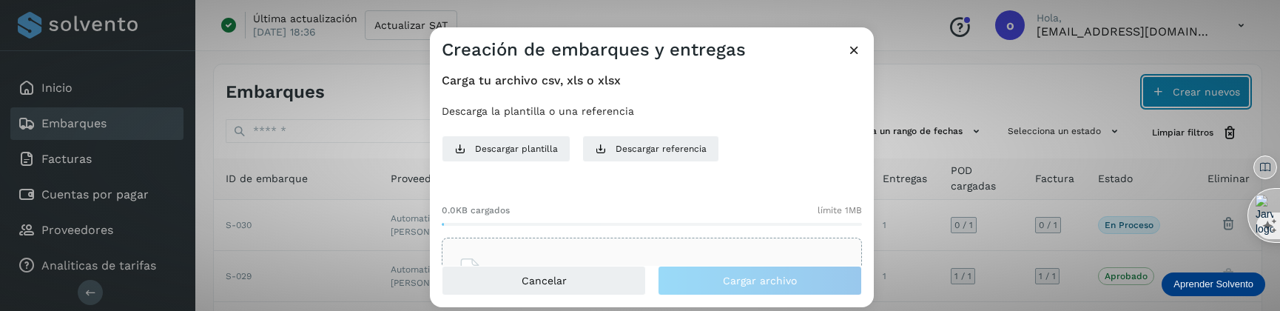
scroll to position [48, 0]
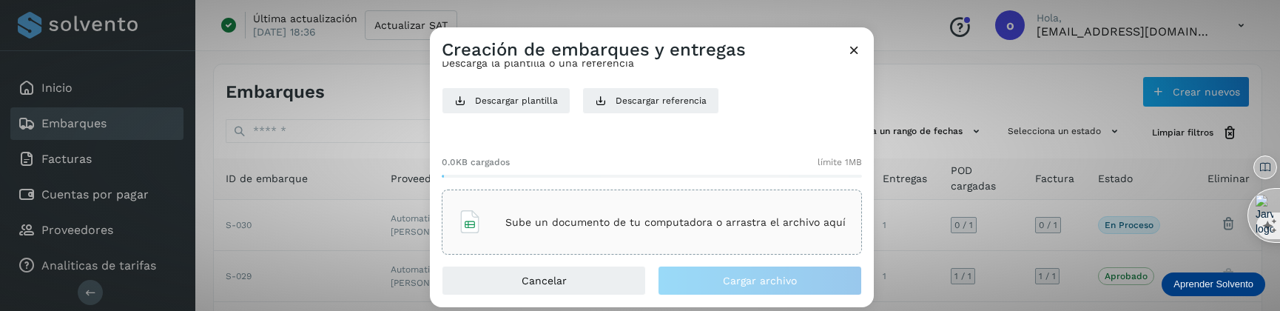
click at [730, 219] on p "Sube un documento de tu computadora o arrastra el archivo aquí" at bounding box center [675, 222] width 340 height 13
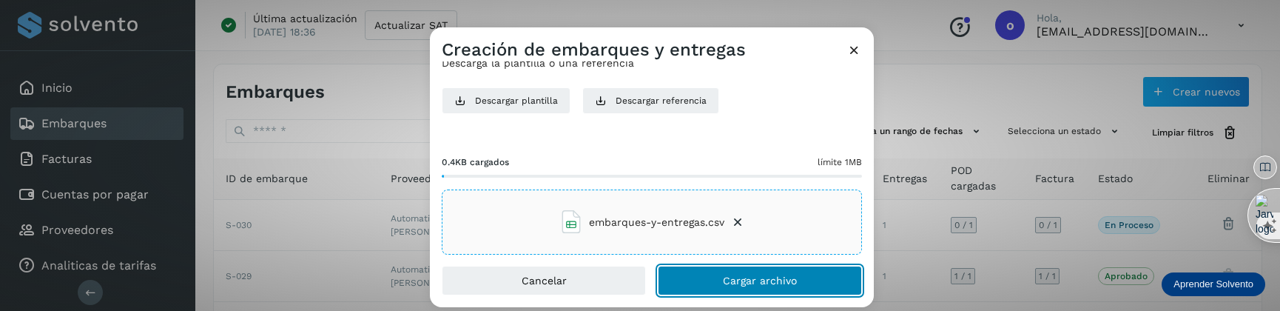
click at [687, 280] on button "Cargar archivo" at bounding box center [760, 281] width 204 height 30
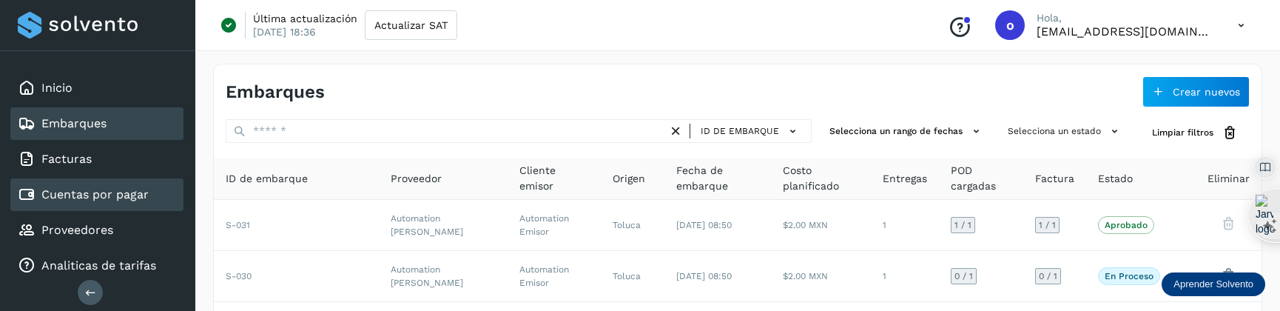
click at [133, 187] on link "Cuentas por pagar" at bounding box center [94, 194] width 107 height 14
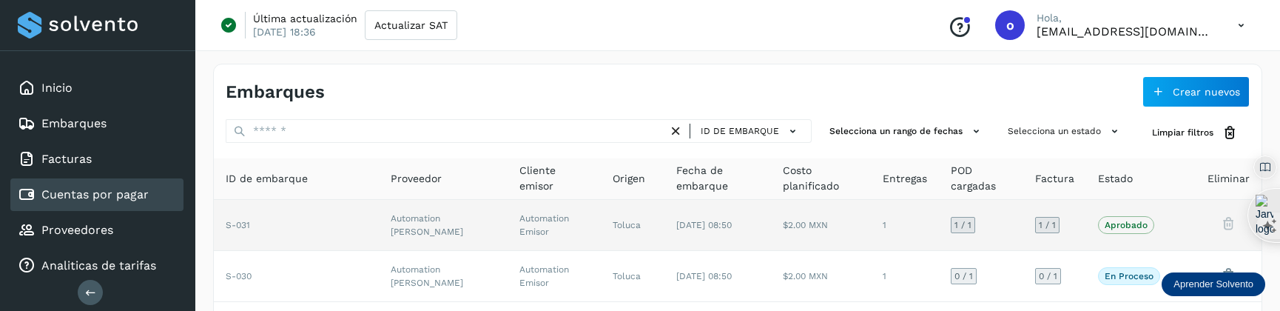
click at [298, 237] on td "S-031" at bounding box center [296, 225] width 165 height 51
click at [329, 218] on td "S-031" at bounding box center [296, 225] width 165 height 51
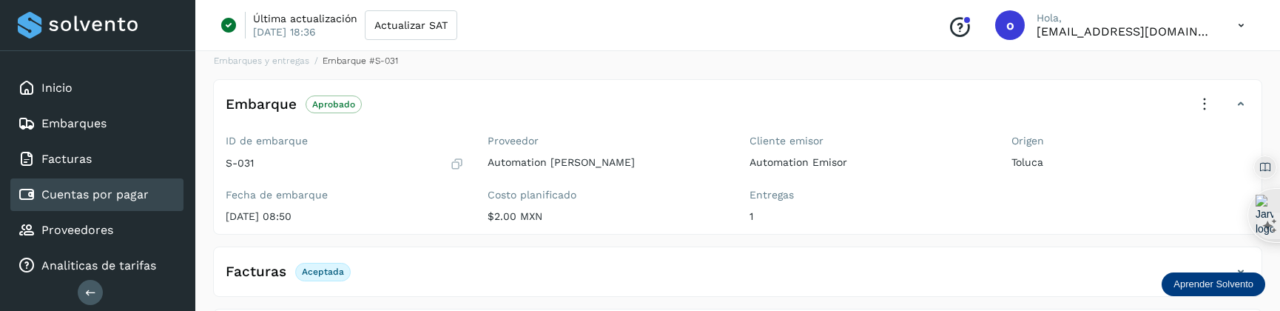
scroll to position [161, 0]
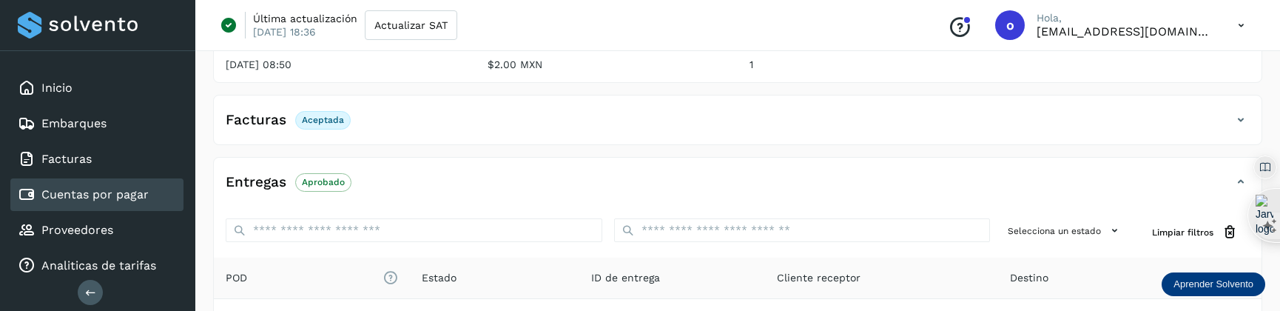
click at [114, 204] on div "Cuentas por pagar" at bounding box center [96, 194] width 173 height 33
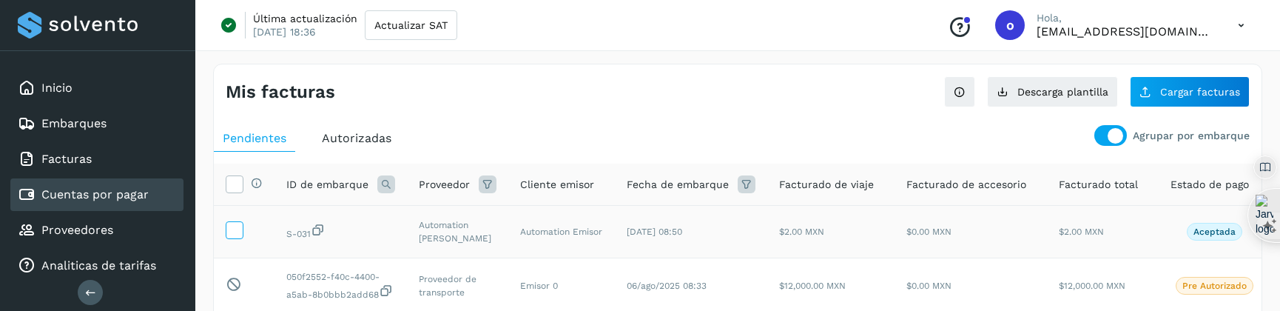
click at [227, 229] on icon at bounding box center [234, 229] width 16 height 16
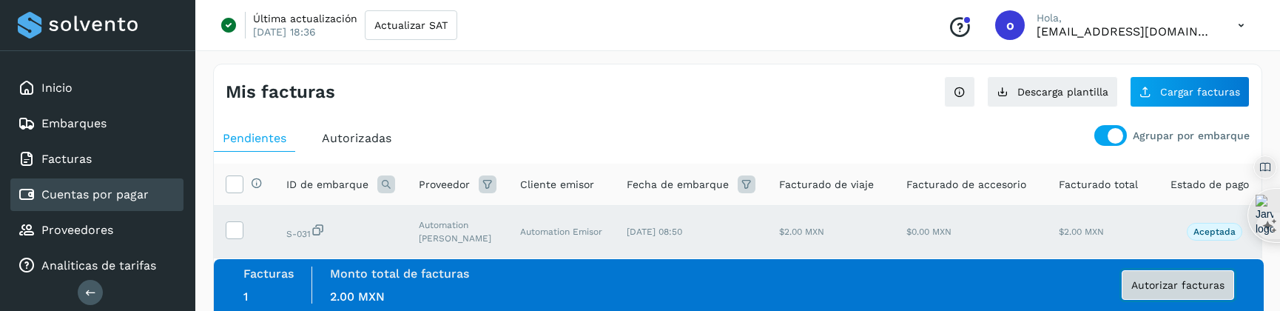
click at [1134, 290] on button "Autorizar facturas" at bounding box center [1178, 285] width 112 height 30
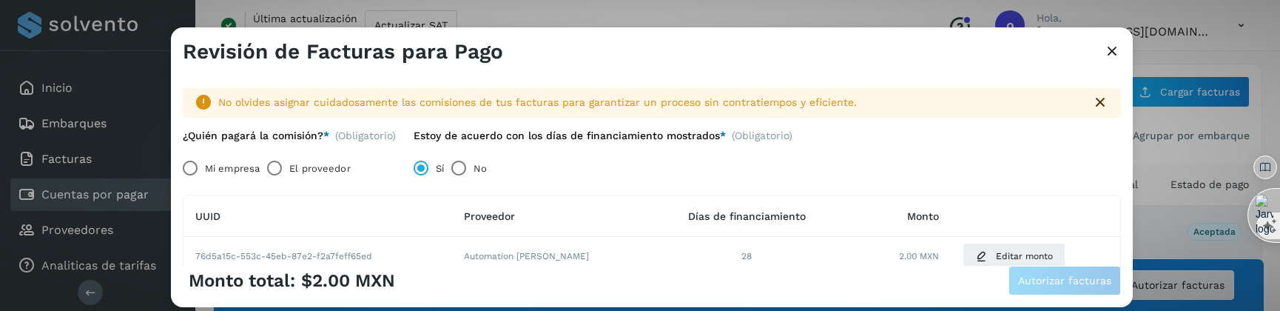
click at [295, 163] on label "El proveedor" at bounding box center [319, 168] width 61 height 30
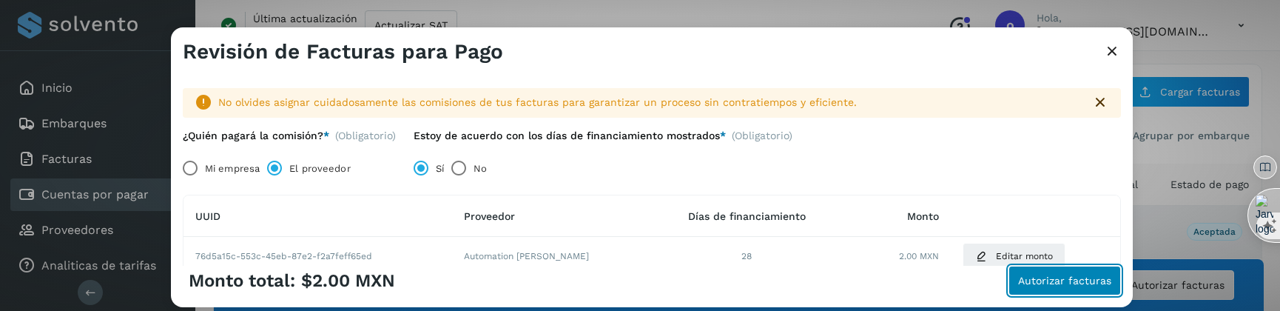
click at [1078, 282] on span "Autorizar facturas" at bounding box center [1064, 280] width 93 height 10
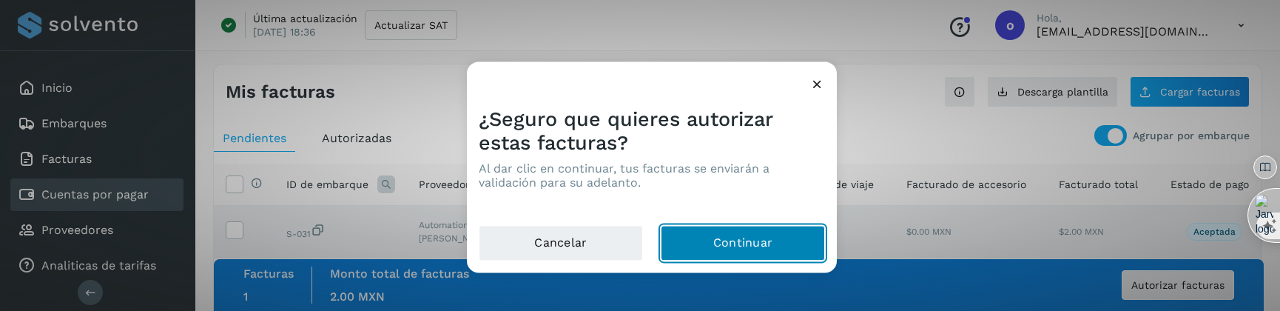
click at [746, 240] on button "Continuar" at bounding box center [743, 244] width 164 height 36
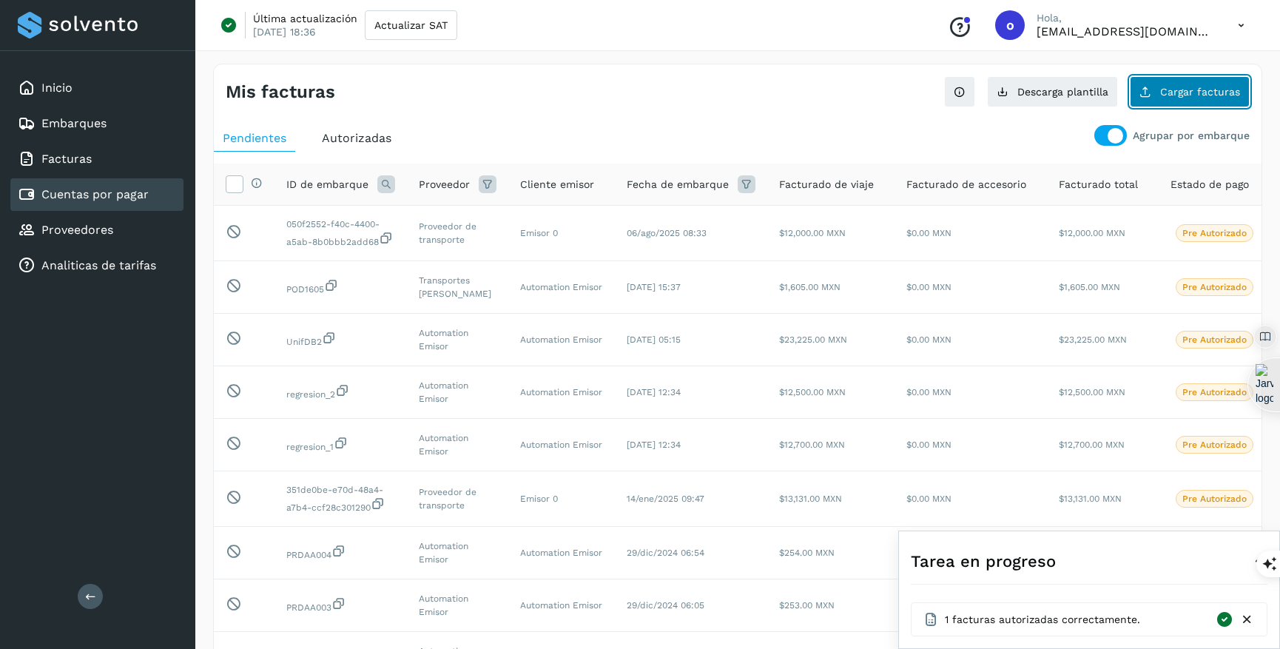
click at [1189, 94] on span "Cargar facturas" at bounding box center [1200, 92] width 80 height 10
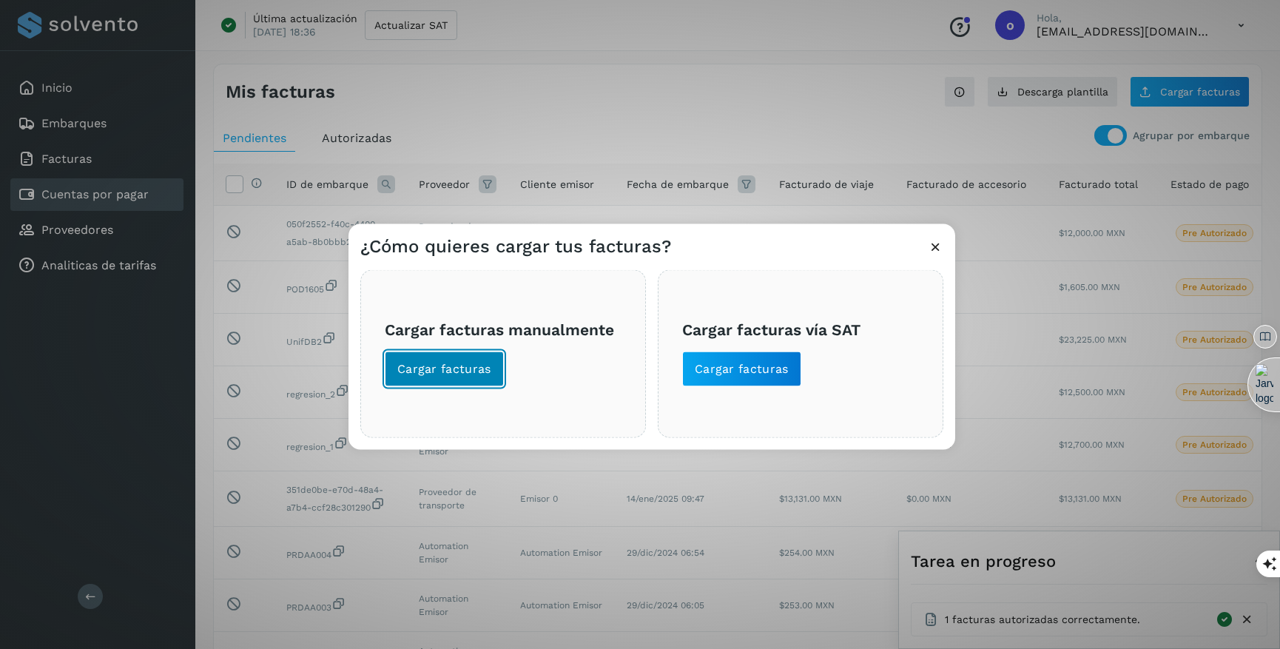
click at [466, 310] on span "Cargar facturas" at bounding box center [444, 368] width 94 height 16
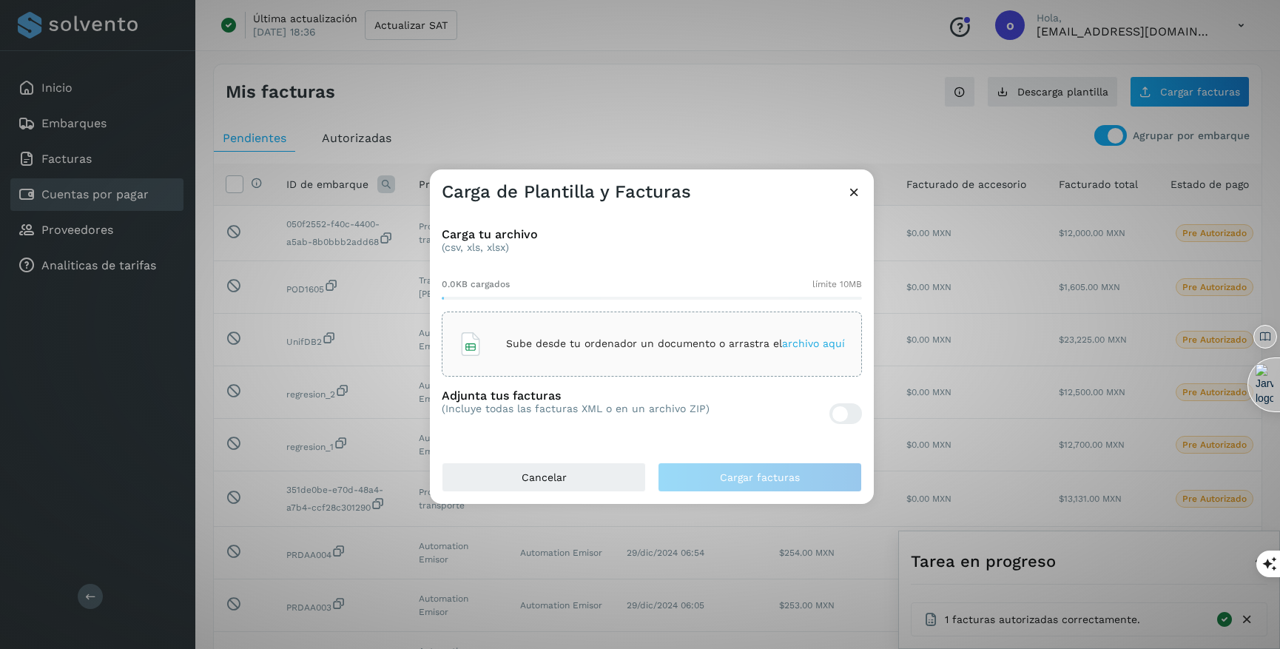
click at [801, 310] on span "archivo aquí" at bounding box center [813, 343] width 63 height 12
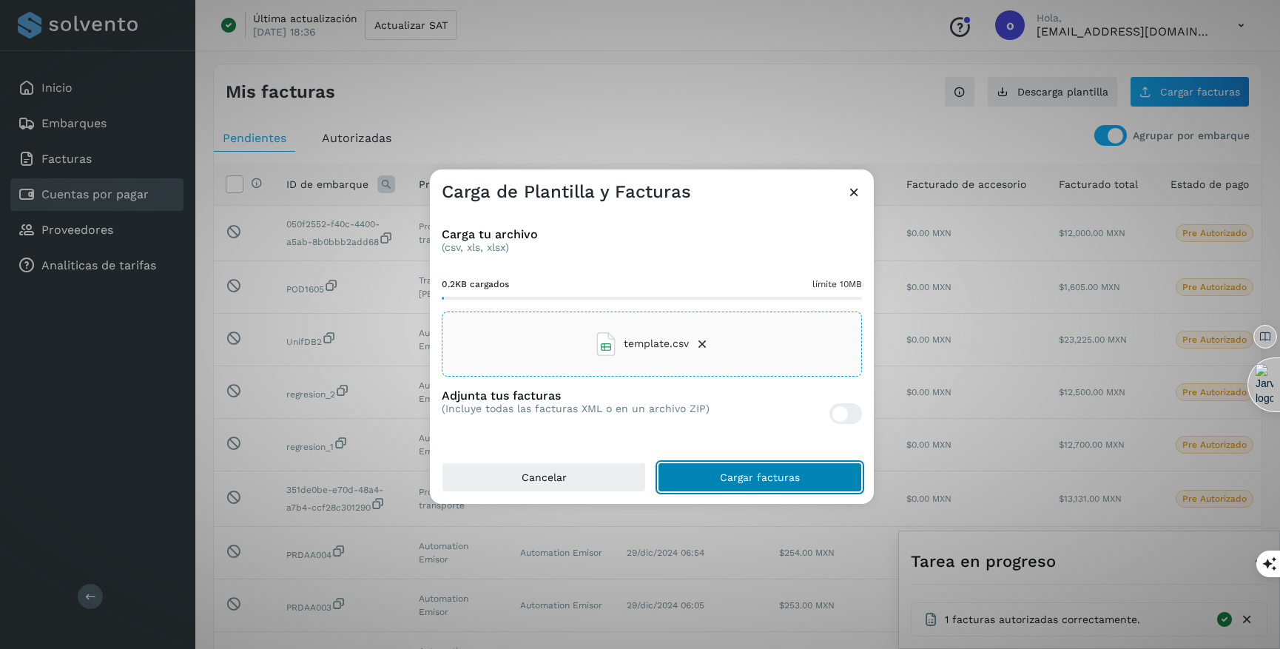
click at [765, 310] on span "Cargar facturas" at bounding box center [760, 477] width 80 height 10
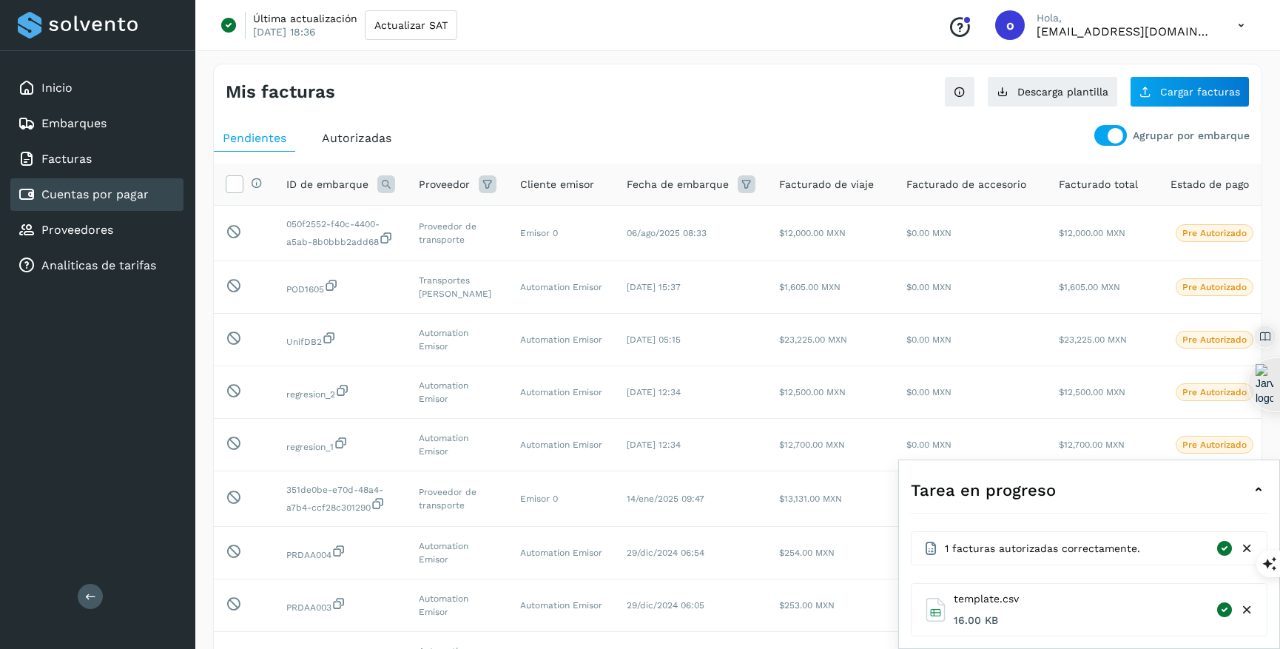
click at [354, 136] on span "Autorizadas" at bounding box center [357, 138] width 70 height 14
